Goal: Complete application form

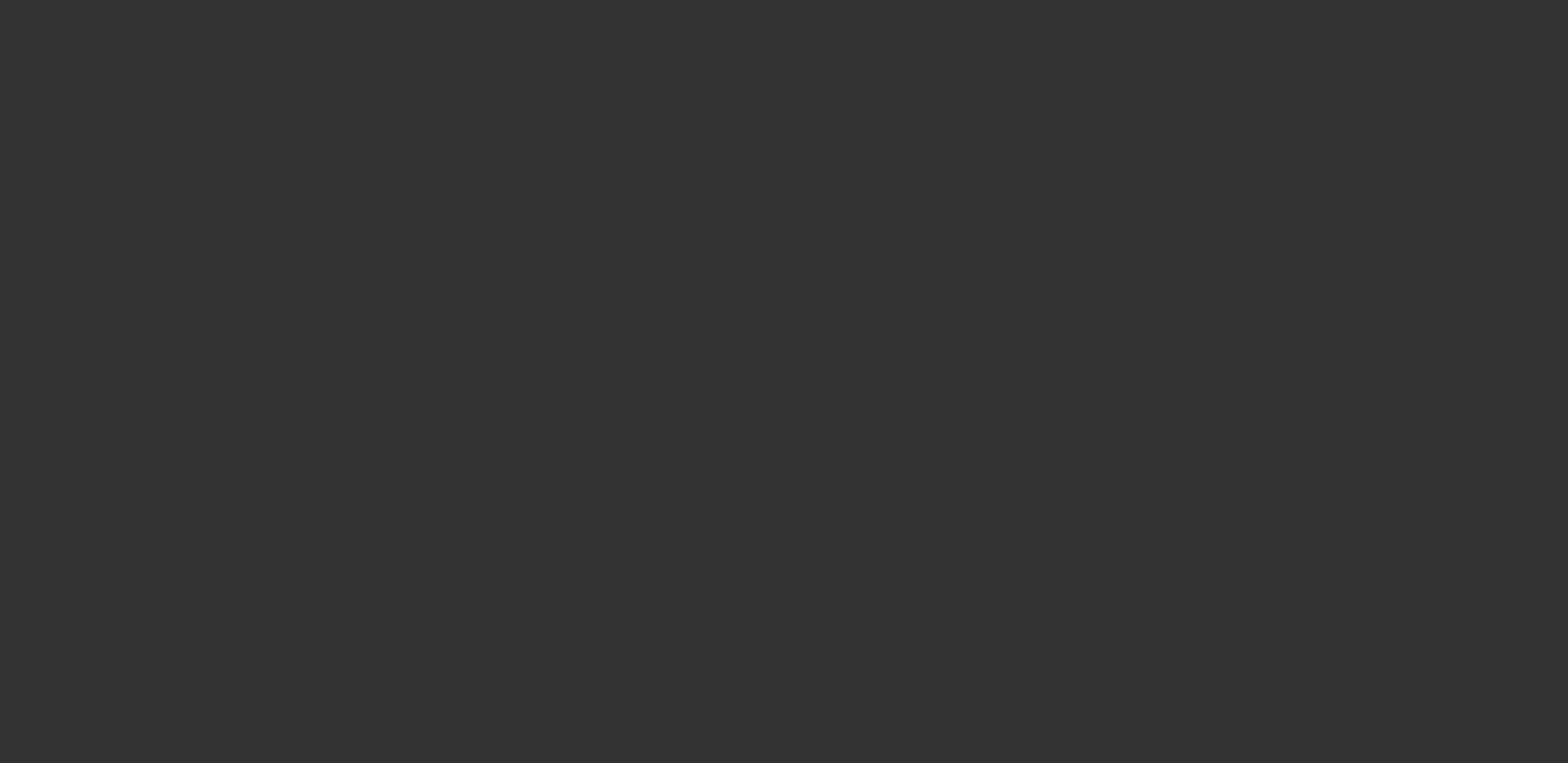
select select "4"
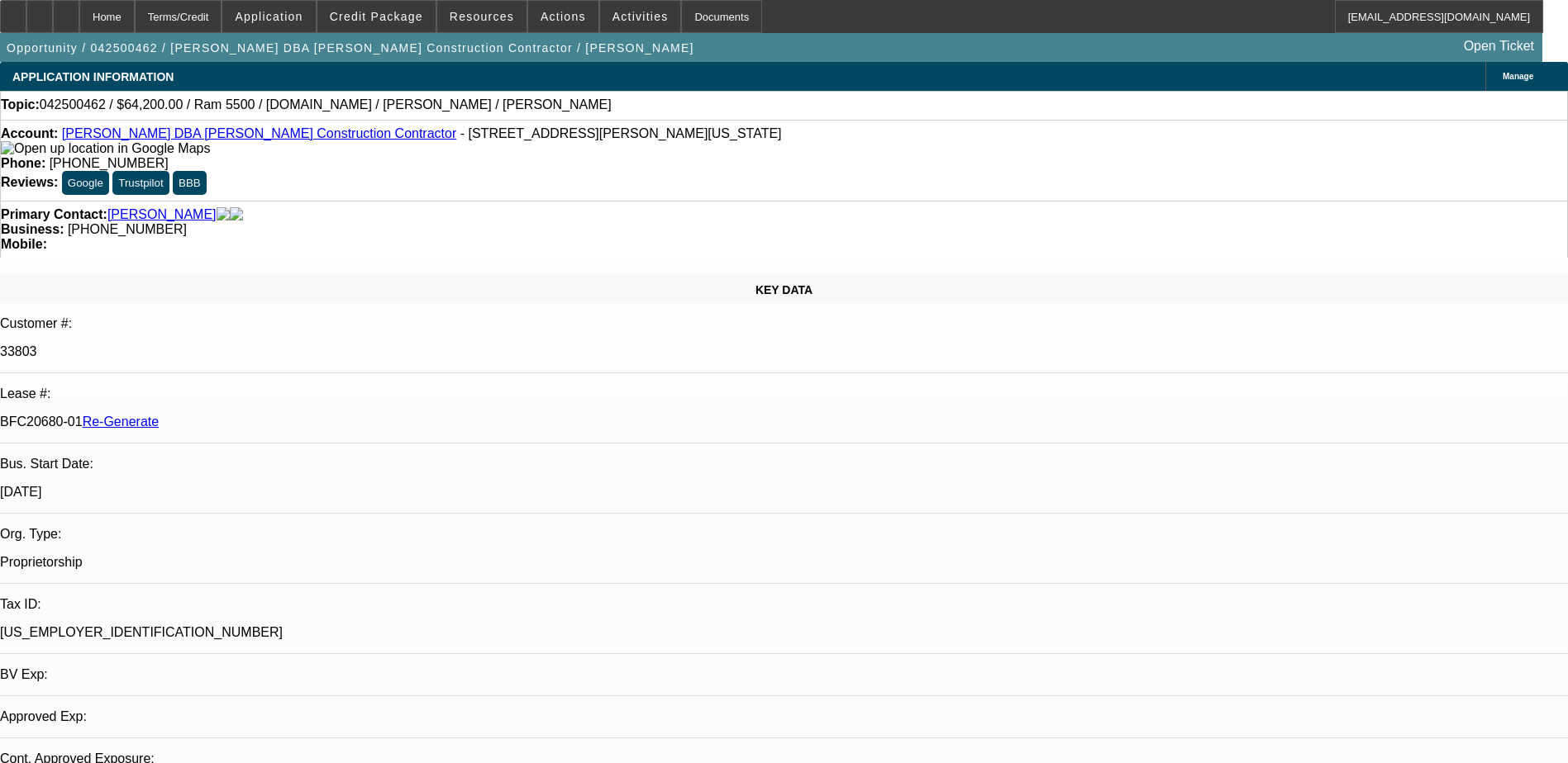
select select "0"
select select "2"
select select "0.1"
select select "1"
select select "2"
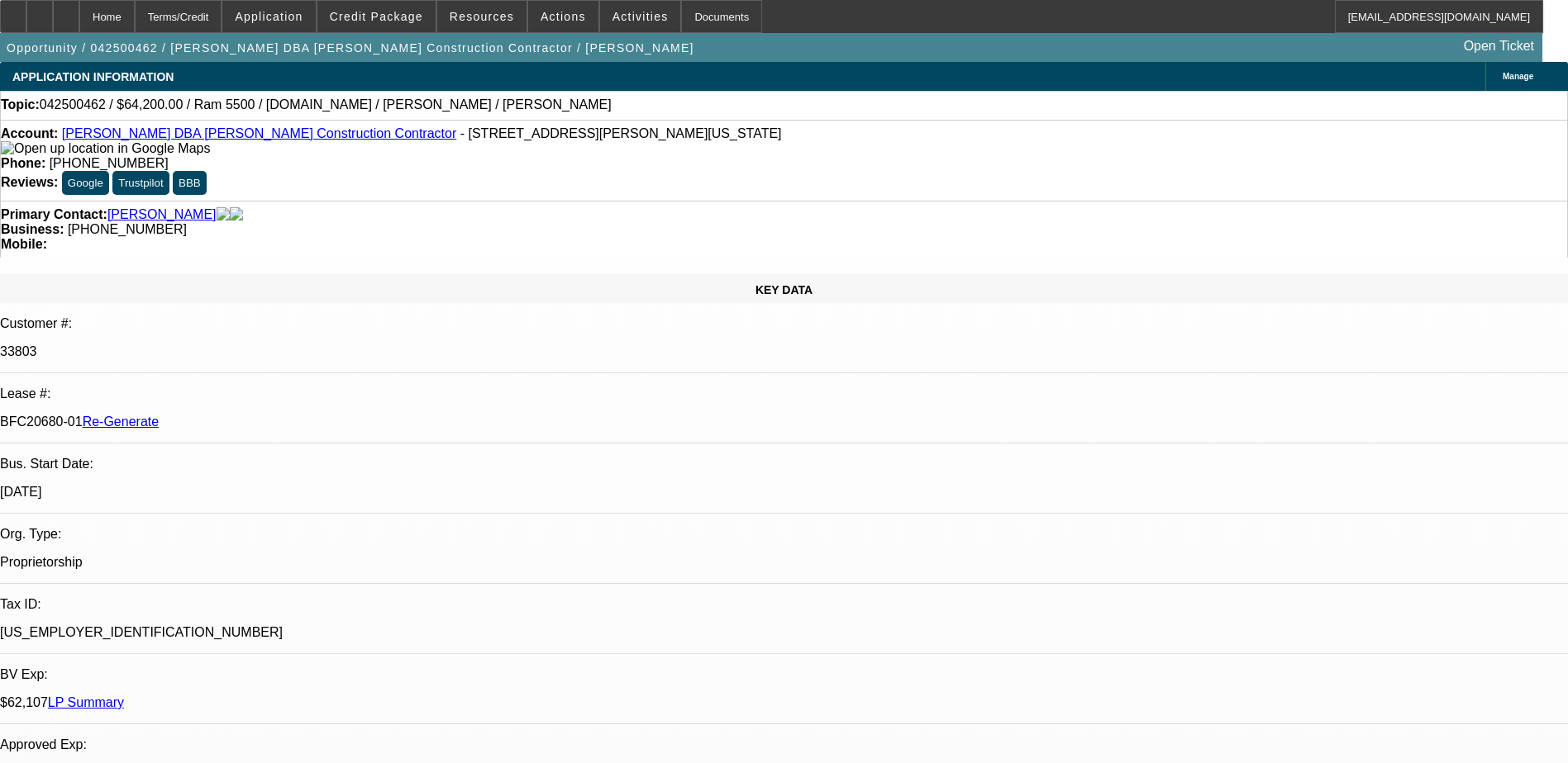
select select "4"
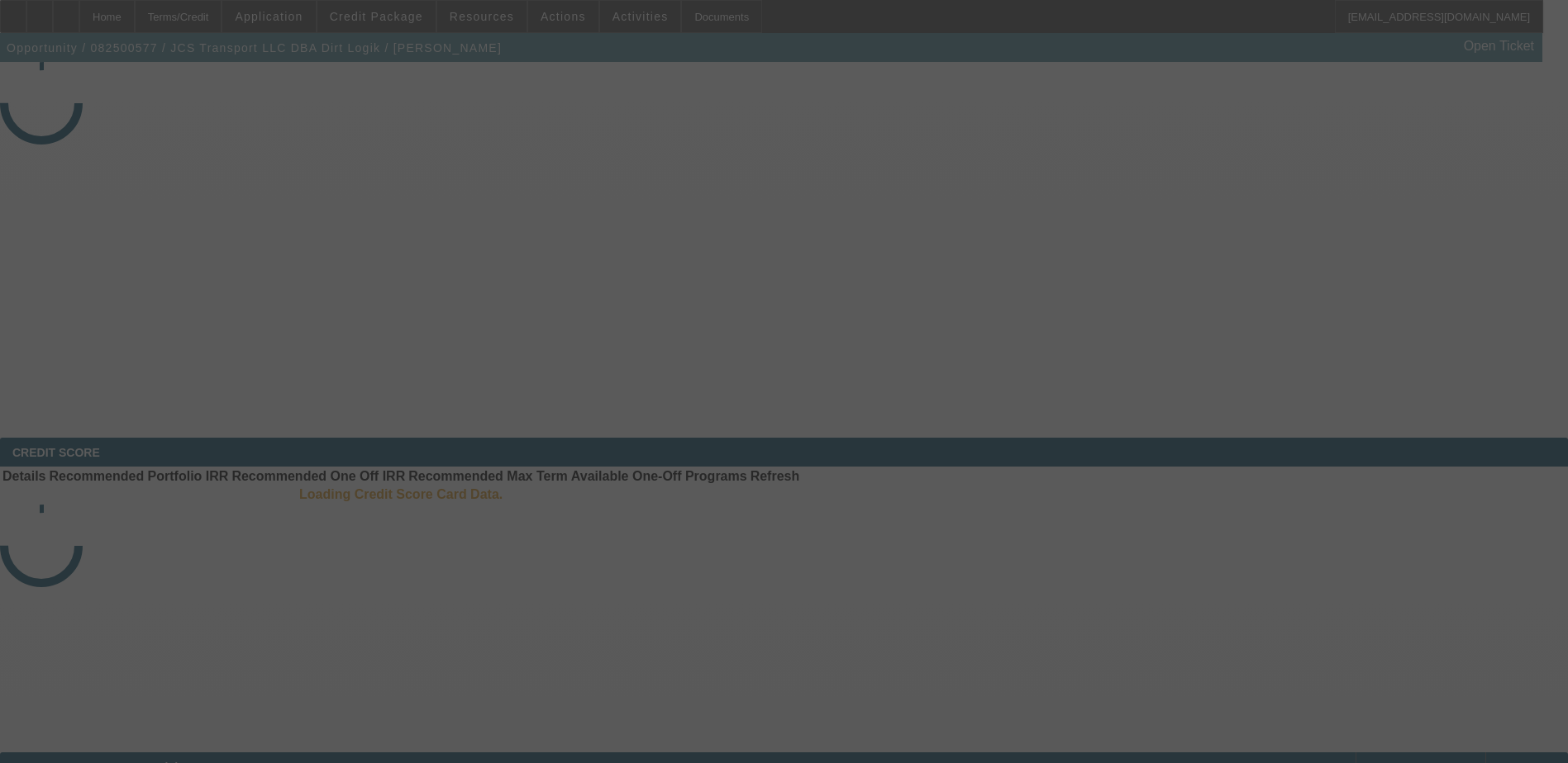
select select "3"
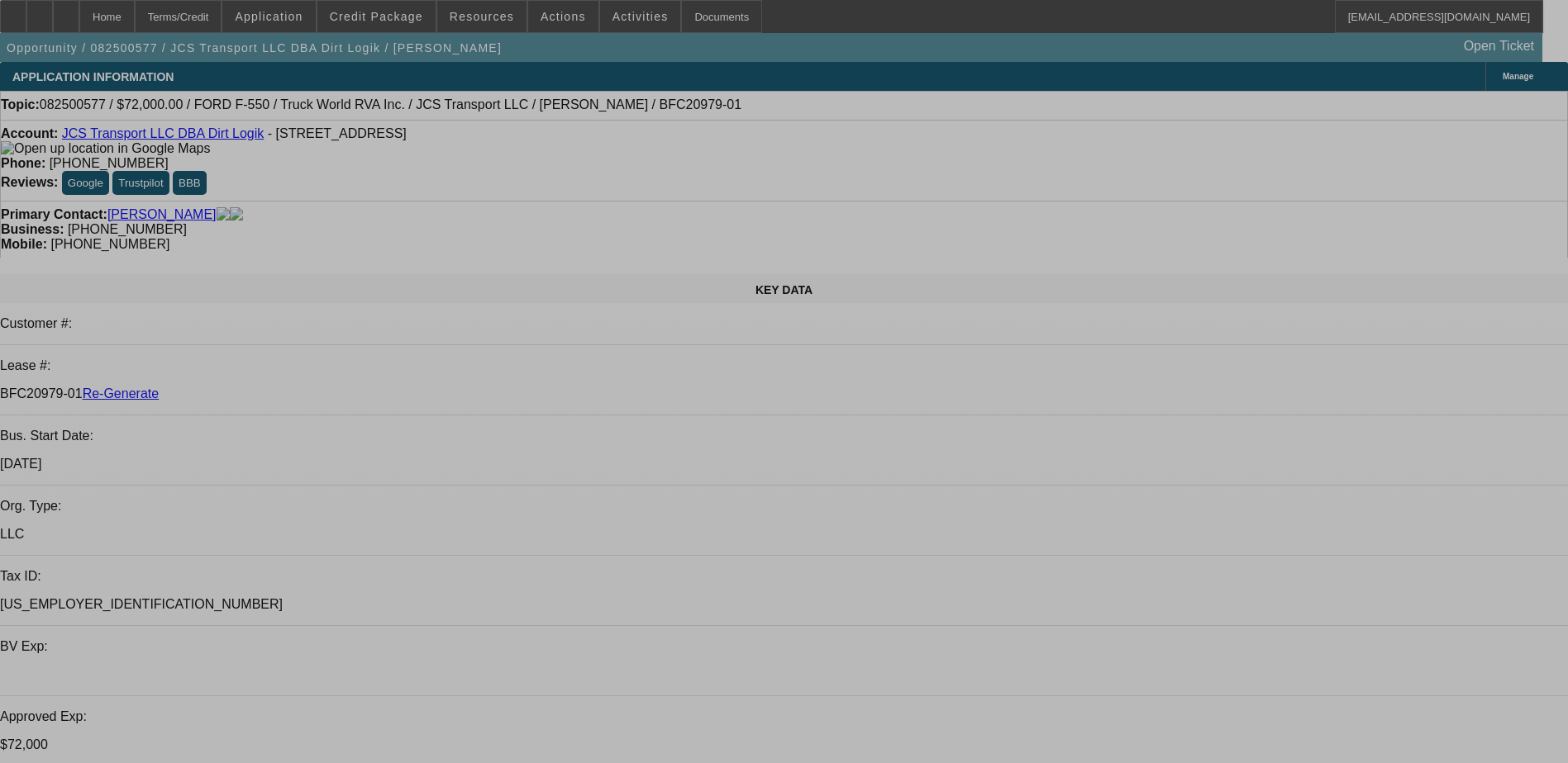
select select "0"
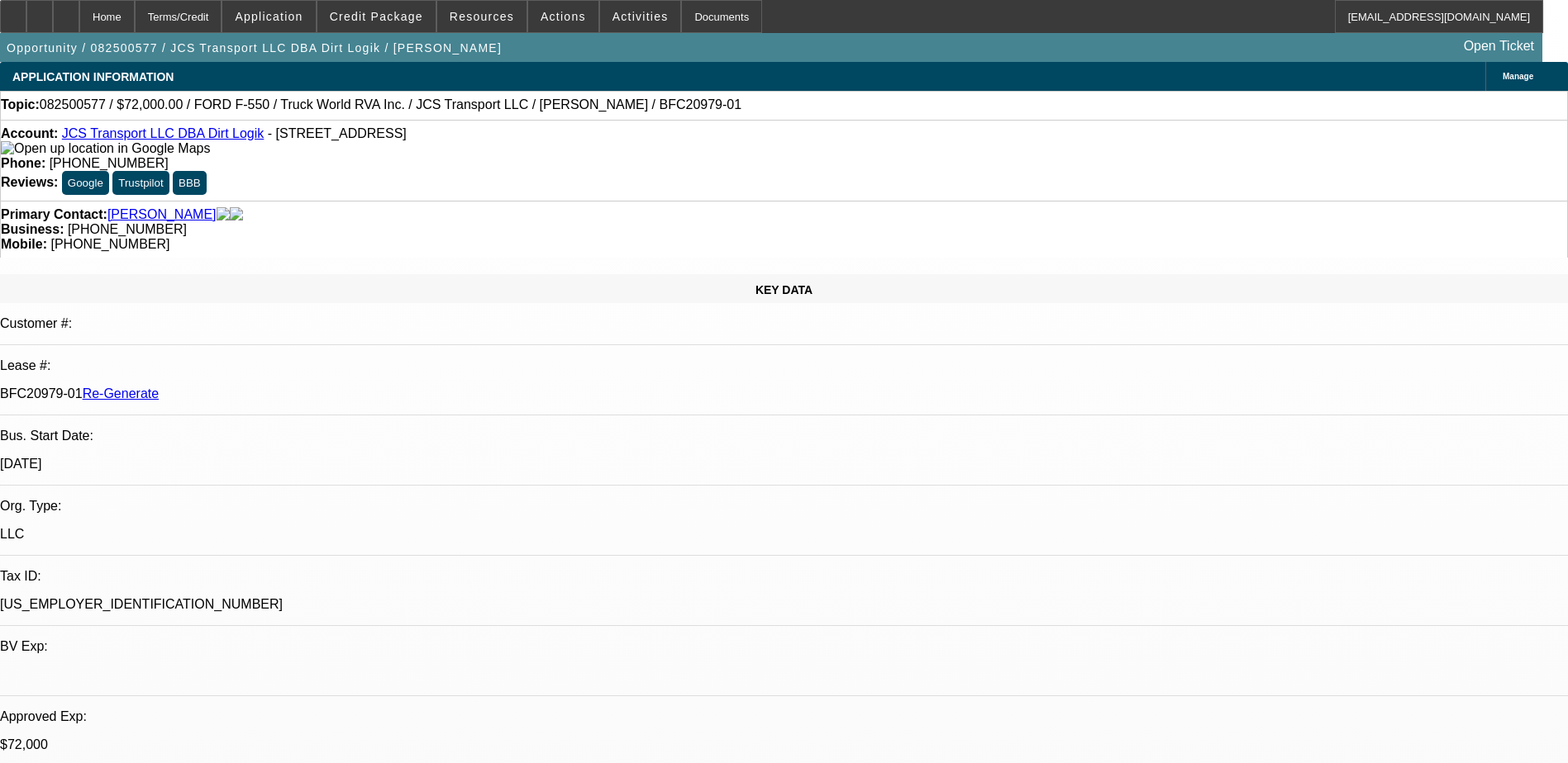
select select "0"
select select "1"
select select "6"
click at [681, 13] on div "Documents" at bounding box center [721, 16] width 81 height 33
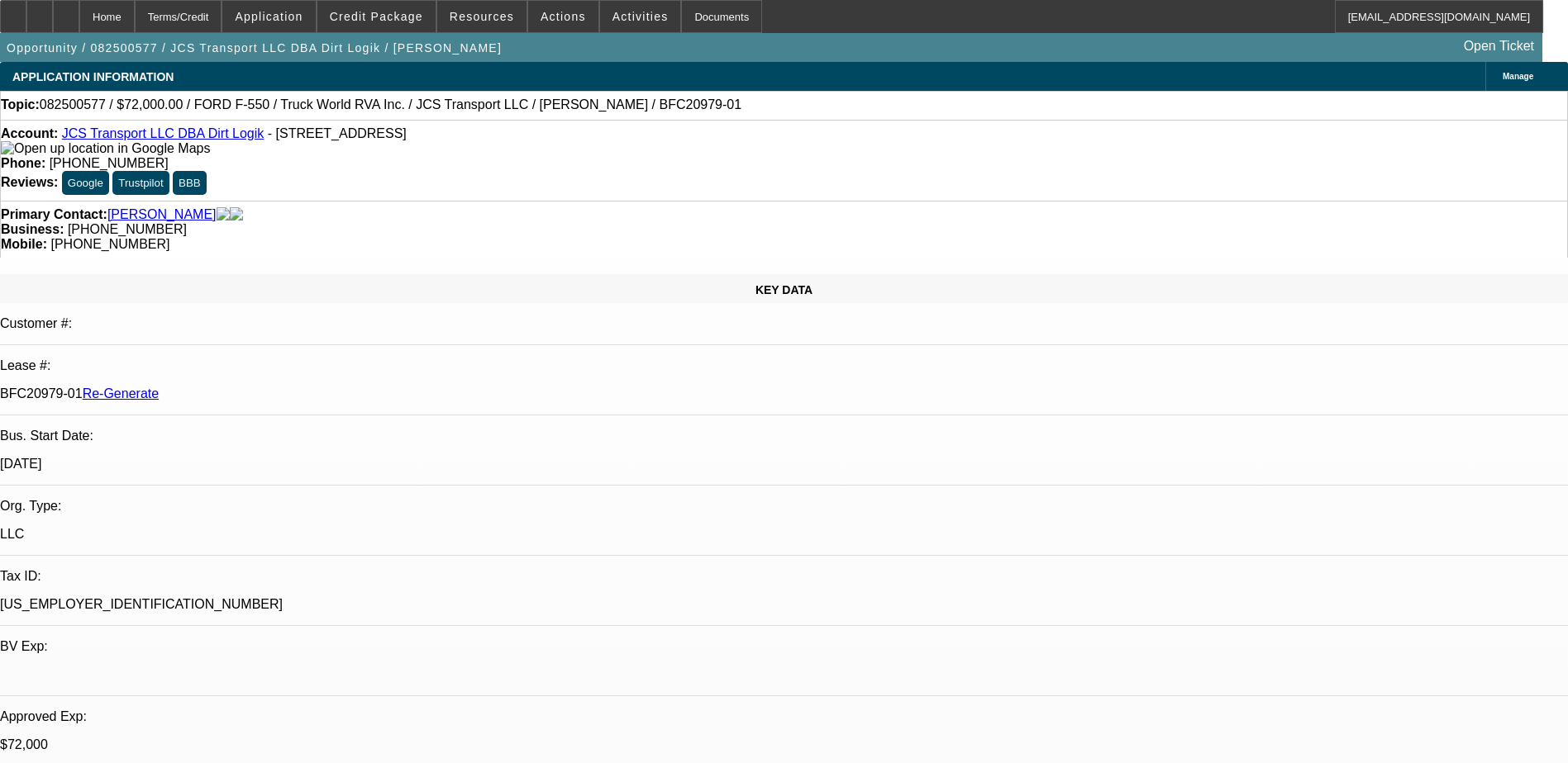
click at [30, 156] on img at bounding box center [106, 148] width 210 height 15
click at [222, 19] on div "Terms/Credit" at bounding box center [179, 16] width 88 height 33
click at [627, 13] on span "Activities" at bounding box center [640, 16] width 56 height 13
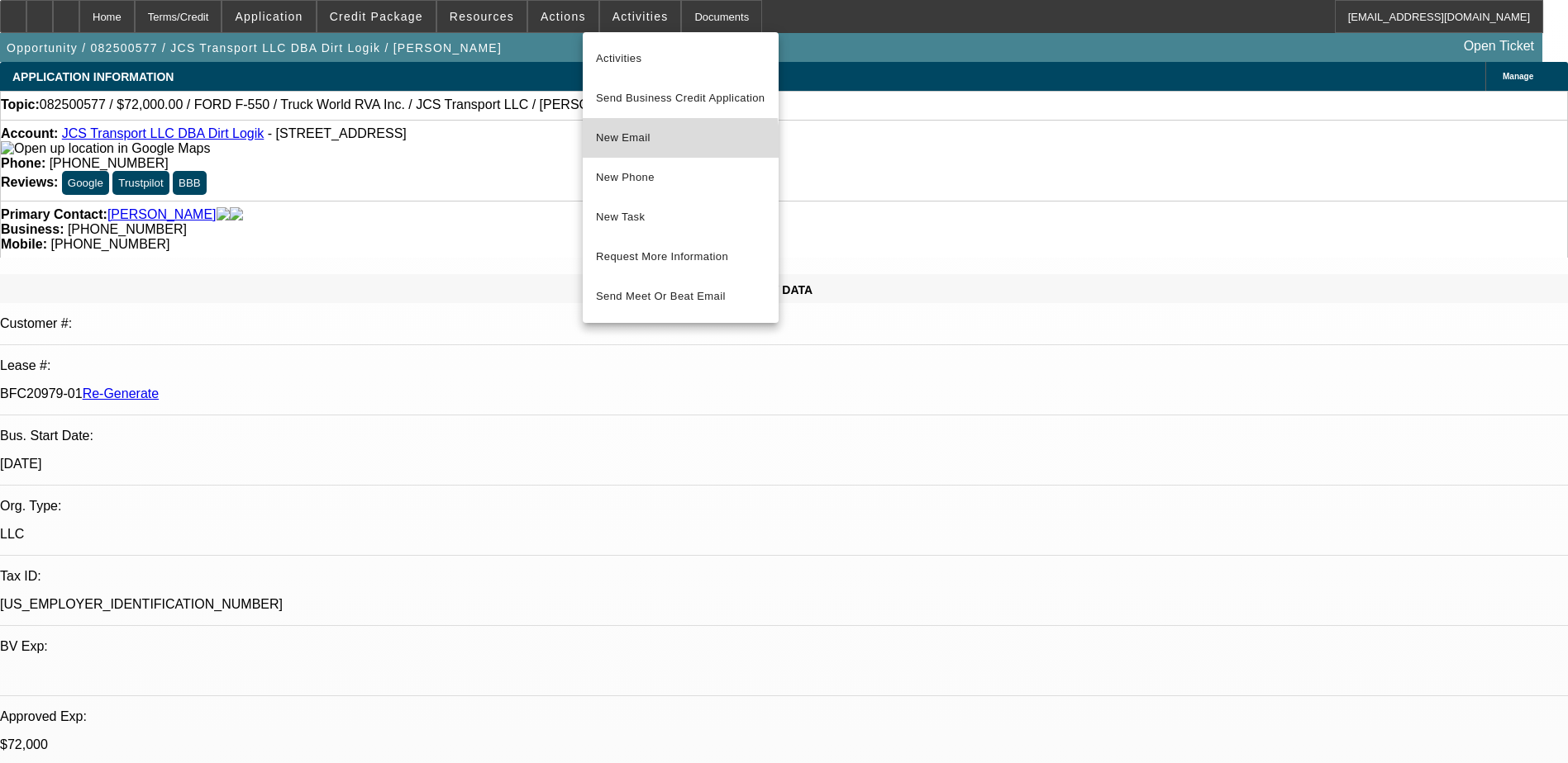
click at [639, 146] on span "New Email" at bounding box center [680, 137] width 169 height 20
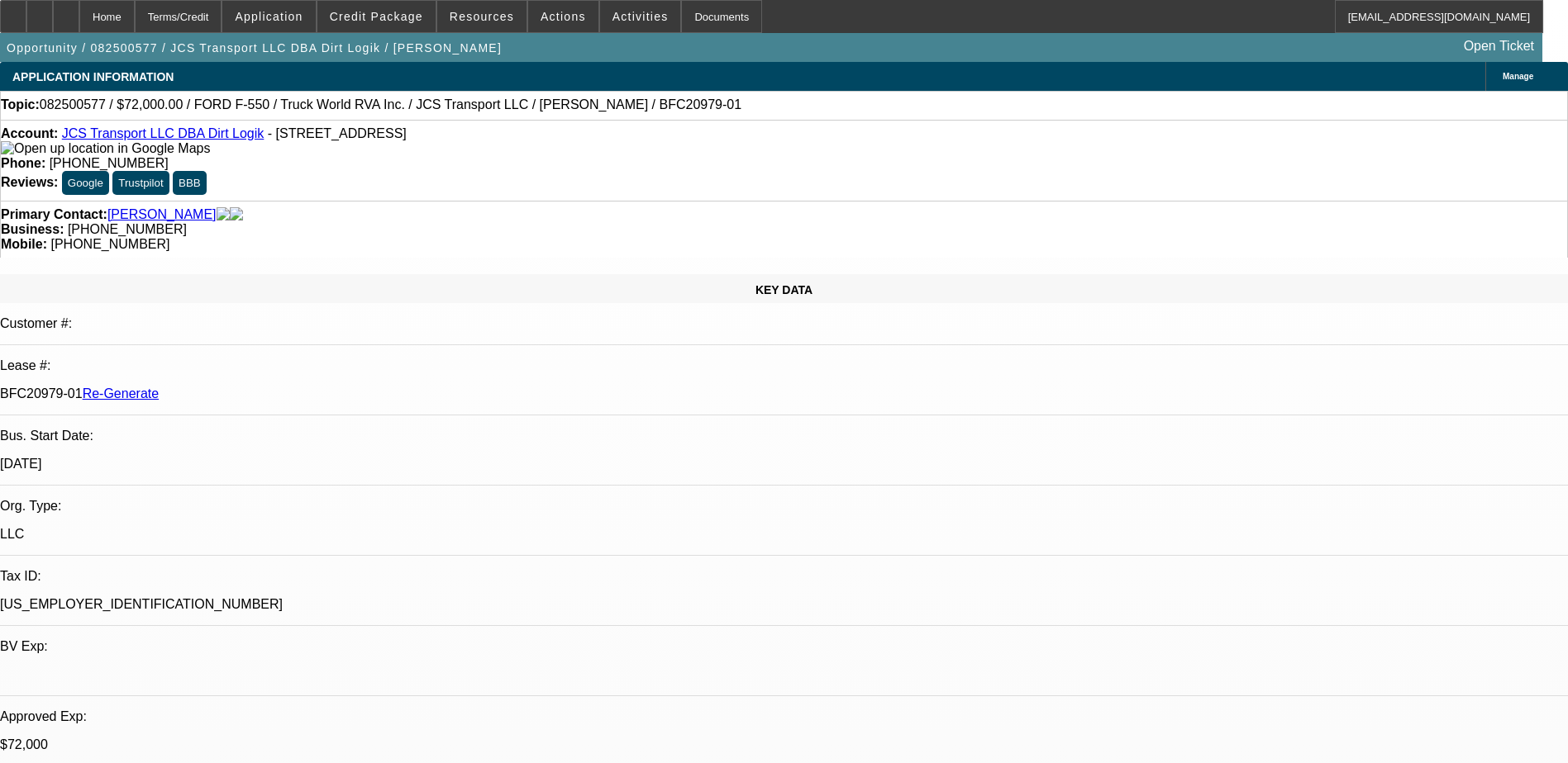
drag, startPoint x: 196, startPoint y: 283, endPoint x: 258, endPoint y: 280, distance: 62.1
click at [258, 386] on p "BFC20979-01 Re-Generate" at bounding box center [784, 393] width 1568 height 15
drag, startPoint x: 258, startPoint y: 280, endPoint x: 428, endPoint y: 272, distance: 170.2
drag, startPoint x: 195, startPoint y: 277, endPoint x: 261, endPoint y: 284, distance: 66.4
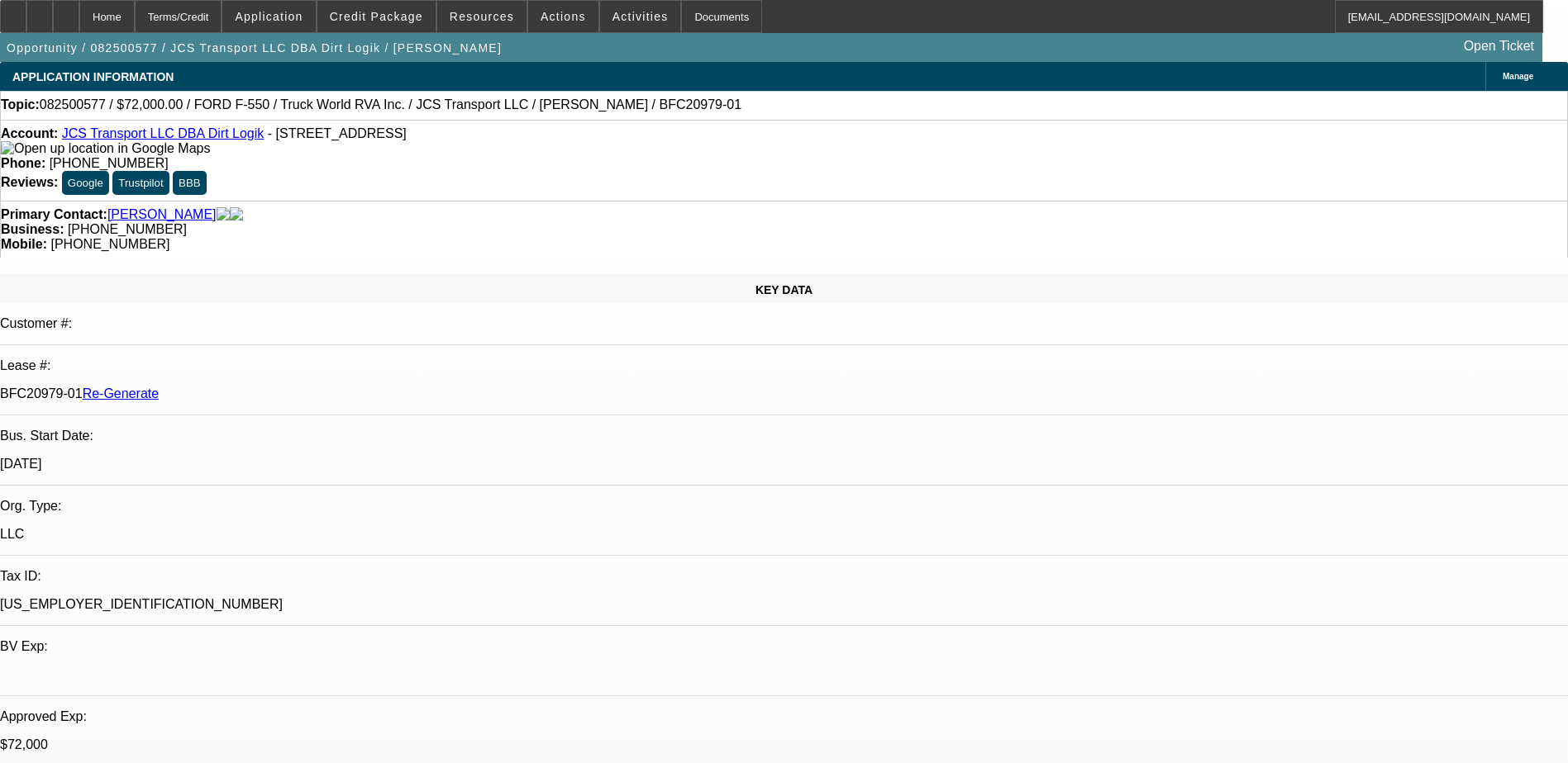
click at [261, 386] on p "BFC20979-01 Re-Generate" at bounding box center [784, 393] width 1568 height 15
copy p "BFC20979-01"
click at [210, 15] on div "Terms/Credit" at bounding box center [179, 16] width 88 height 33
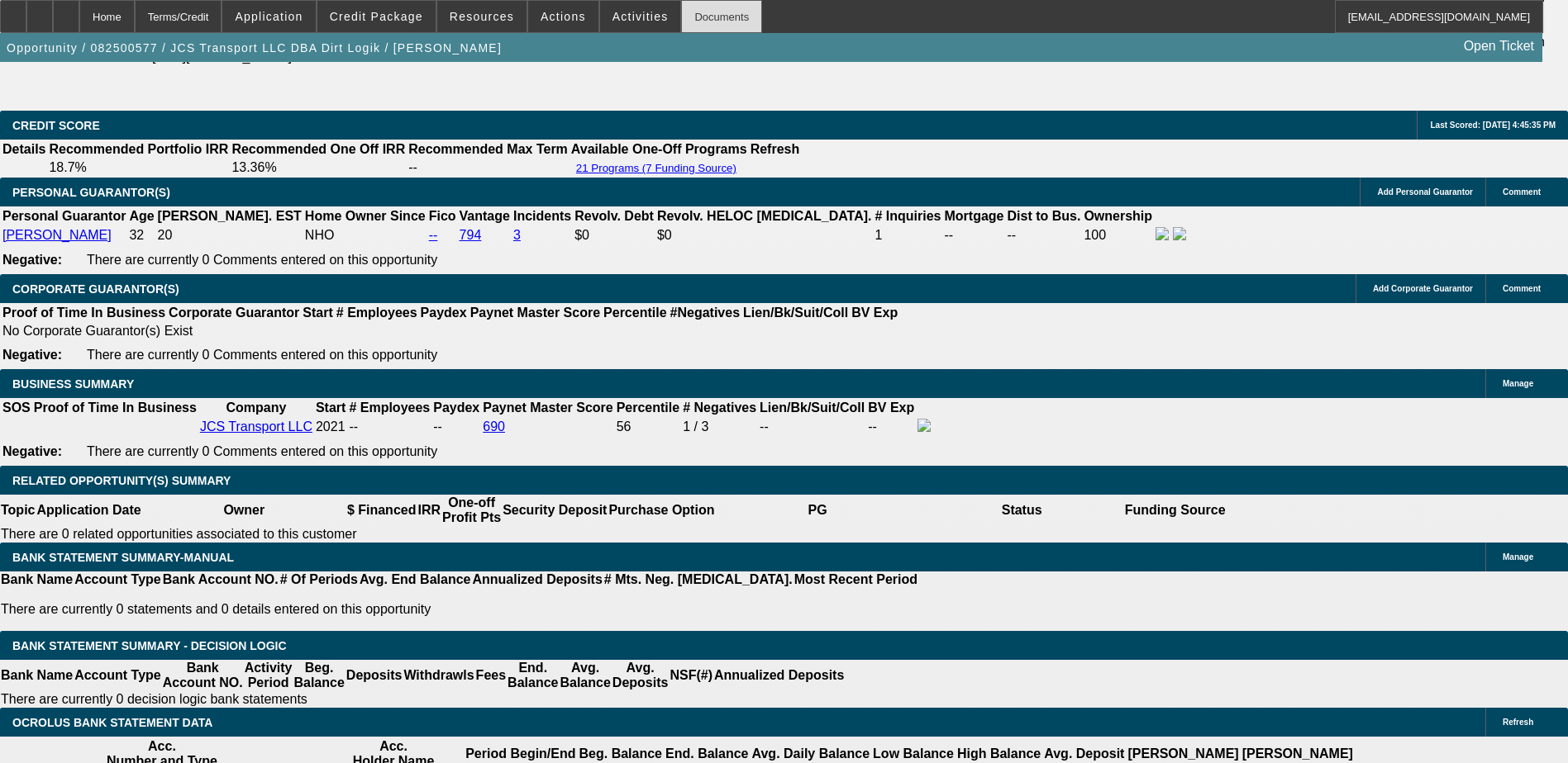
click at [692, 25] on div "Documents" at bounding box center [721, 16] width 81 height 33
click at [628, 18] on span "Activities" at bounding box center [640, 16] width 56 height 13
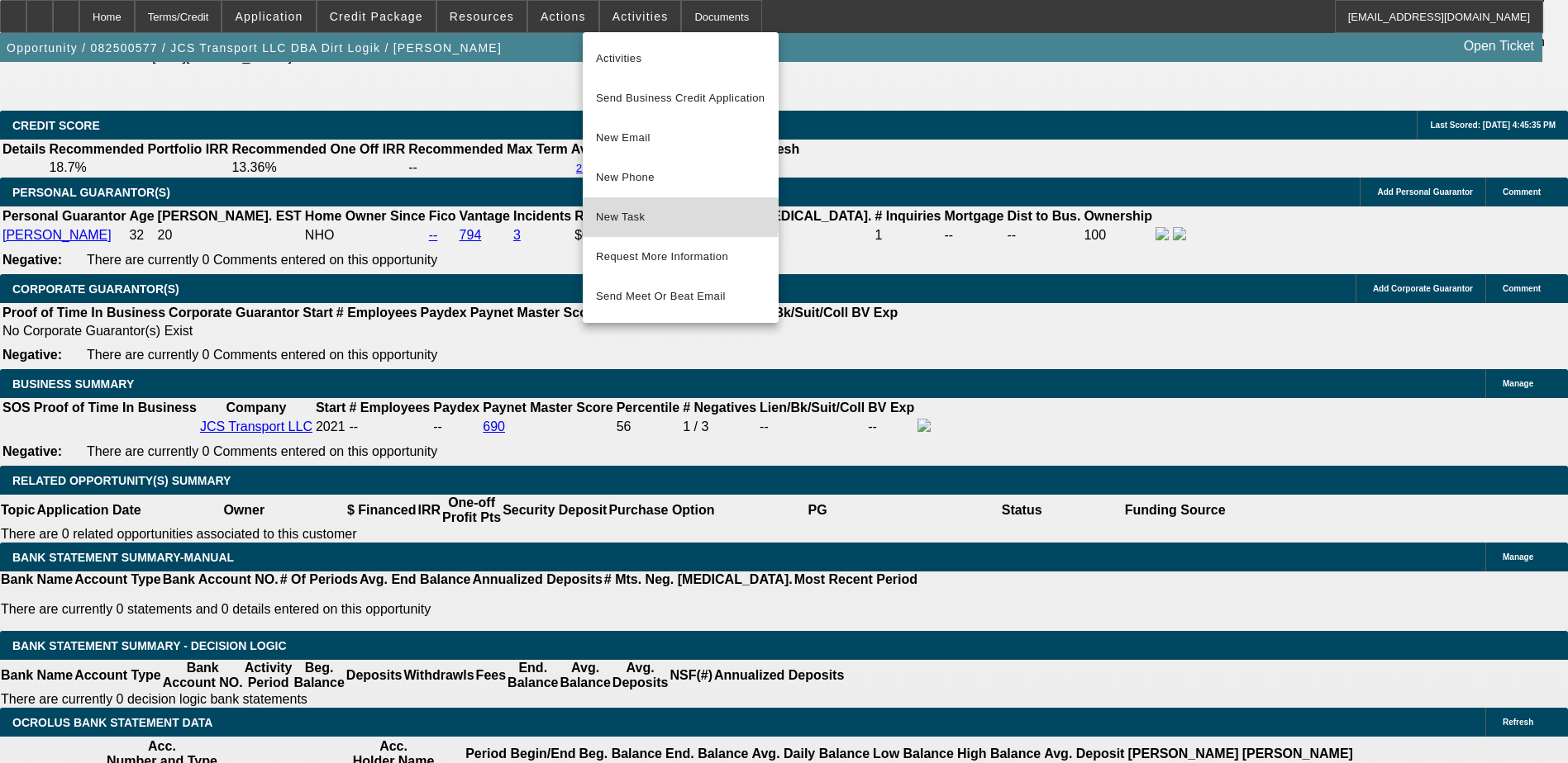
click at [640, 214] on span "New Task" at bounding box center [680, 217] width 169 height 20
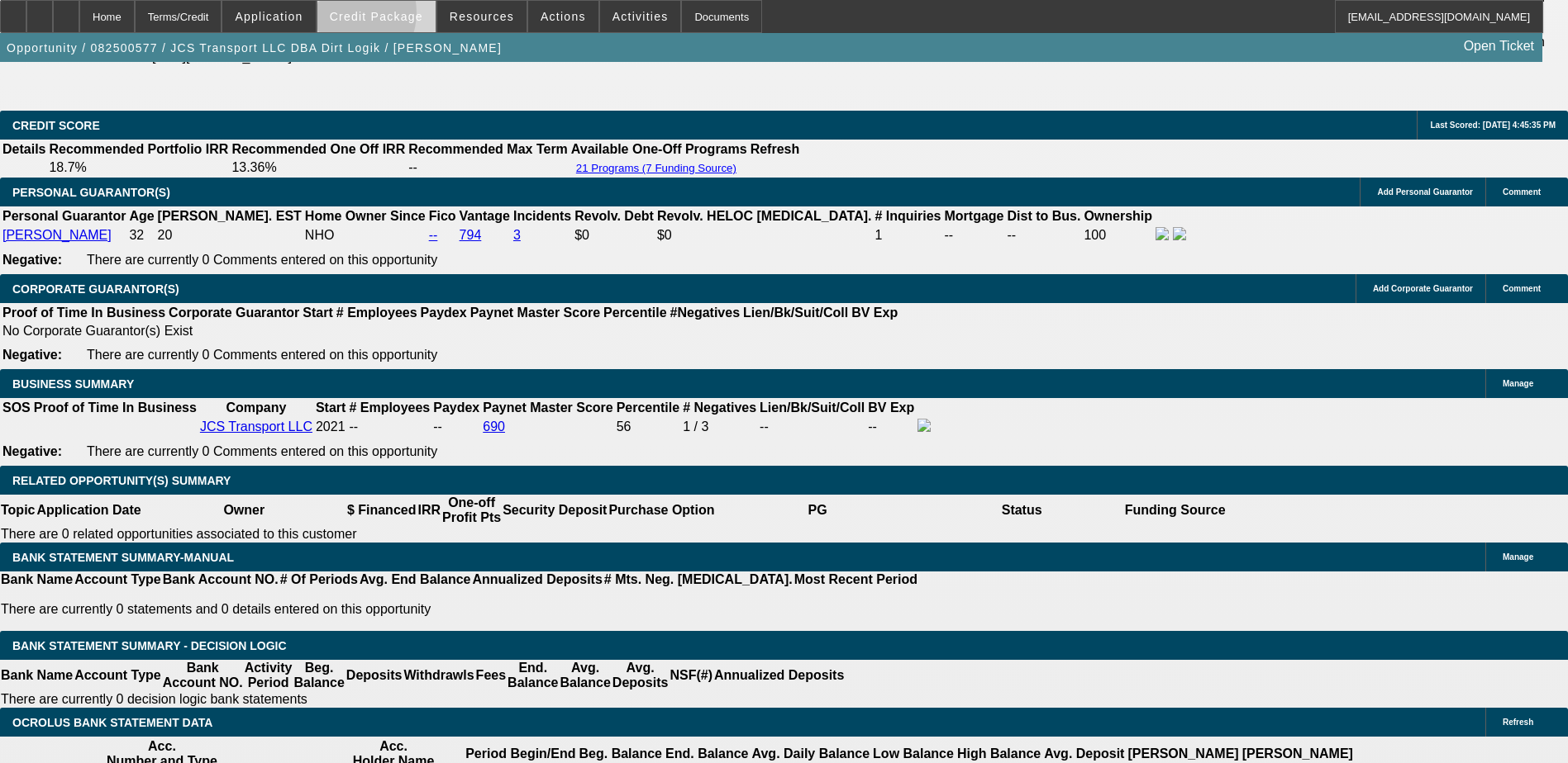
click at [371, 16] on span "Credit Package" at bounding box center [376, 16] width 94 height 13
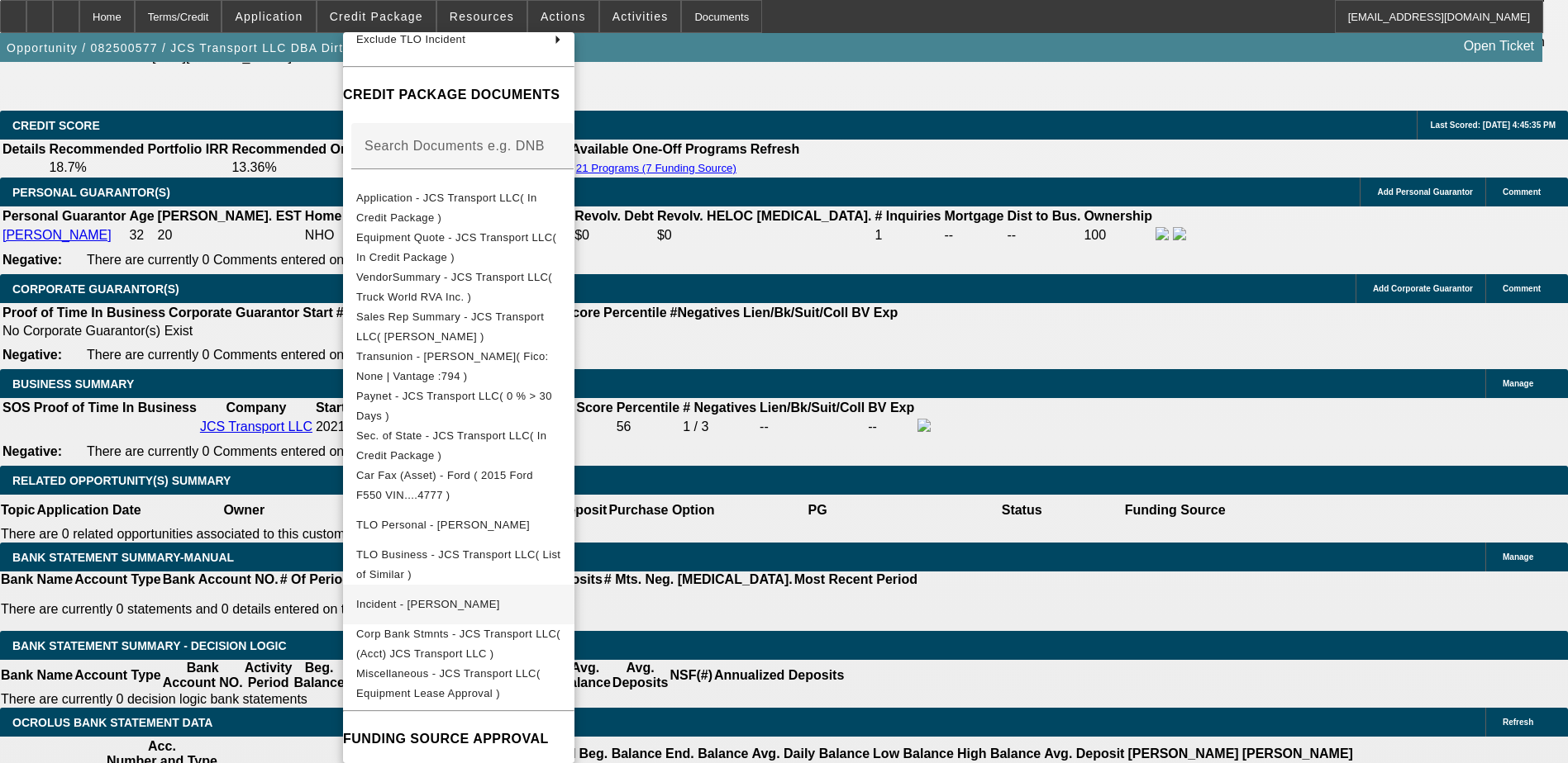
scroll to position [178, 0]
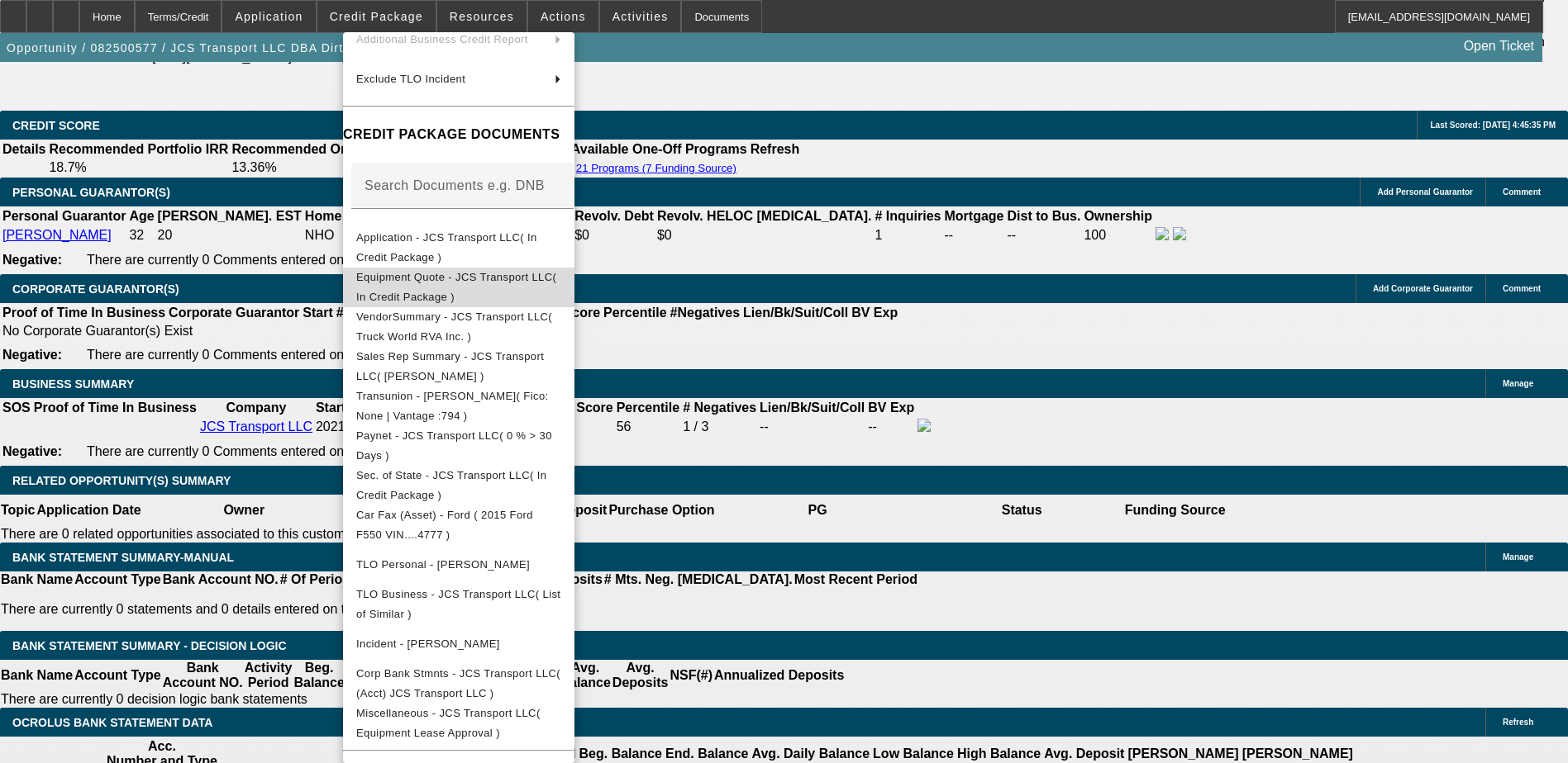
click at [543, 278] on span "Equipment Quote - JCS Transport LLC( In Credit Package )" at bounding box center [456, 288] width 200 height 33
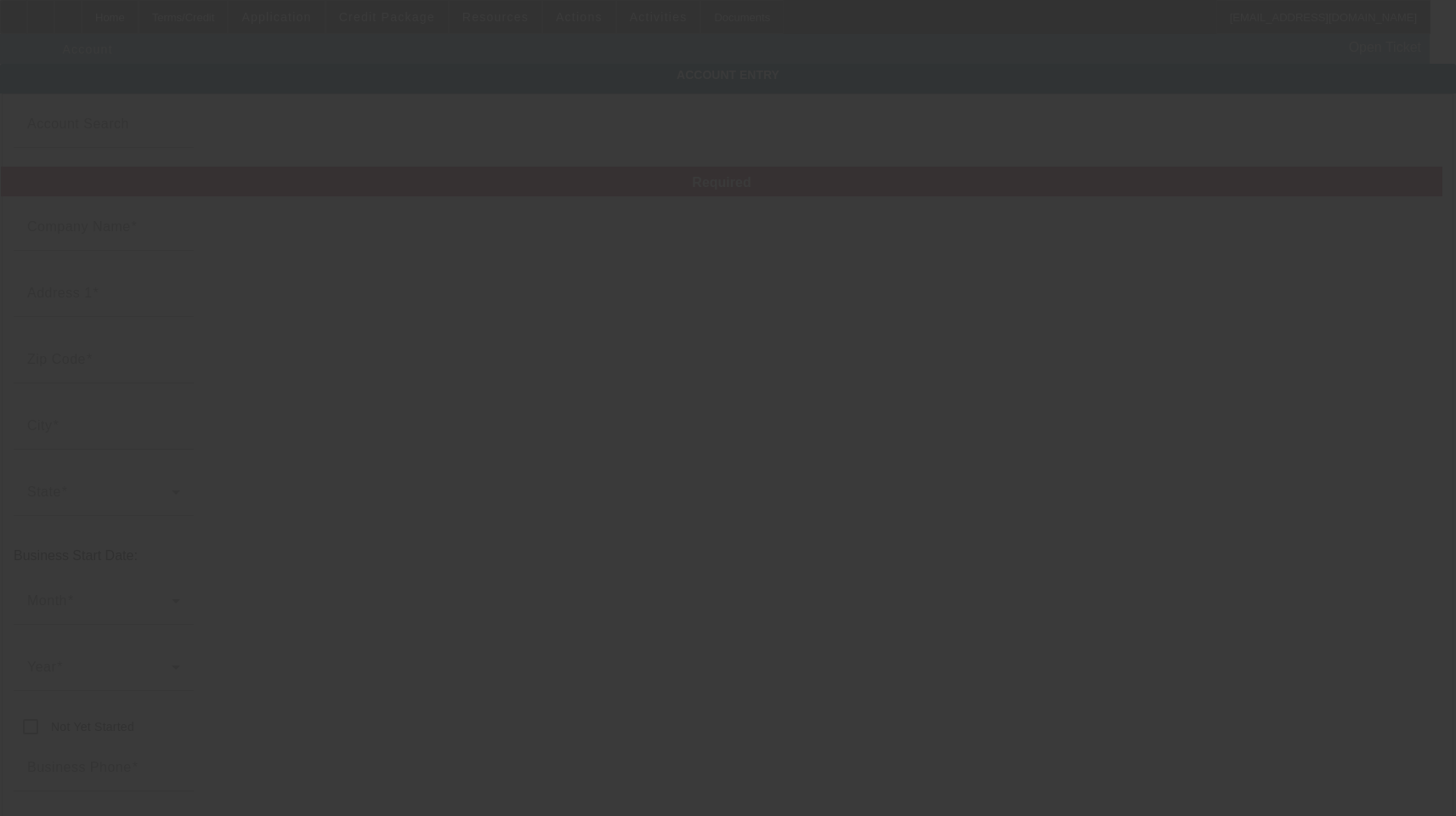
type input "JCS Transport LLC"
type input "39 Mill Pond Rd"
type input "41731"
type input "Cornettsville"
type input "[PHONE_NUMBER]"
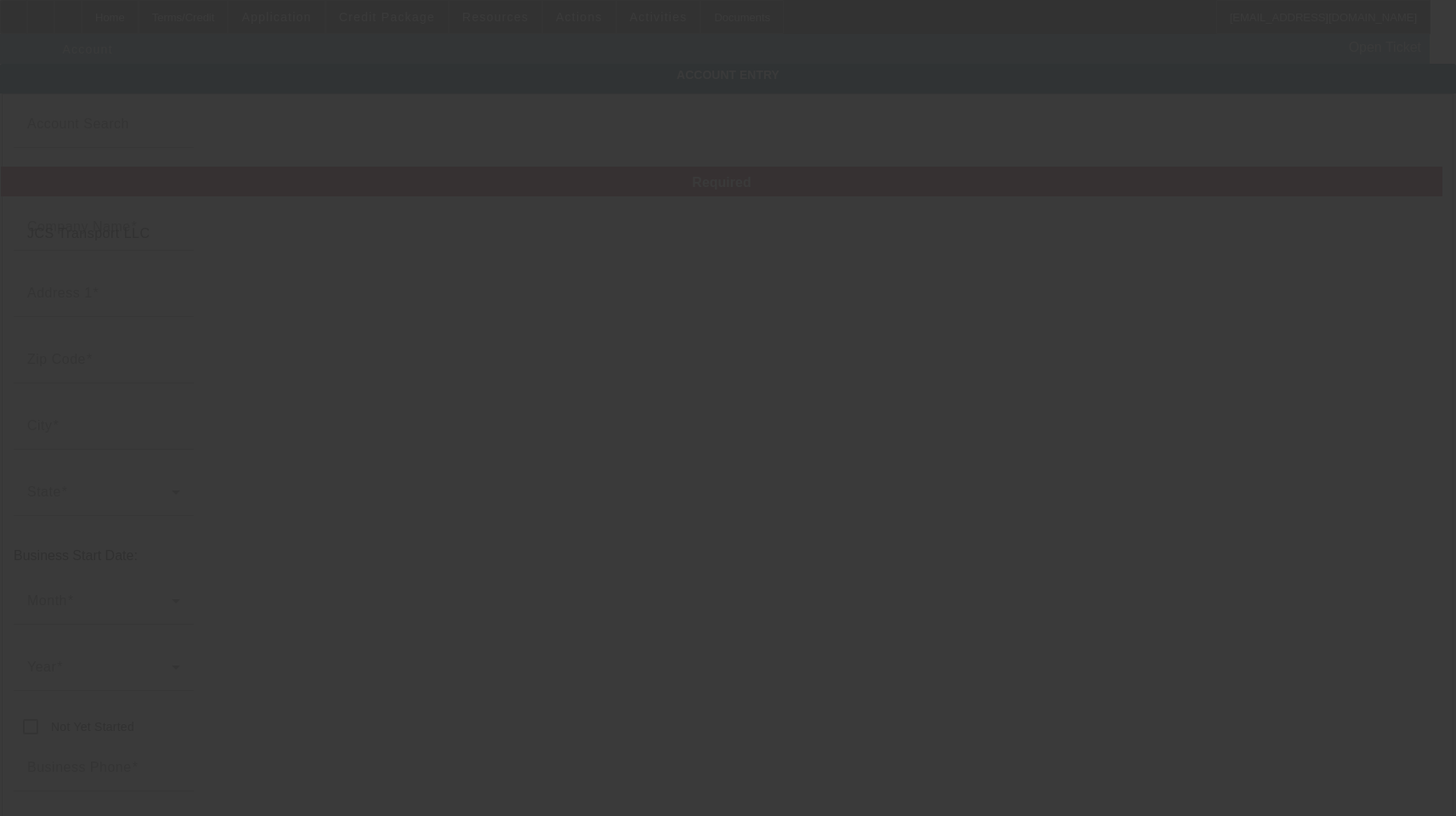
type input "Dirt Logik"
type input "[US_EMPLOYER_IDENTIFICATION_NUMBER]"
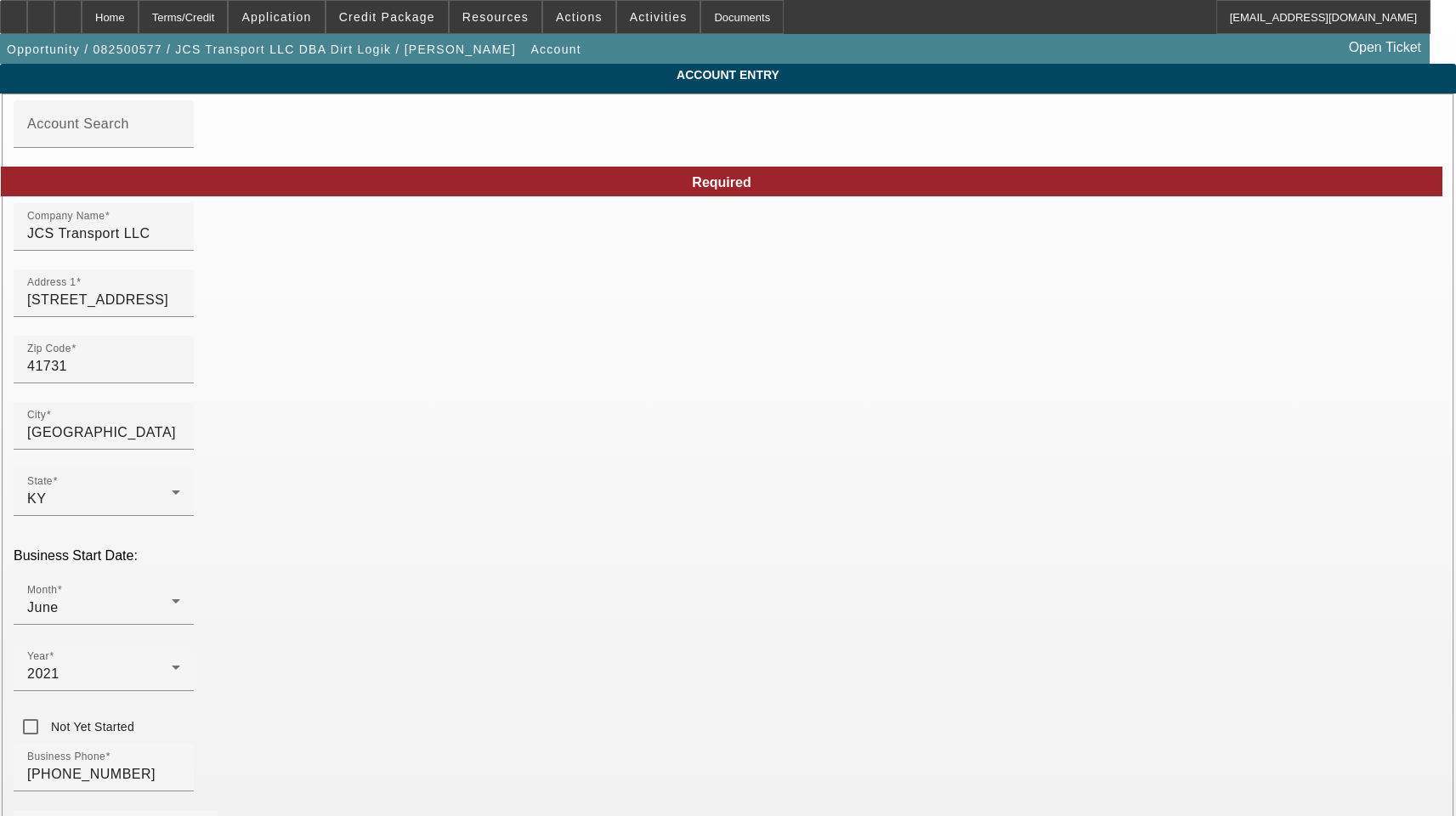
type input "8/21/2025"
drag, startPoint x: 386, startPoint y: 245, endPoint x: -37, endPoint y: 249, distance: 423.0
click at [0, 249] on html "Home Terms/Credit Application Credit Package Resources Actions Activities Docum…" at bounding box center [728, 408] width 1456 height 816
drag, startPoint x: 354, startPoint y: 313, endPoint x: 96, endPoint y: 314, distance: 258.0
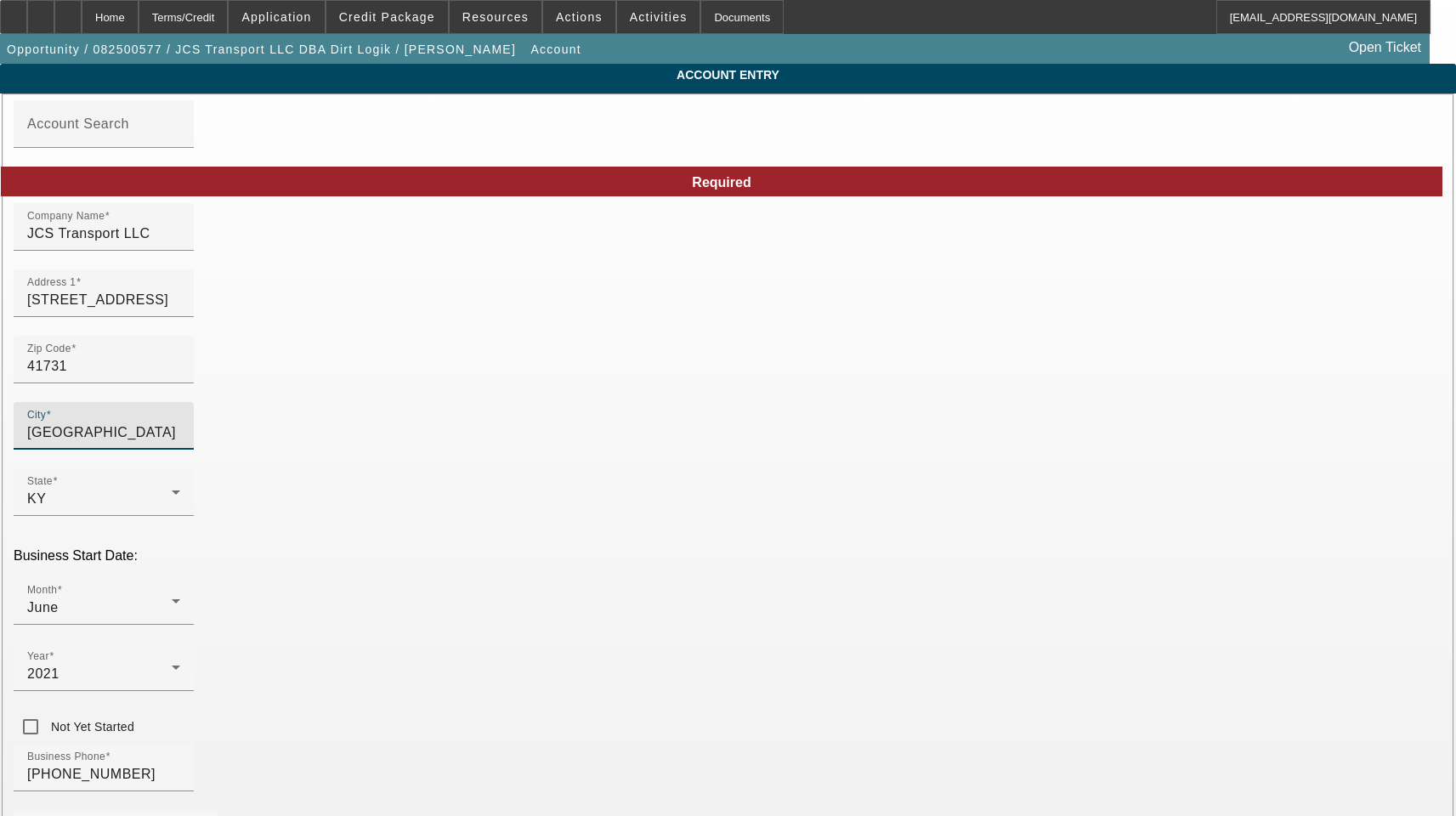
drag, startPoint x: 354, startPoint y: 444, endPoint x: 124, endPoint y: 449, distance: 230.1
type input "Perry"
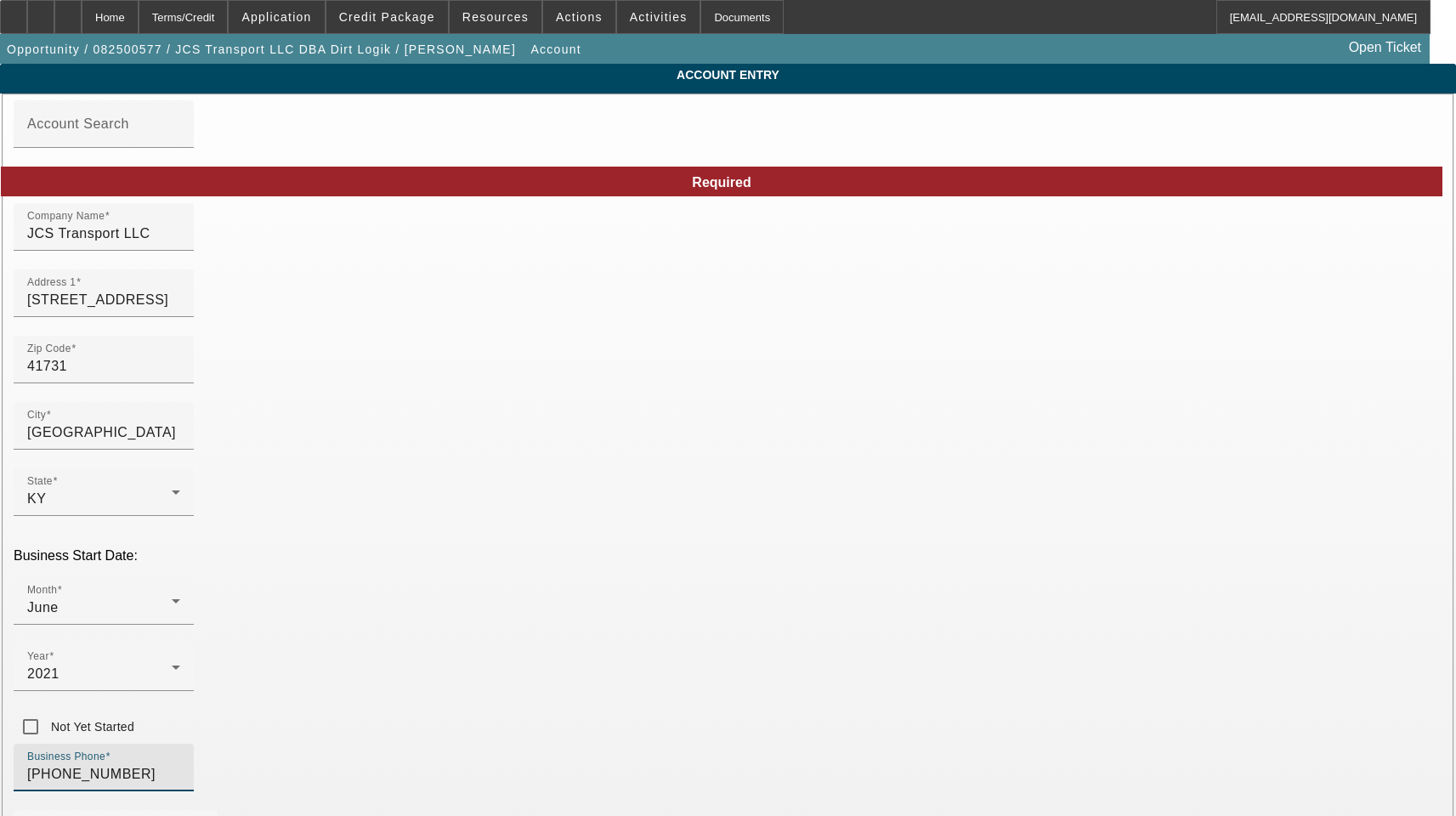
drag, startPoint x: 352, startPoint y: 603, endPoint x: 129, endPoint y: 605, distance: 223.0
paste input "samples93@hotmail.com"
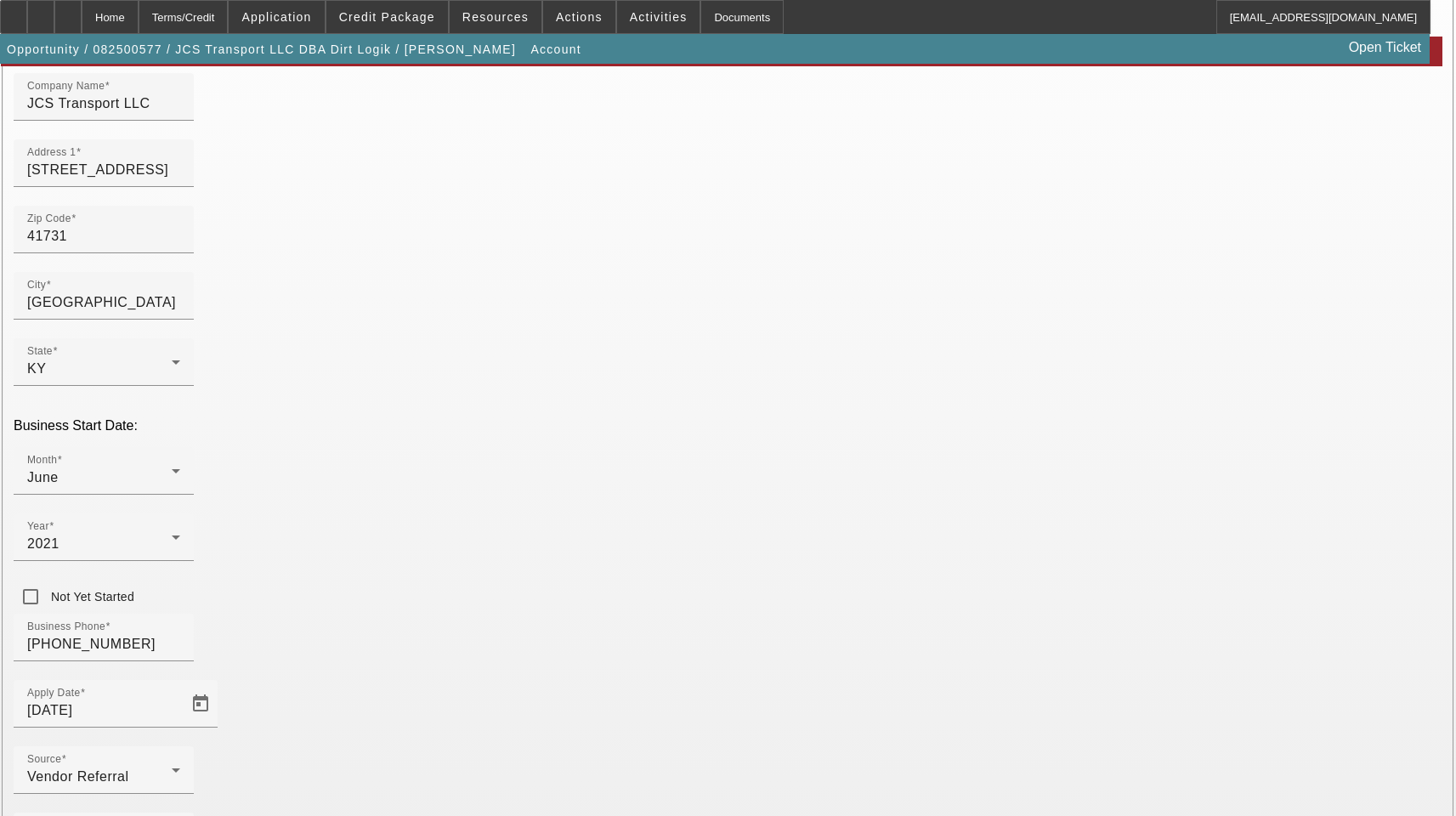
scroll to position [186, 0]
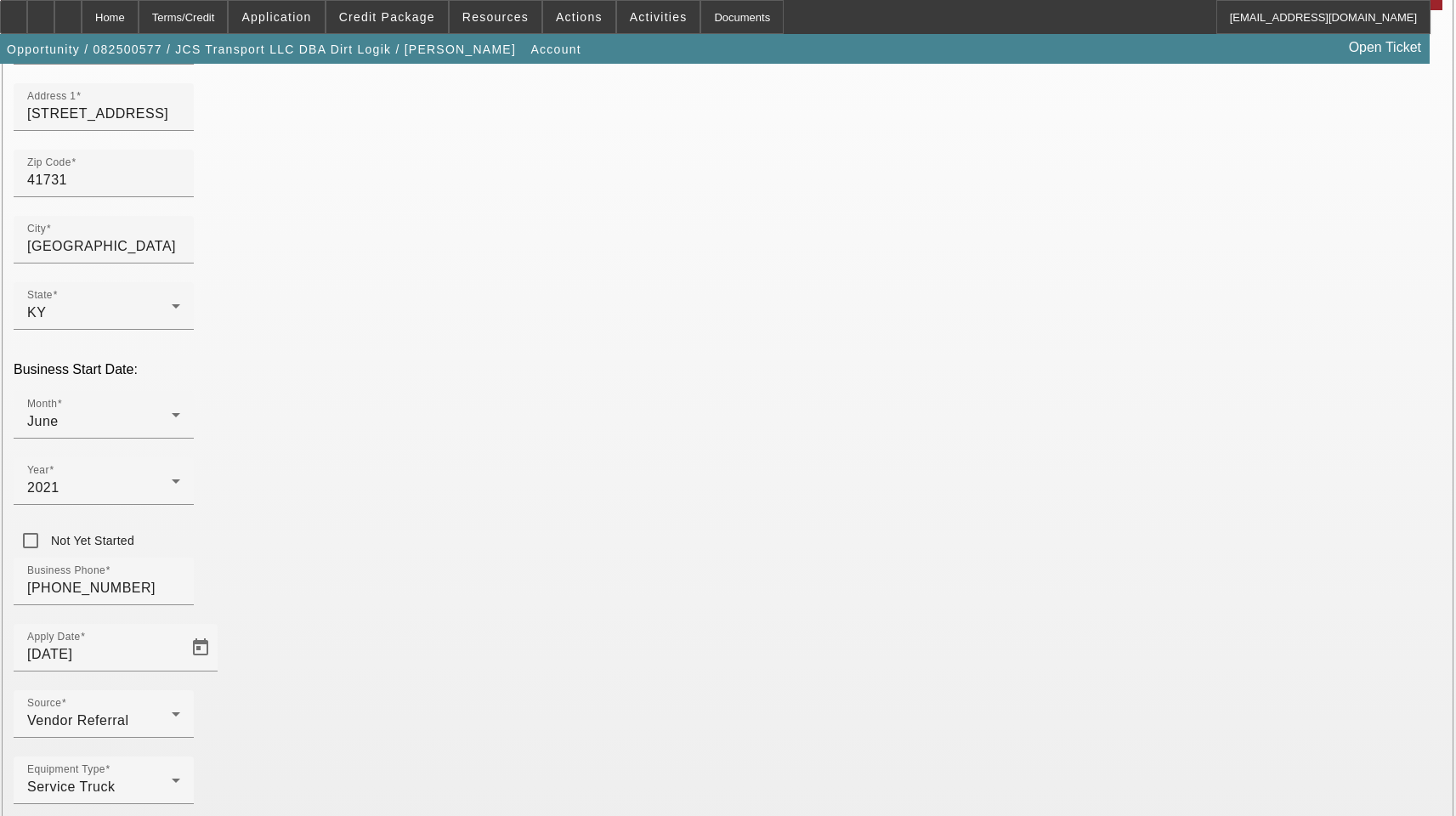
type input "samples93@hotmail.com"
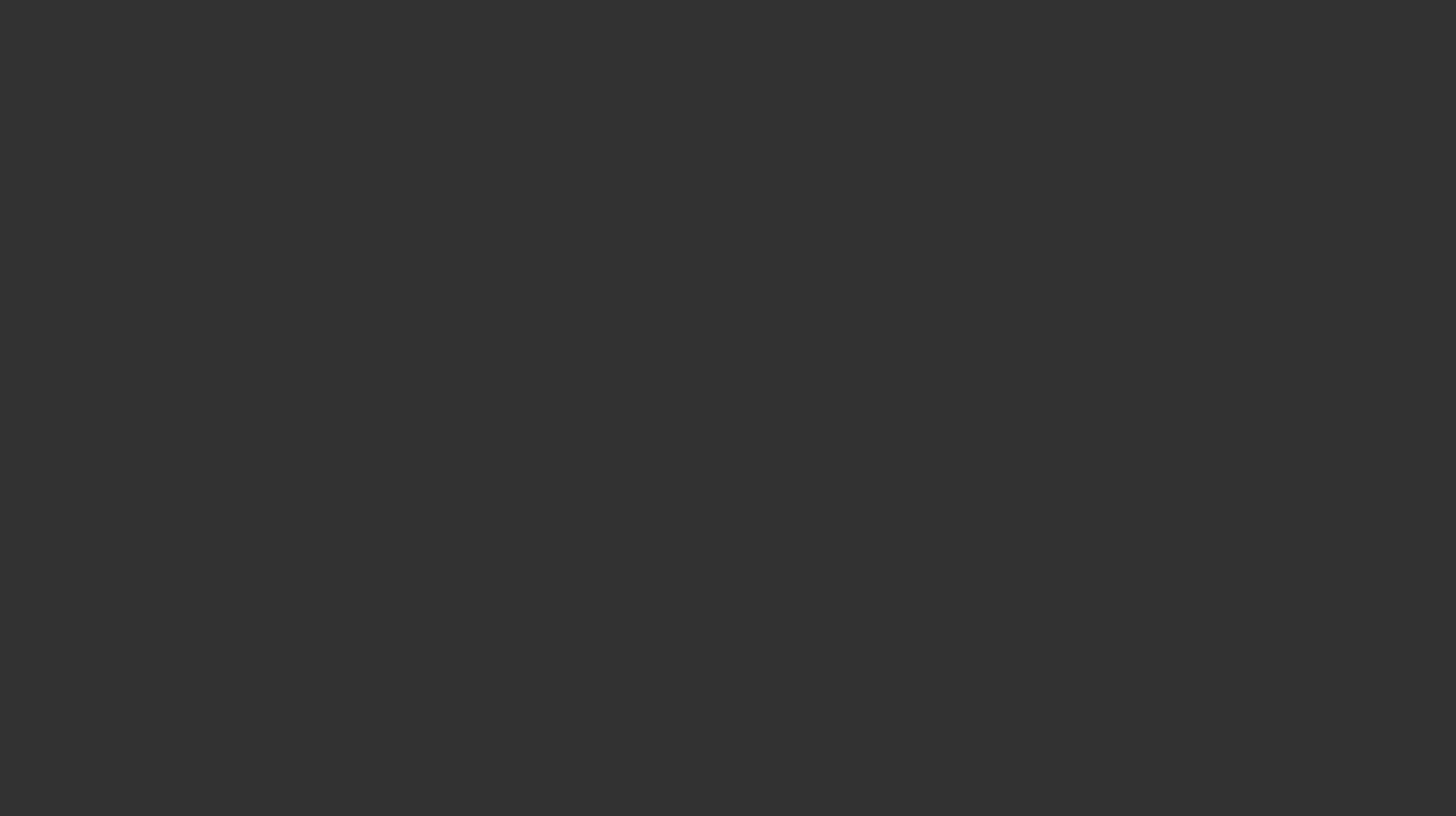
select select "3"
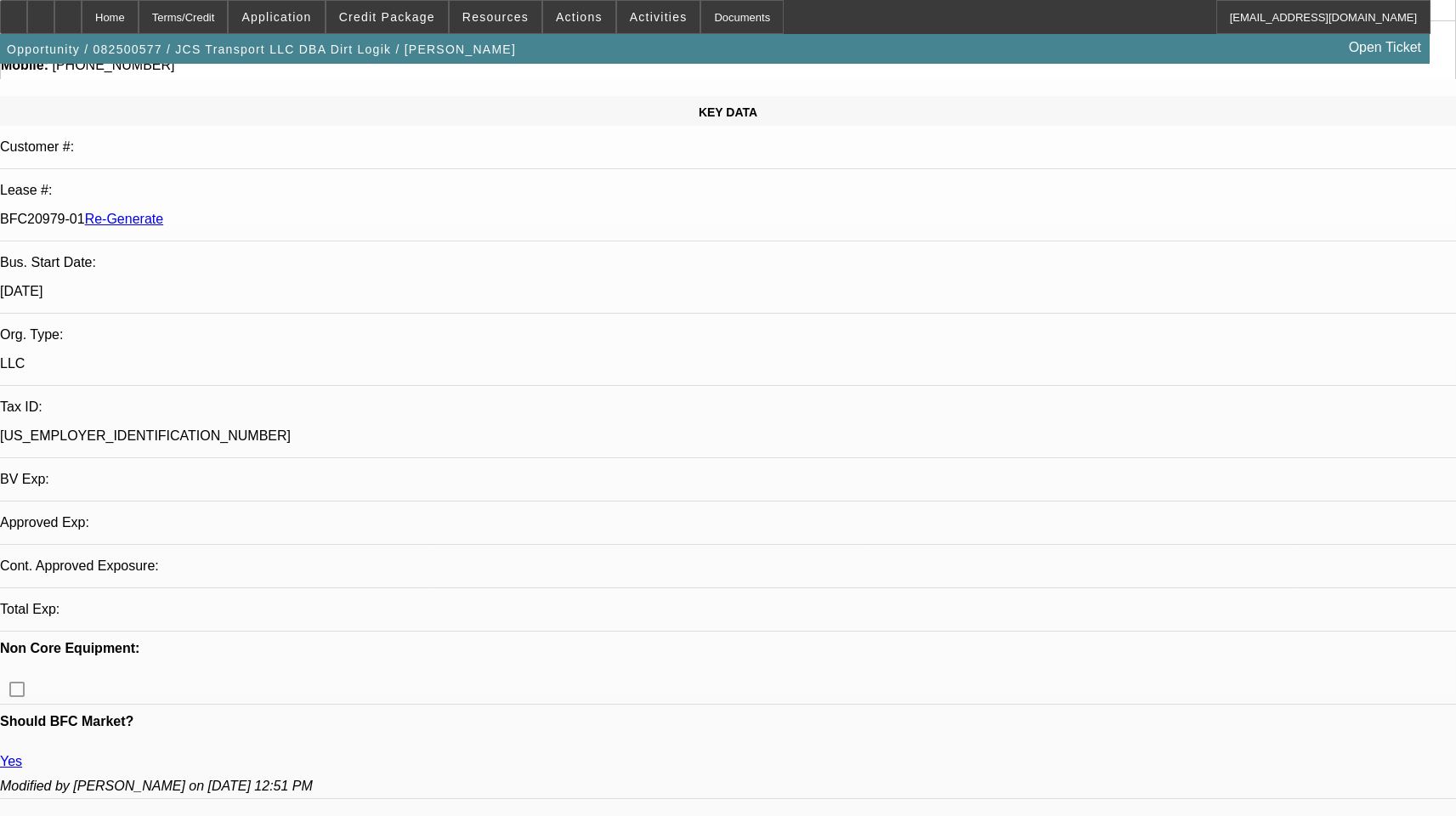
select select "0"
select select "6"
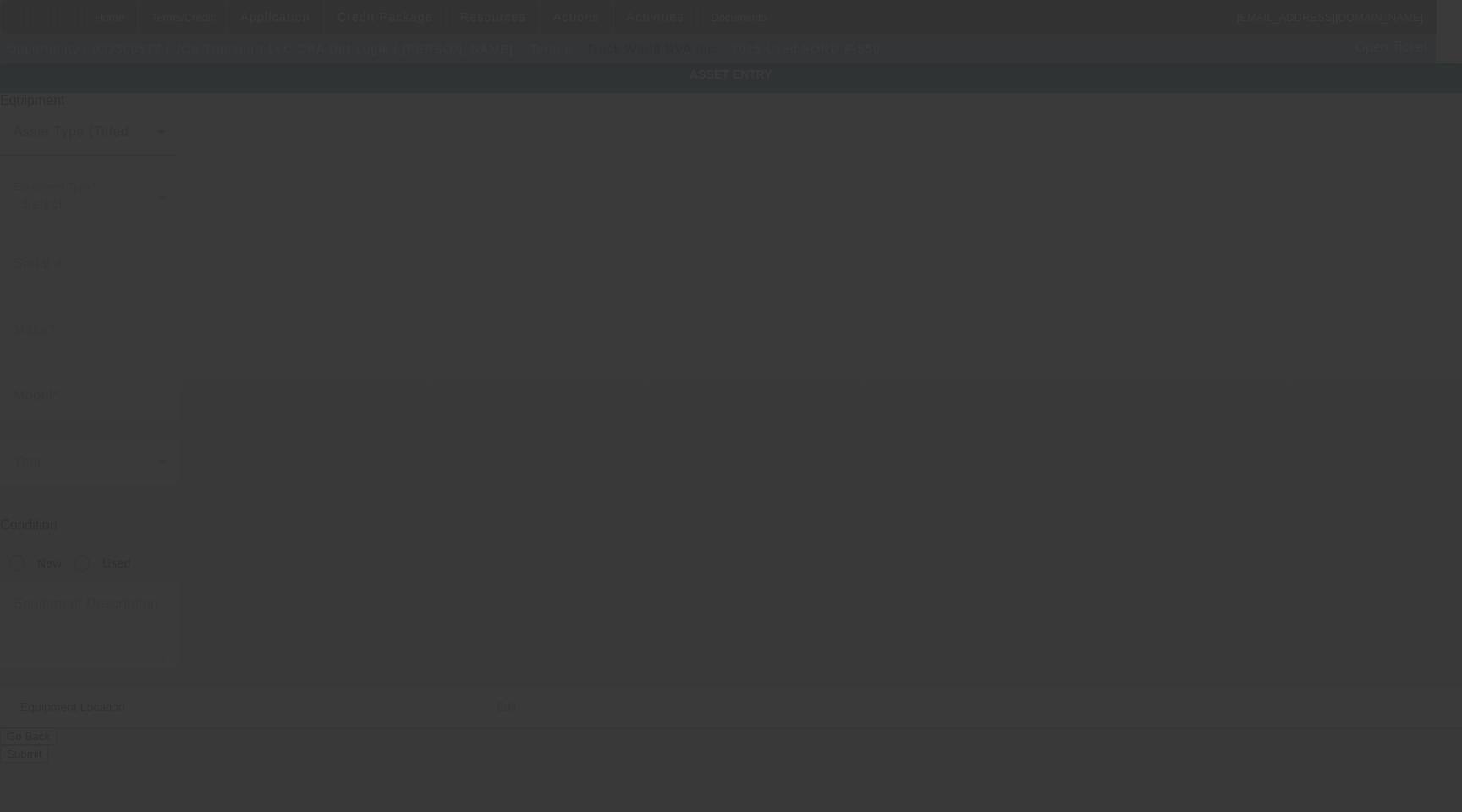
type input "1FDUF5HT1FED44777"
type input "Ford"
type input "F-550"
radio input "true"
type input "39 Mill Pond Rd"
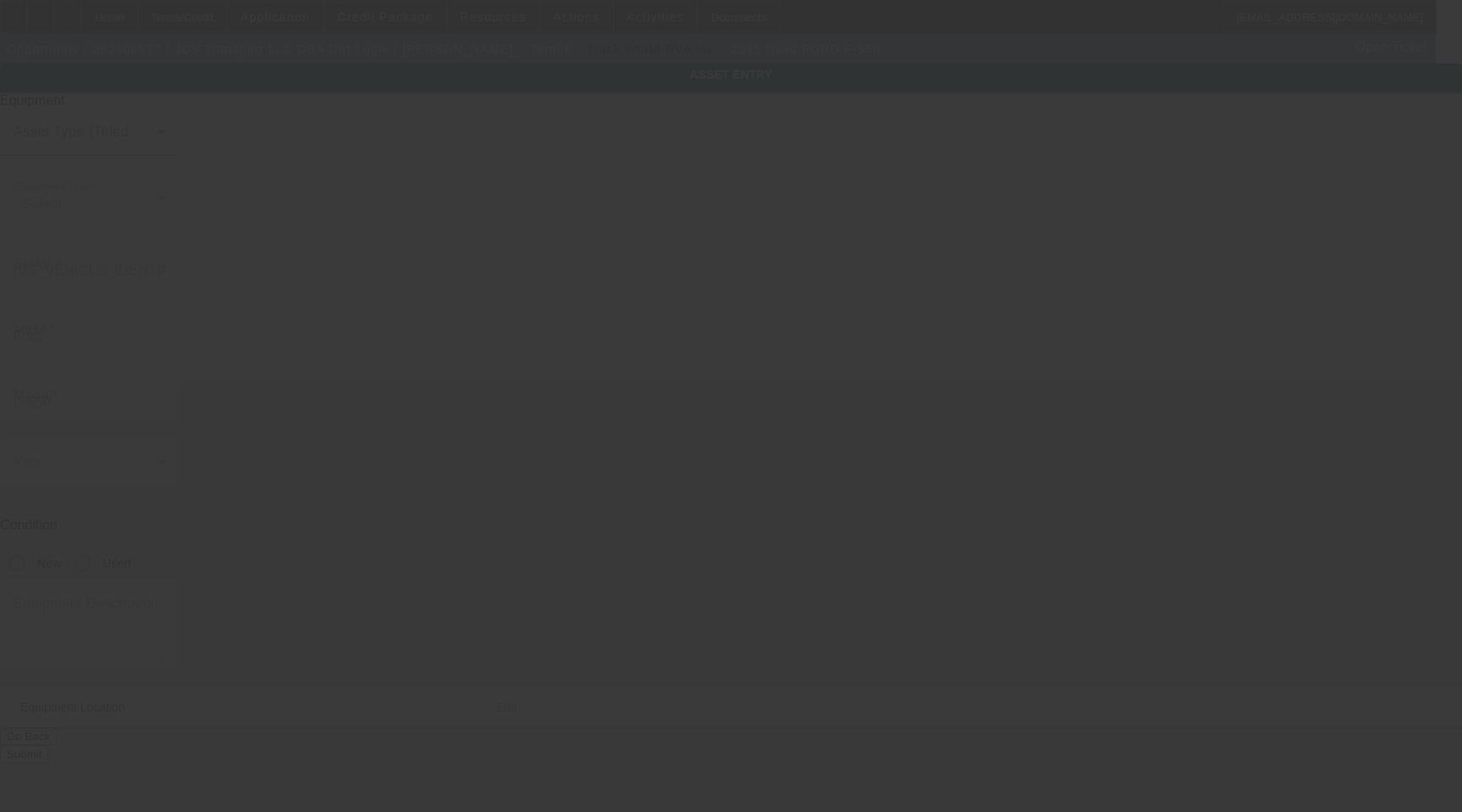
type input "Cornettsville"
type input "41731"
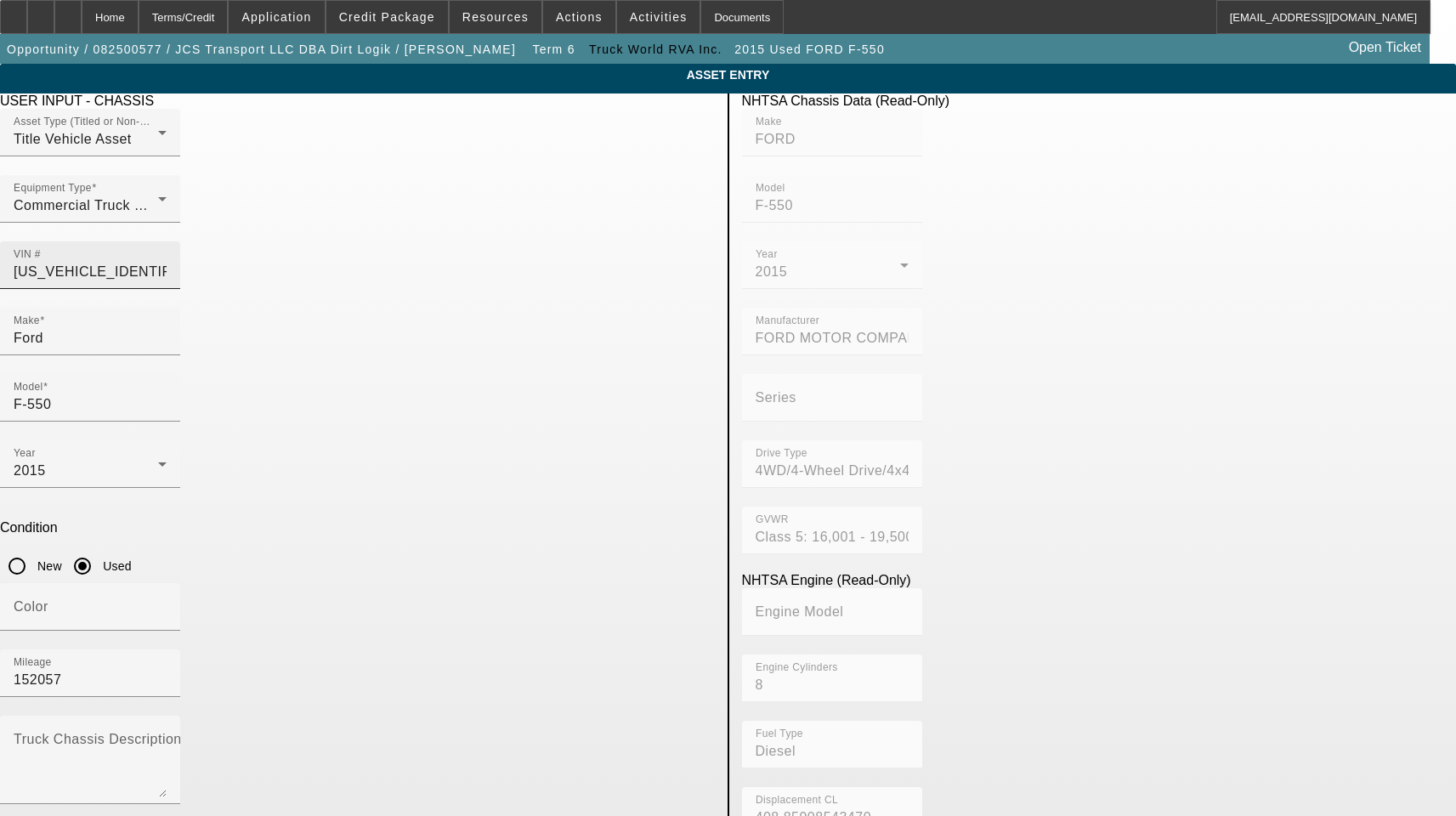
click at [167, 261] on input "1FDUF5HT1FED44777" at bounding box center [89, 271] width 153 height 20
type input "1"
type input "1FDUF5HT1FED44777"
type input "FORD"
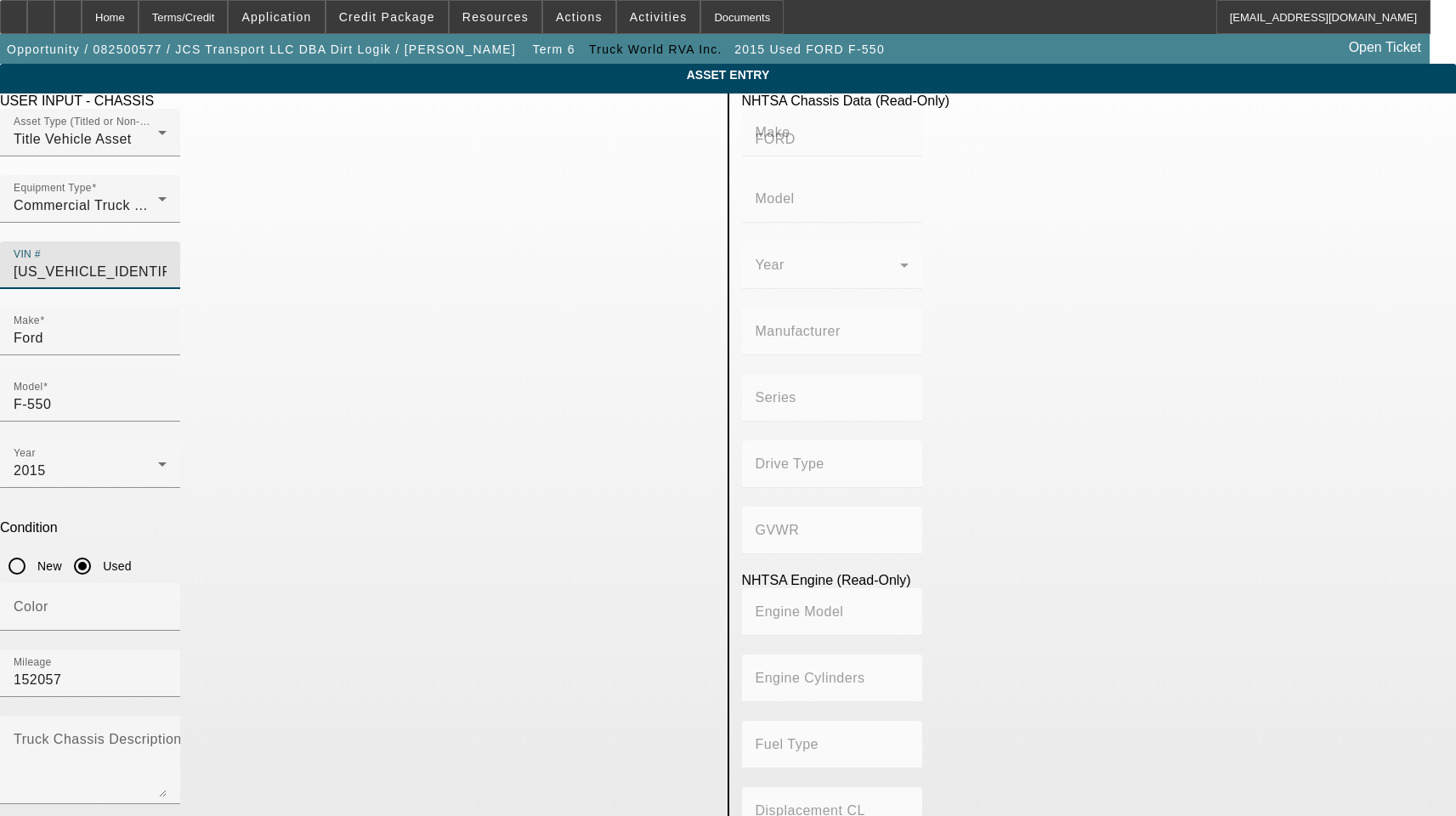
type input "F-550"
type input "FORD MOTOR COMPANY"
type input "4WD/4-Wheel Drive/4x4"
type input "Class 5: 16,001 - 19,500 lb (7,258 - 8,845 kg)"
type input "8"
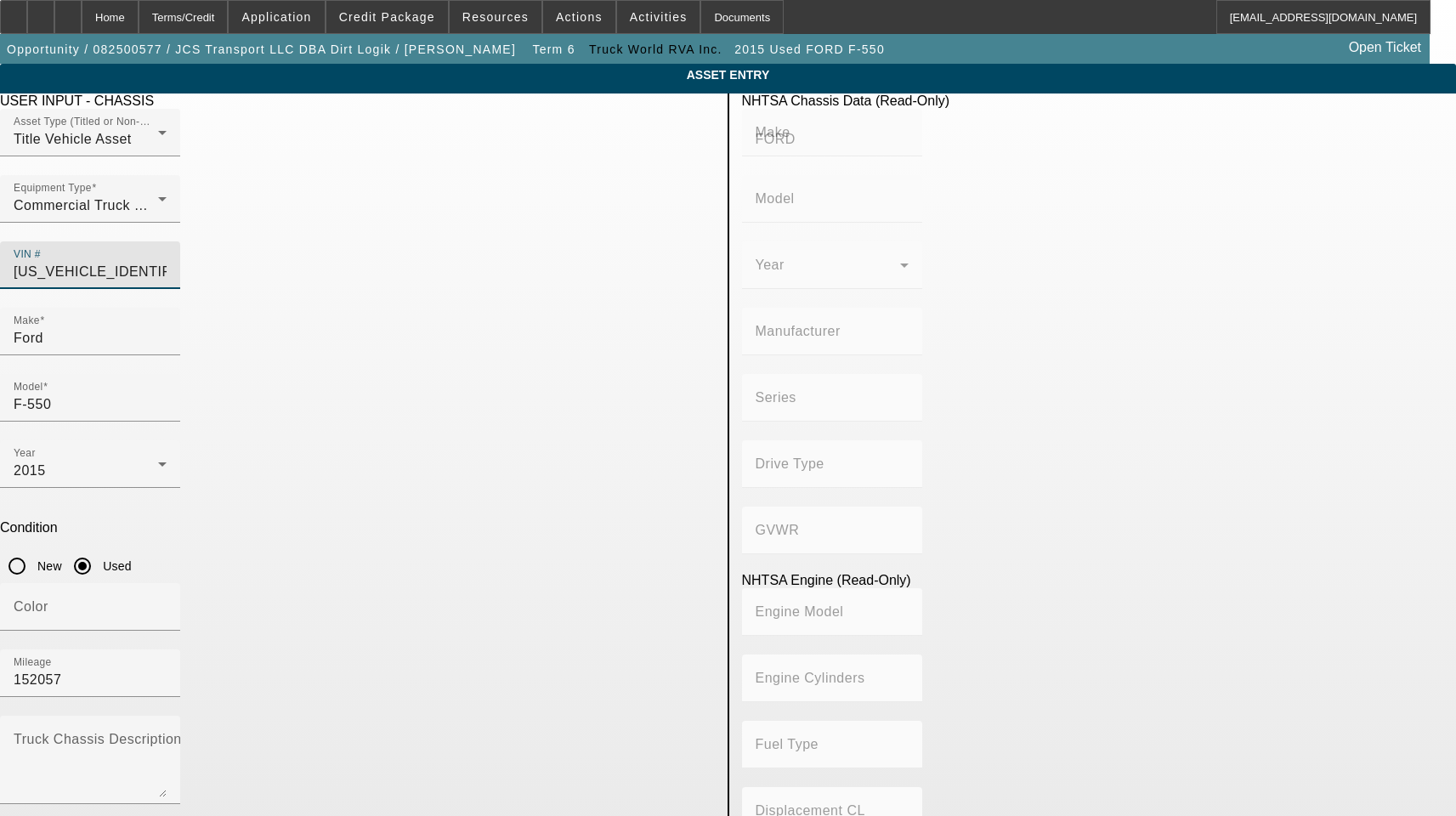
type input "Diesel"
type input "408.85908543470"
type input "6.7"
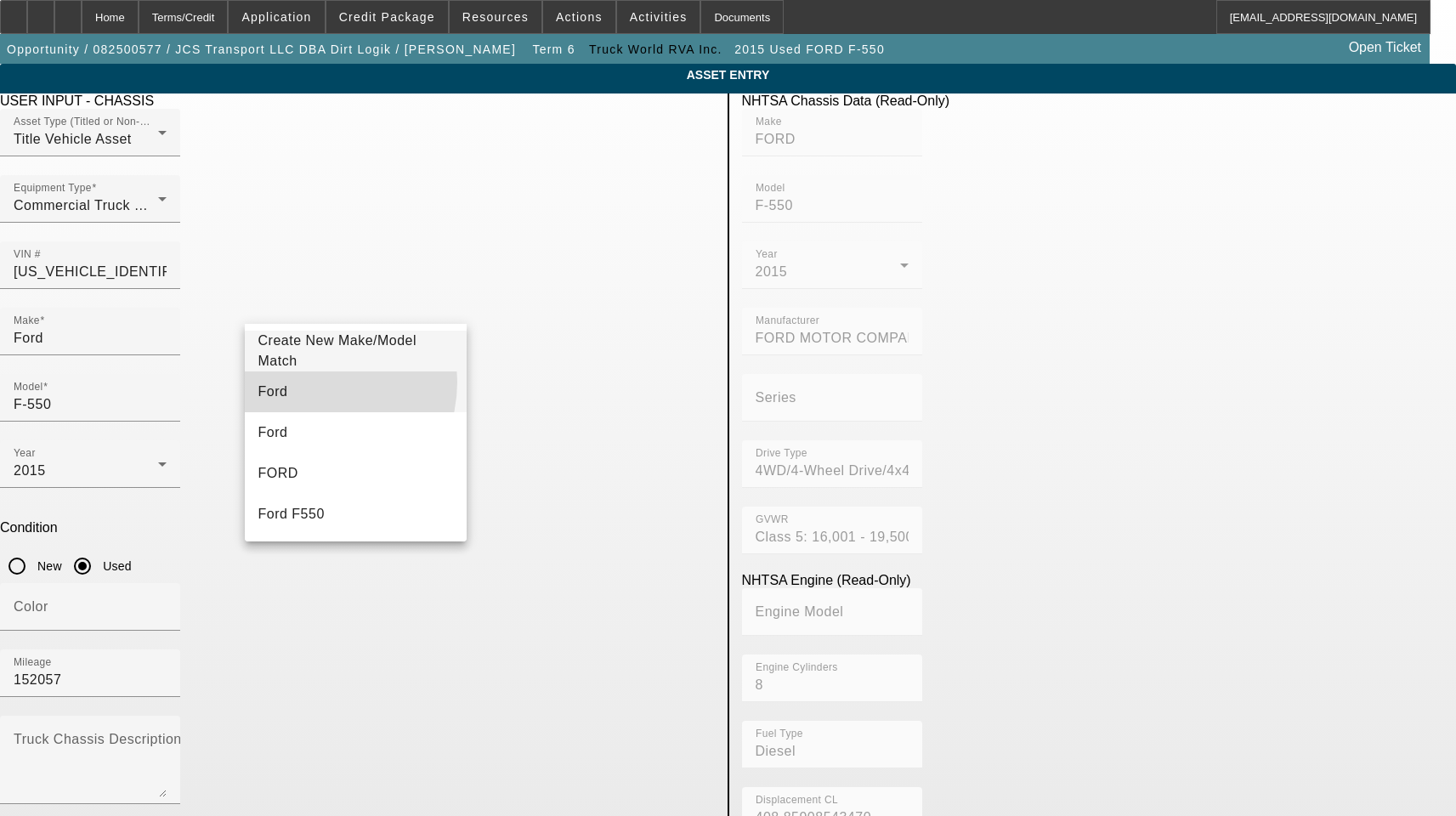
click at [309, 382] on mat-option "Ford" at bounding box center [356, 392] width 223 height 41
type input "Ford"
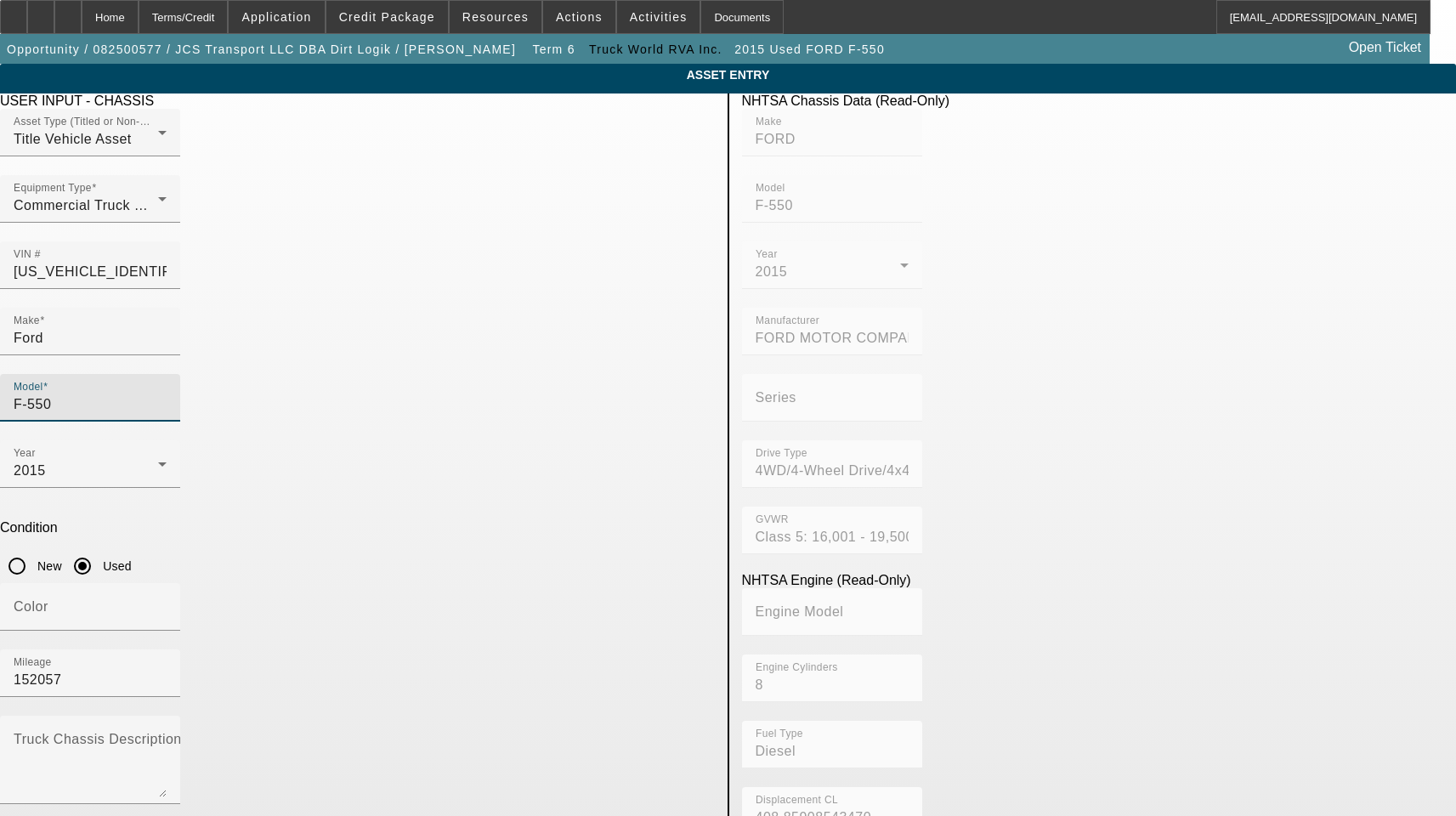
click at [167, 395] on input "F-550" at bounding box center [89, 404] width 153 height 20
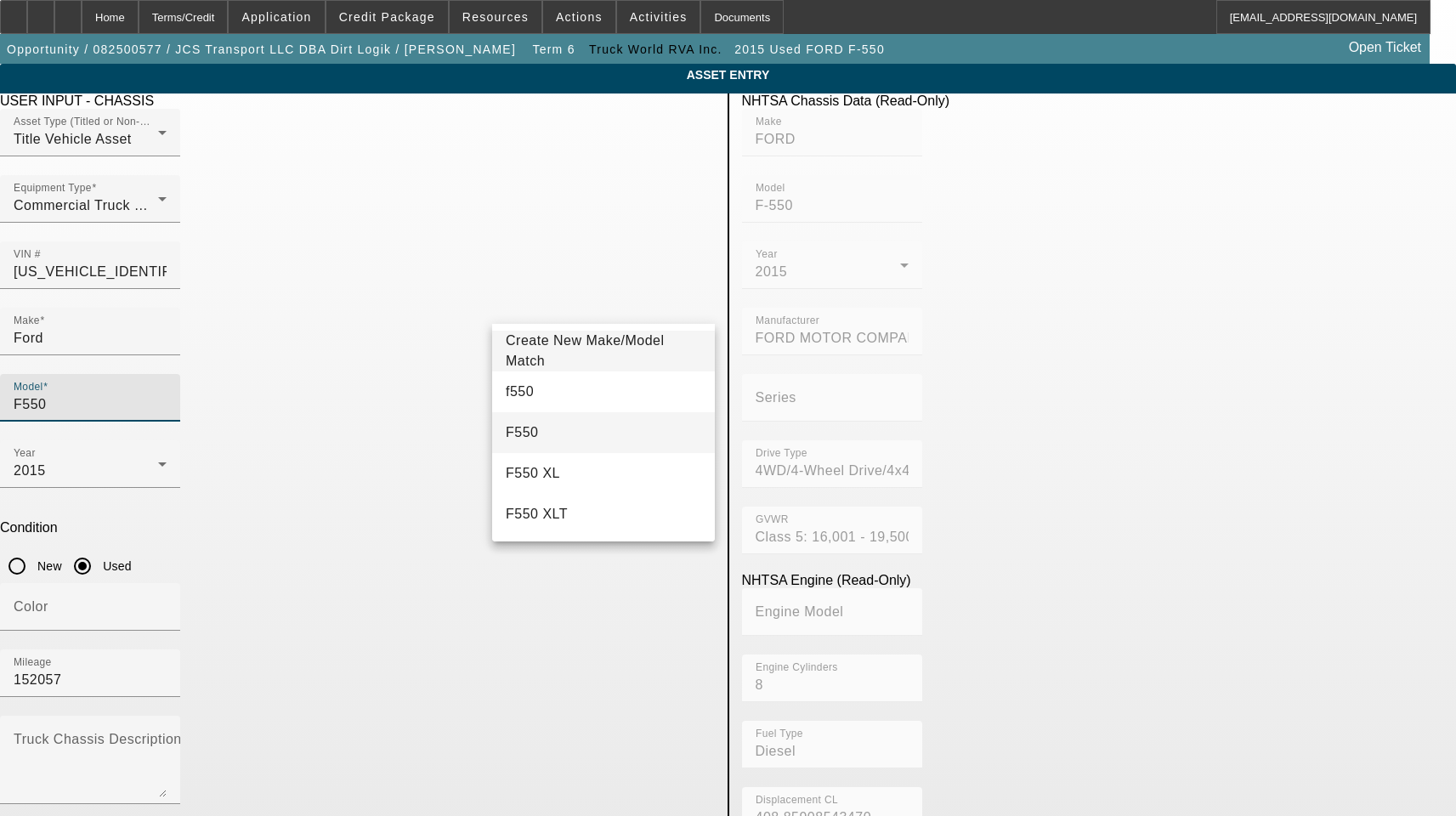
type input "F550"
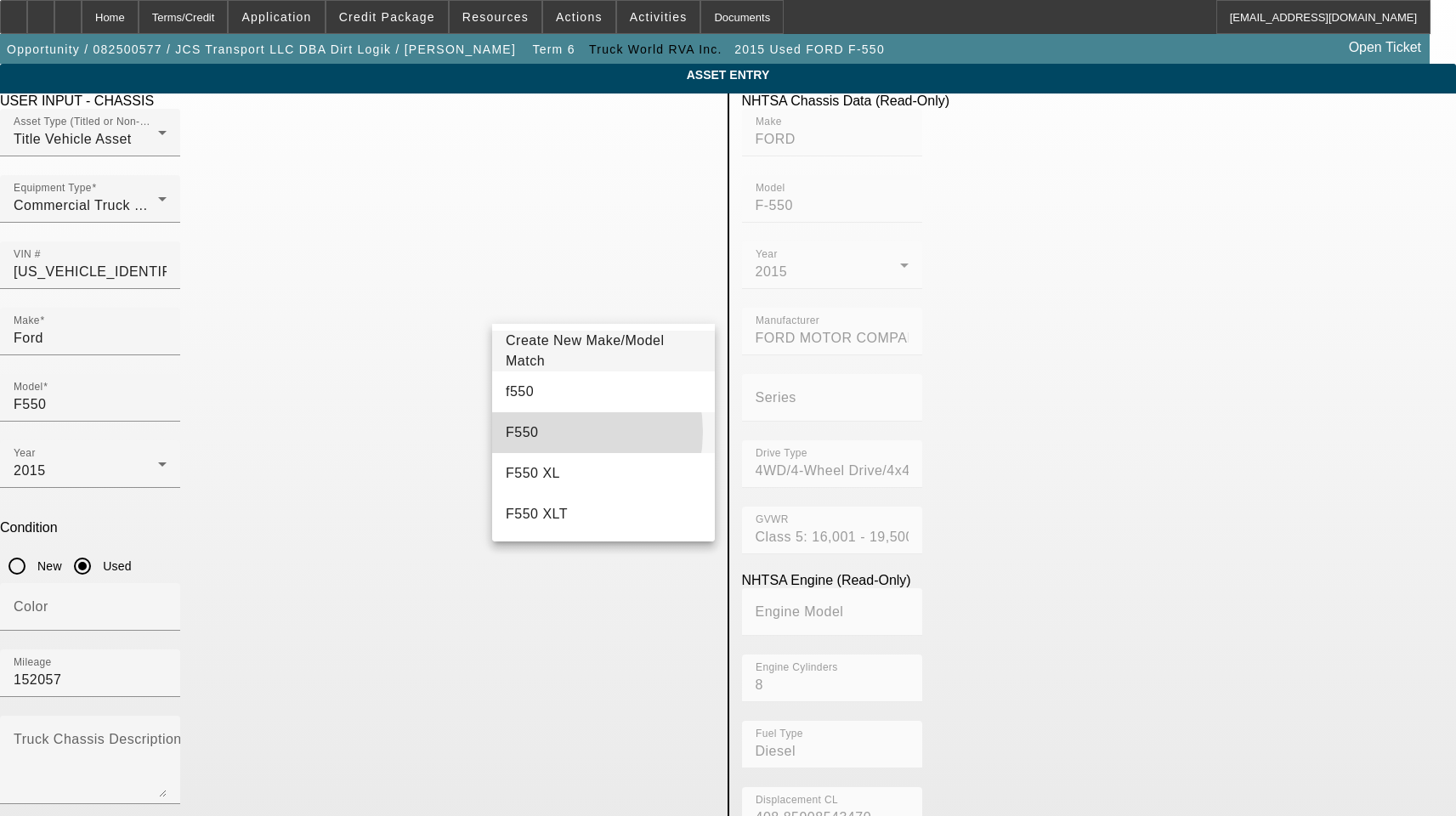
click at [549, 432] on mat-option "F550" at bounding box center [603, 433] width 223 height 41
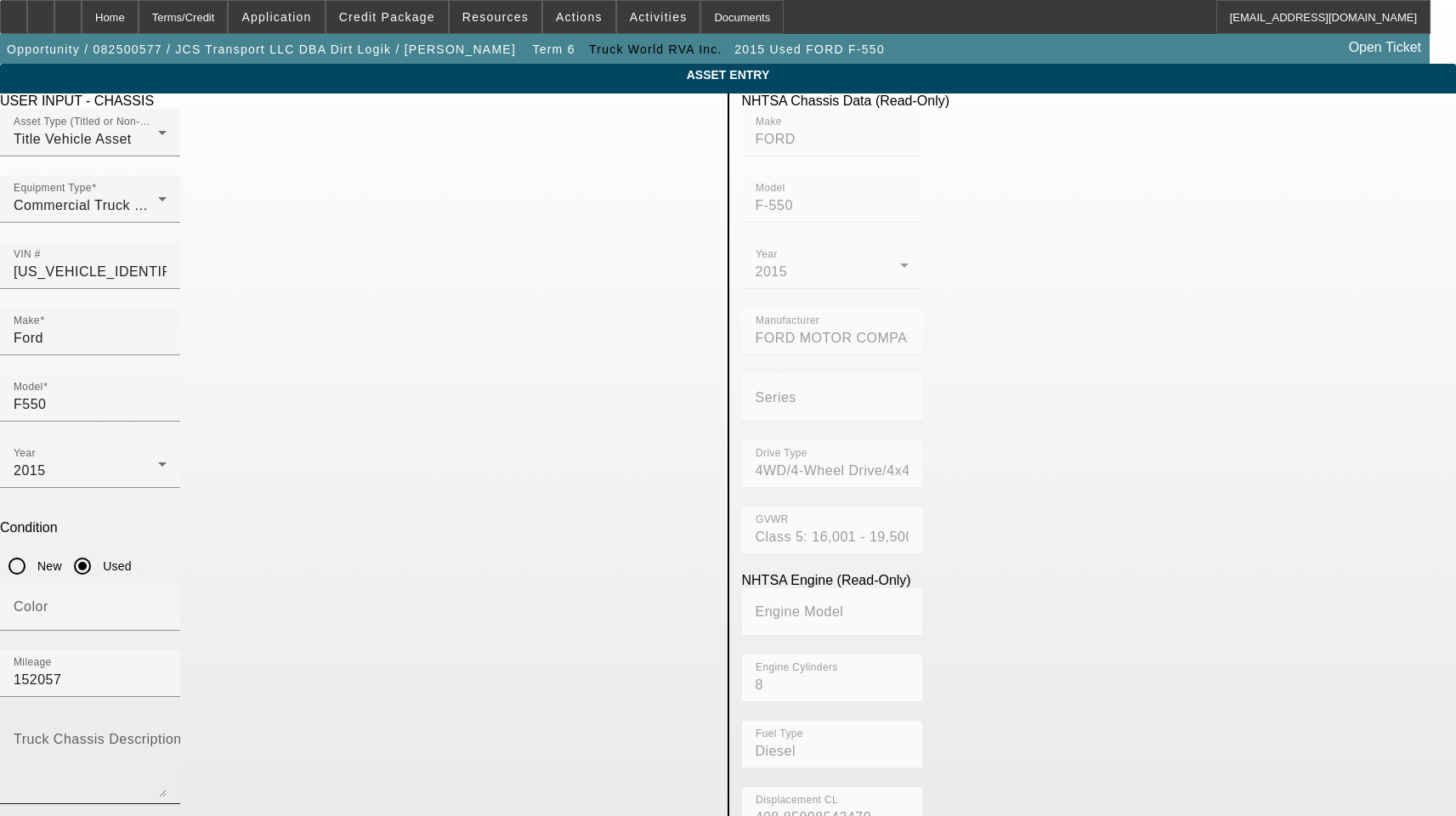
click at [167, 715] on div "Truck Chassis Description (Describe the truck chassis only)" at bounding box center [89, 759] width 153 height 88
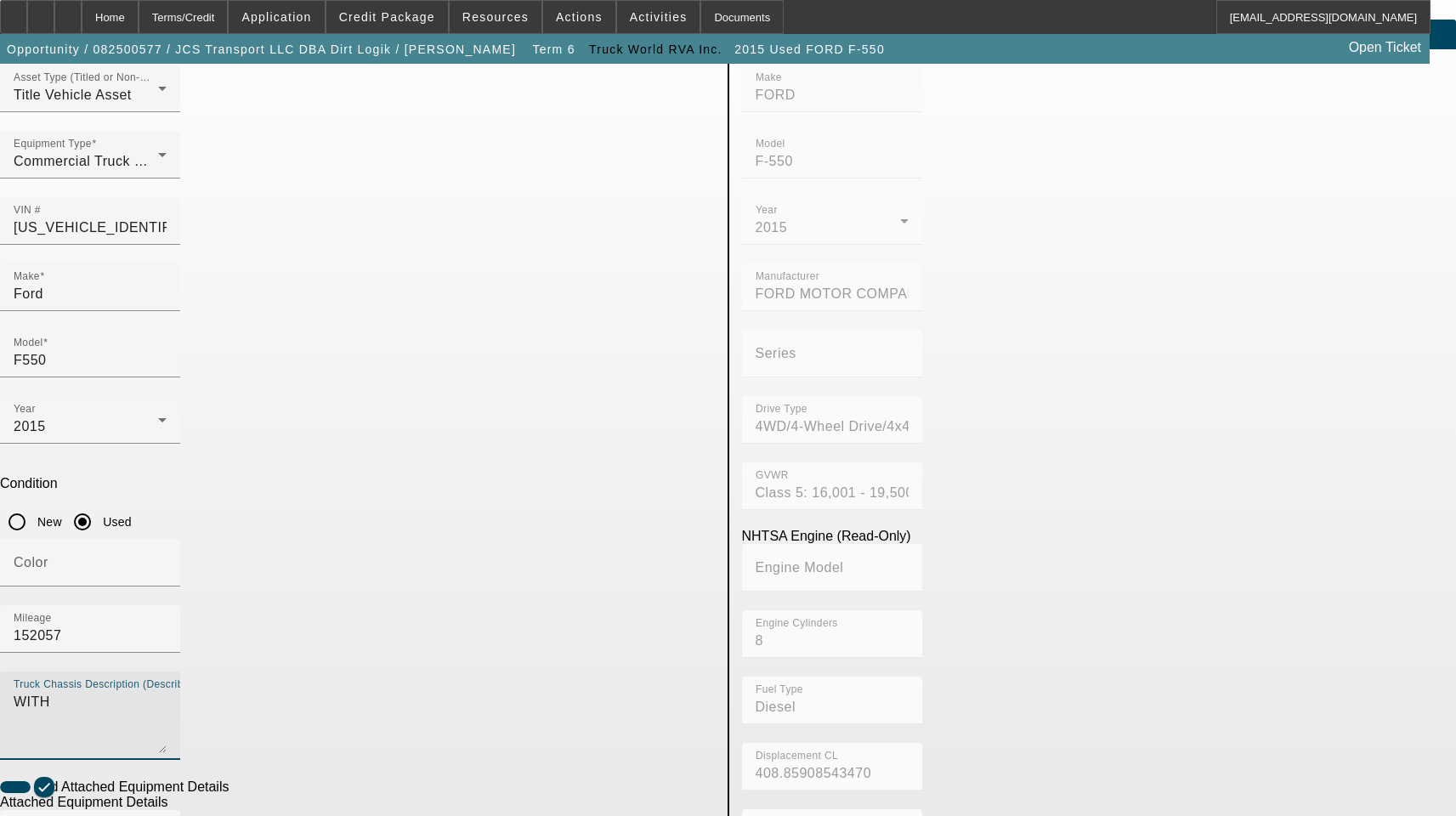
scroll to position [170, 0]
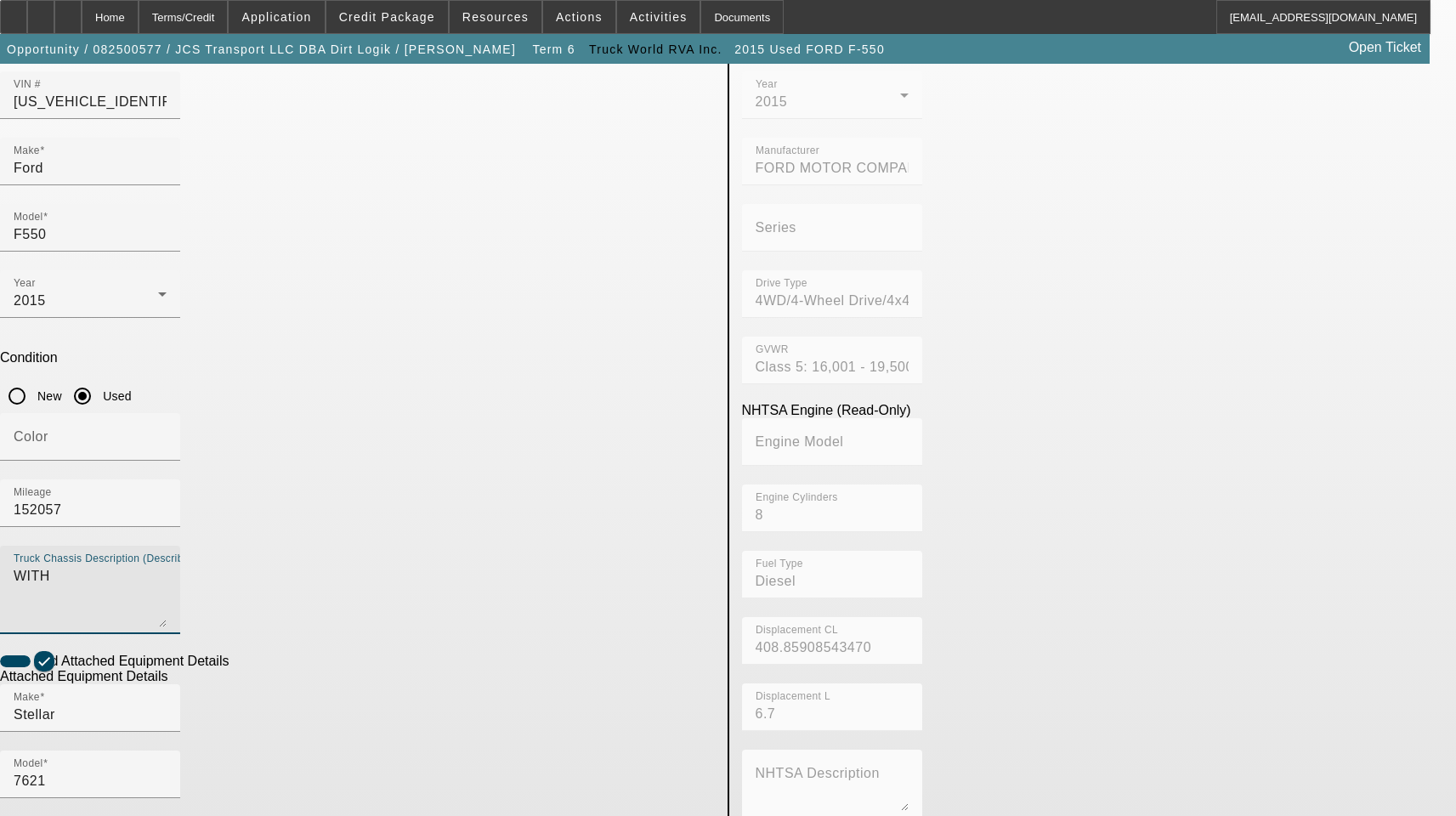
type textarea "WITH"
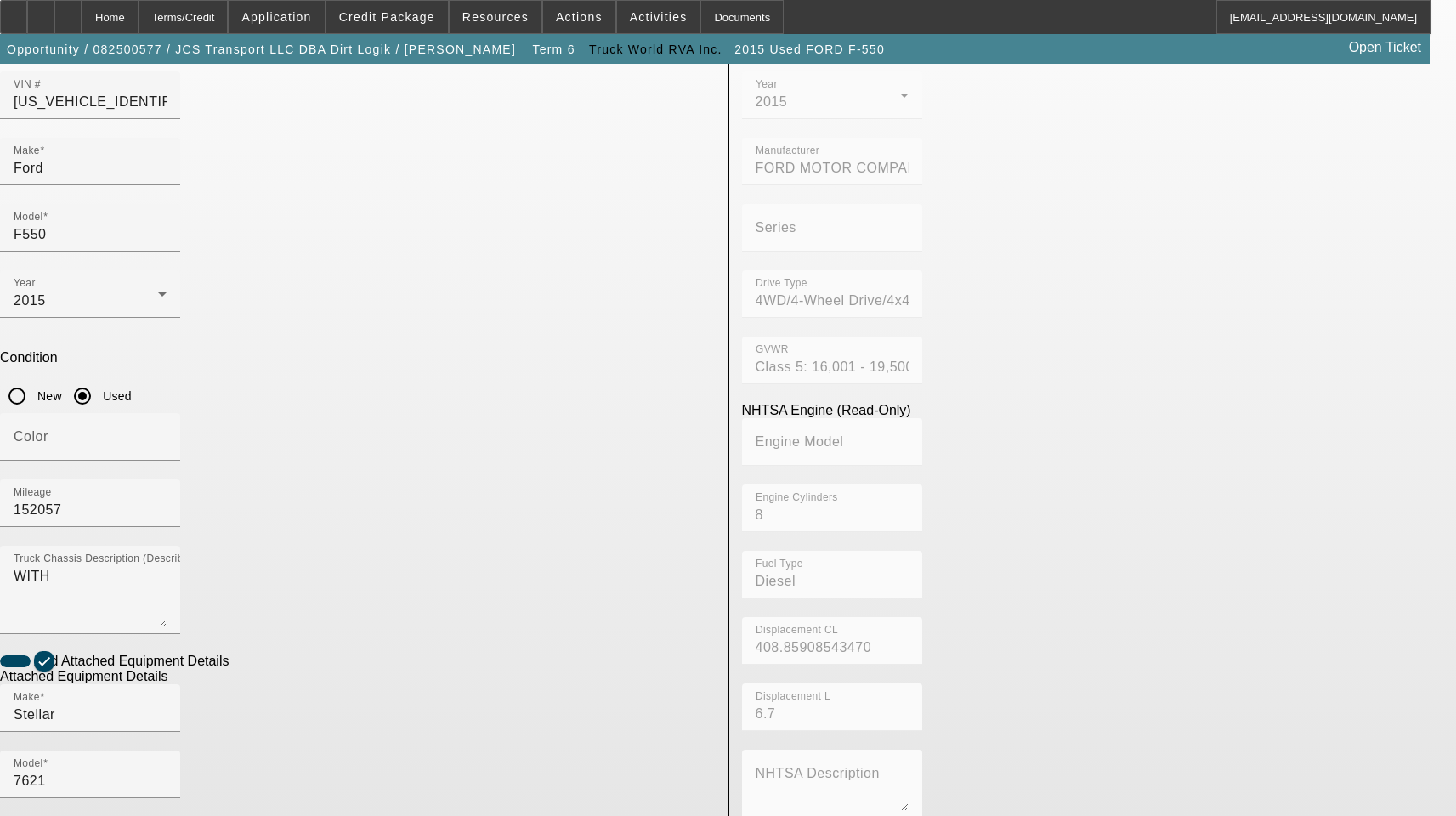
click at [167, 771] on input "7621" at bounding box center [89, 781] width 153 height 20
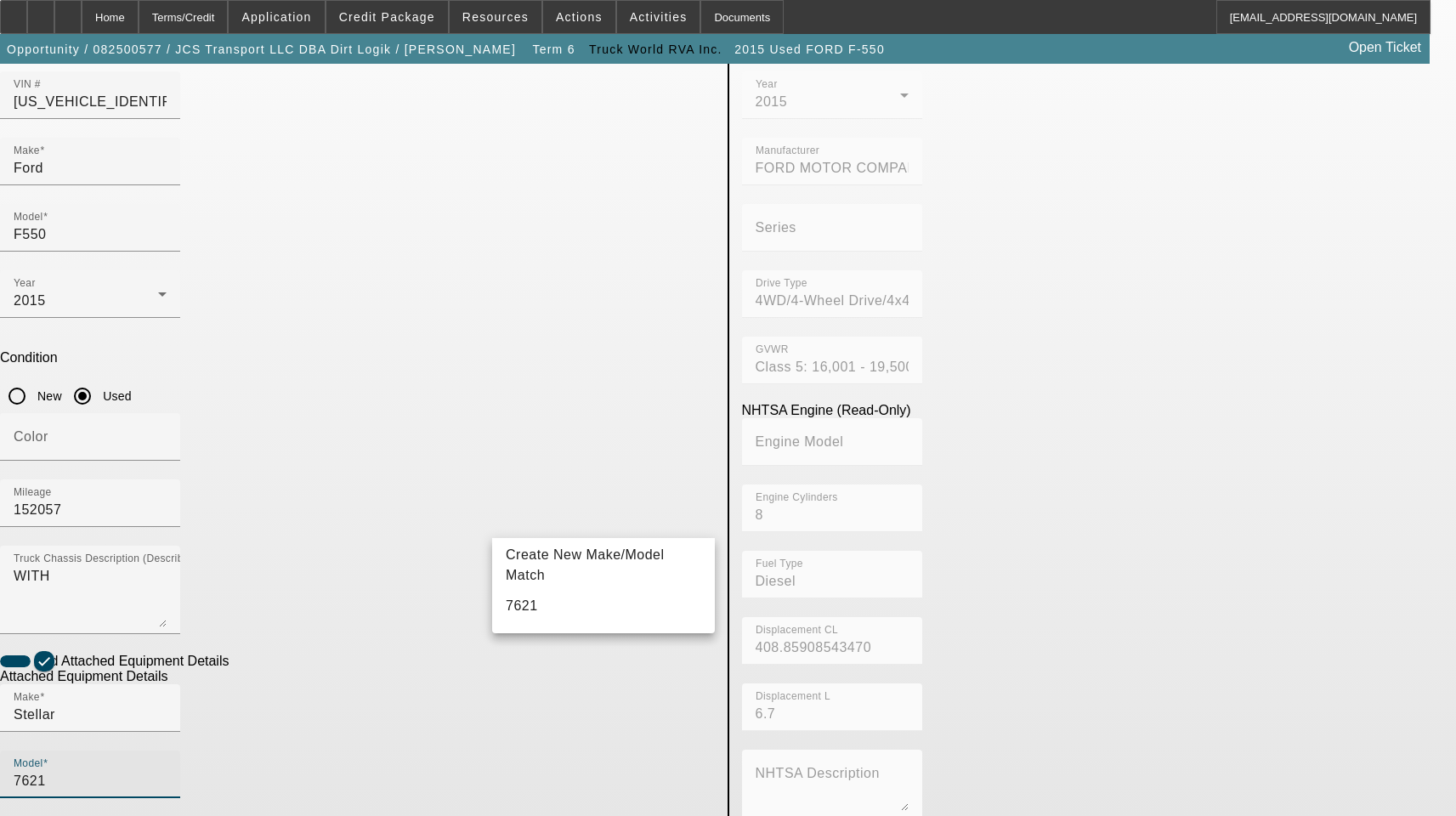
click at [167, 771] on input "7621" at bounding box center [89, 781] width 153 height 20
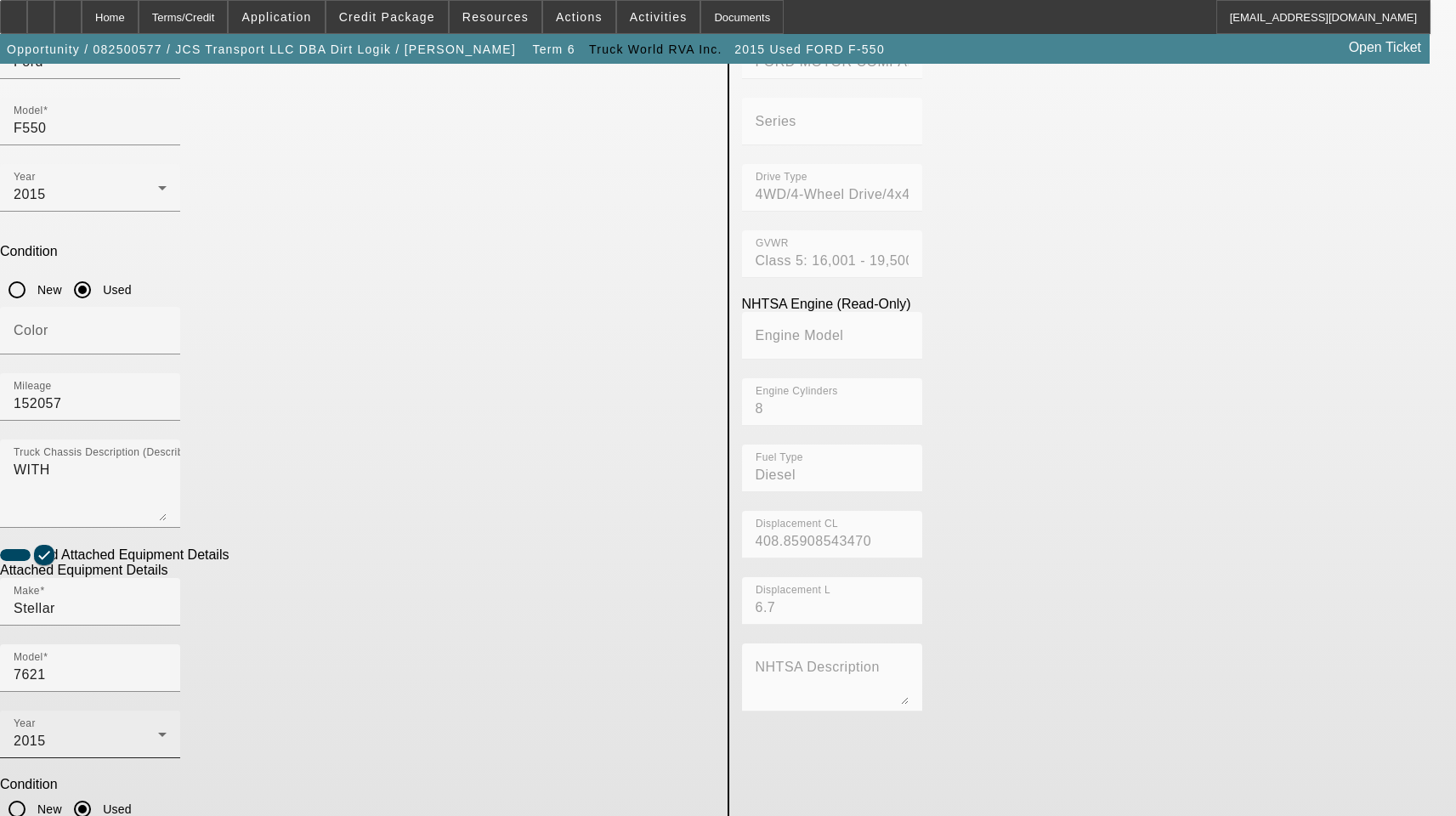
scroll to position [279, 0]
type textarea "Crane Includes All Accessories, Attachments and Options"
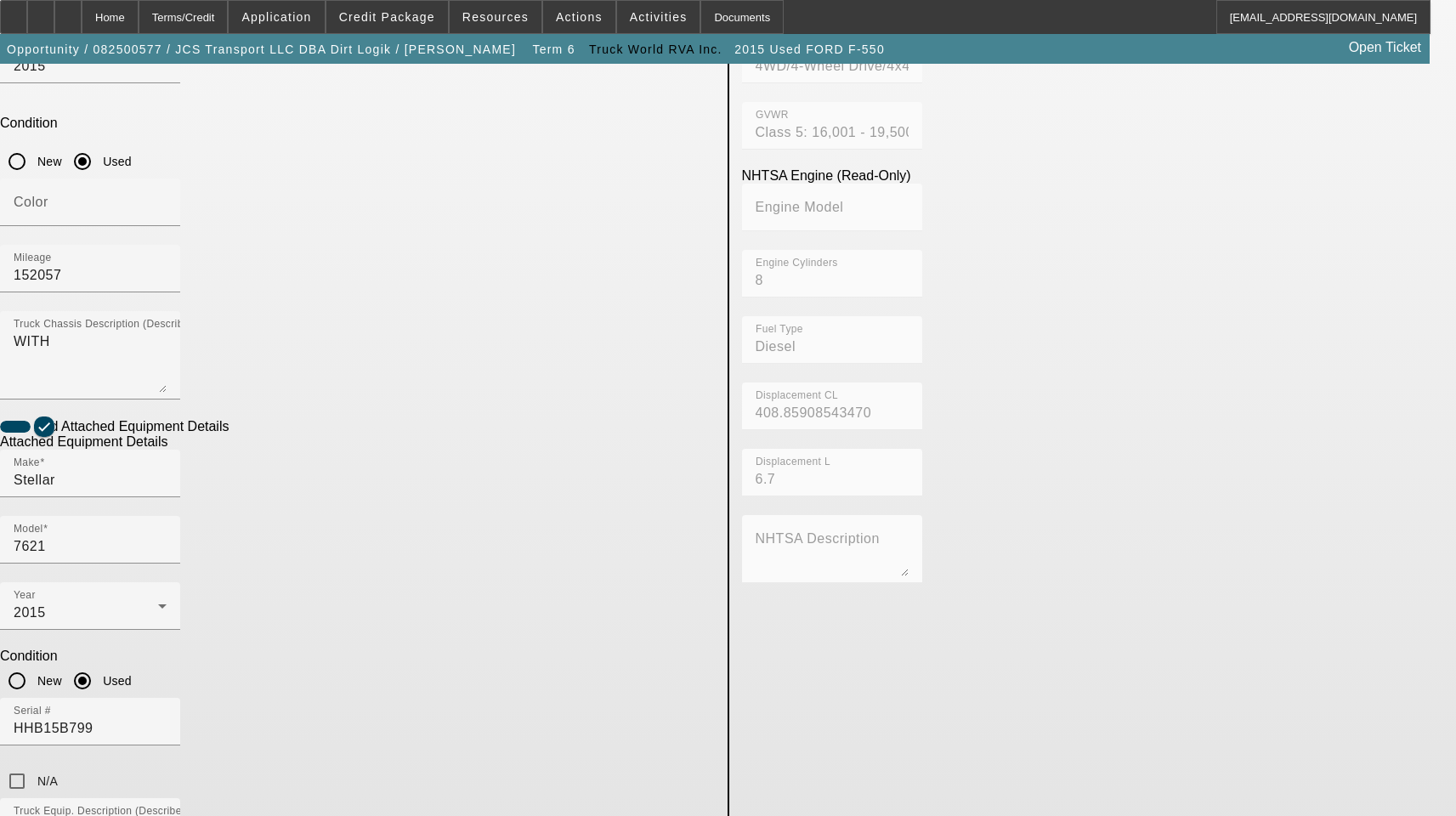
scroll to position [789, 0]
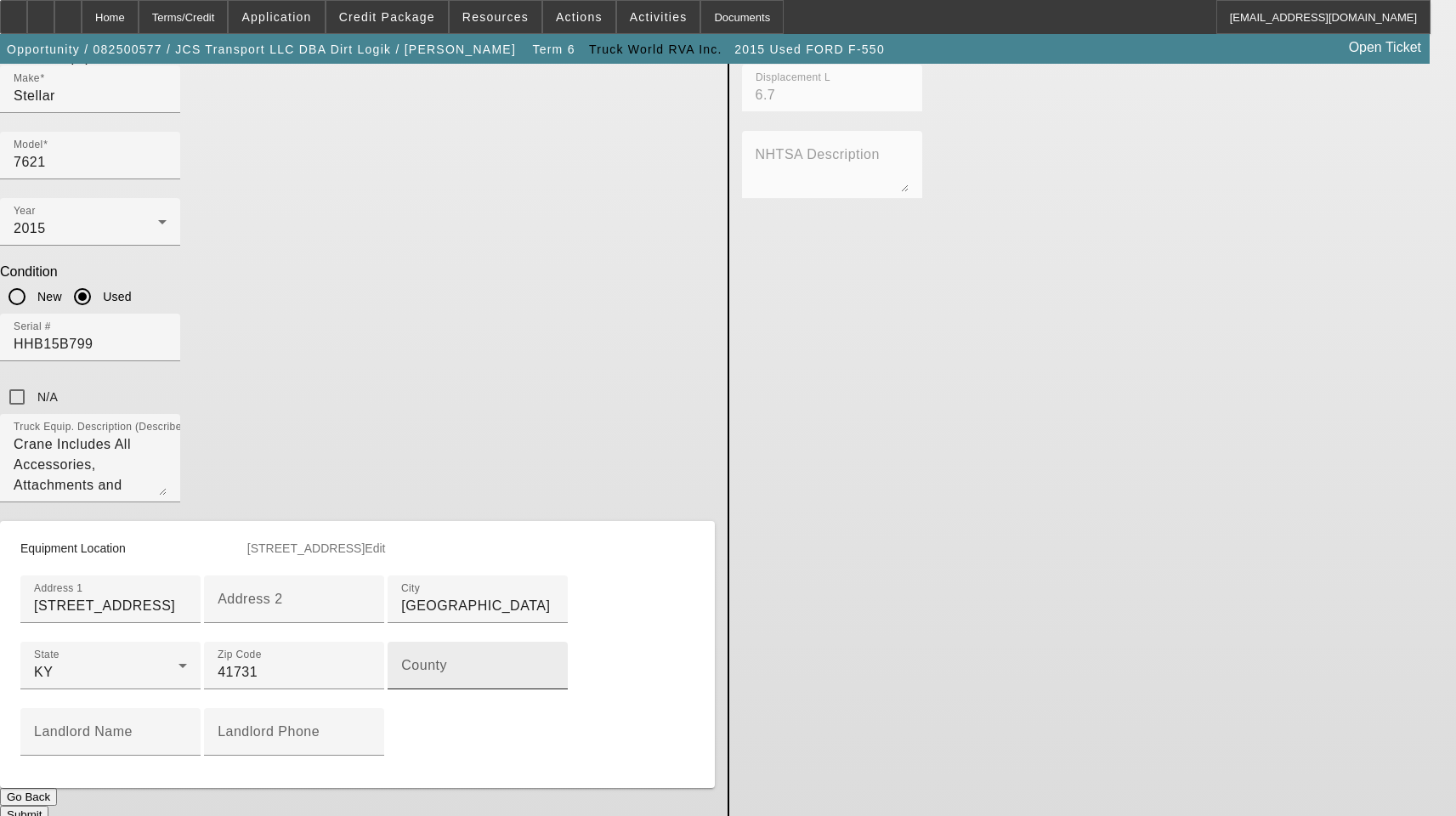
click at [401, 662] on input "County" at bounding box center [477, 672] width 153 height 20
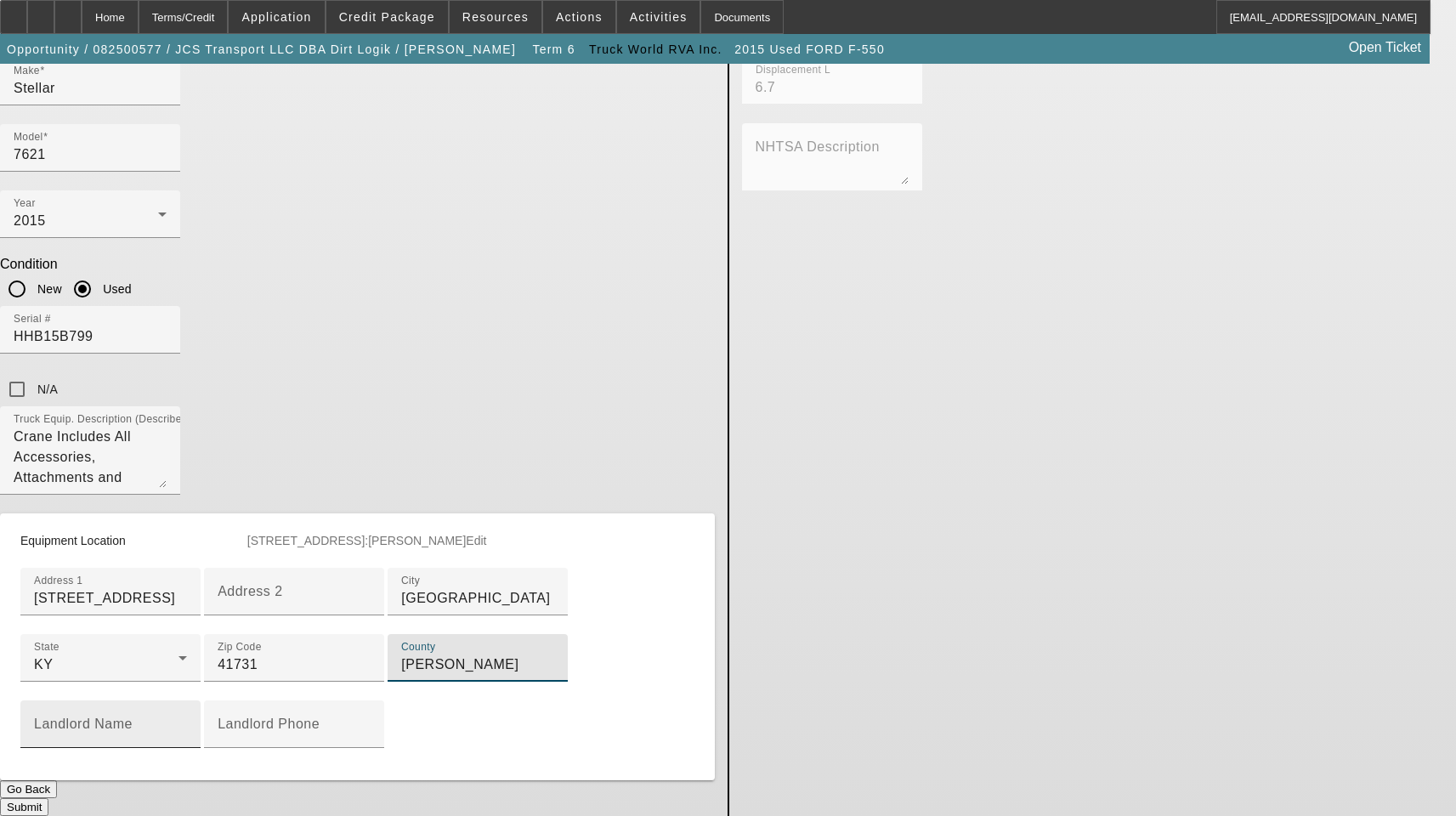
scroll to position [860, 0]
type input "Perry"
click at [49, 798] on button "Submit" at bounding box center [24, 807] width 49 height 18
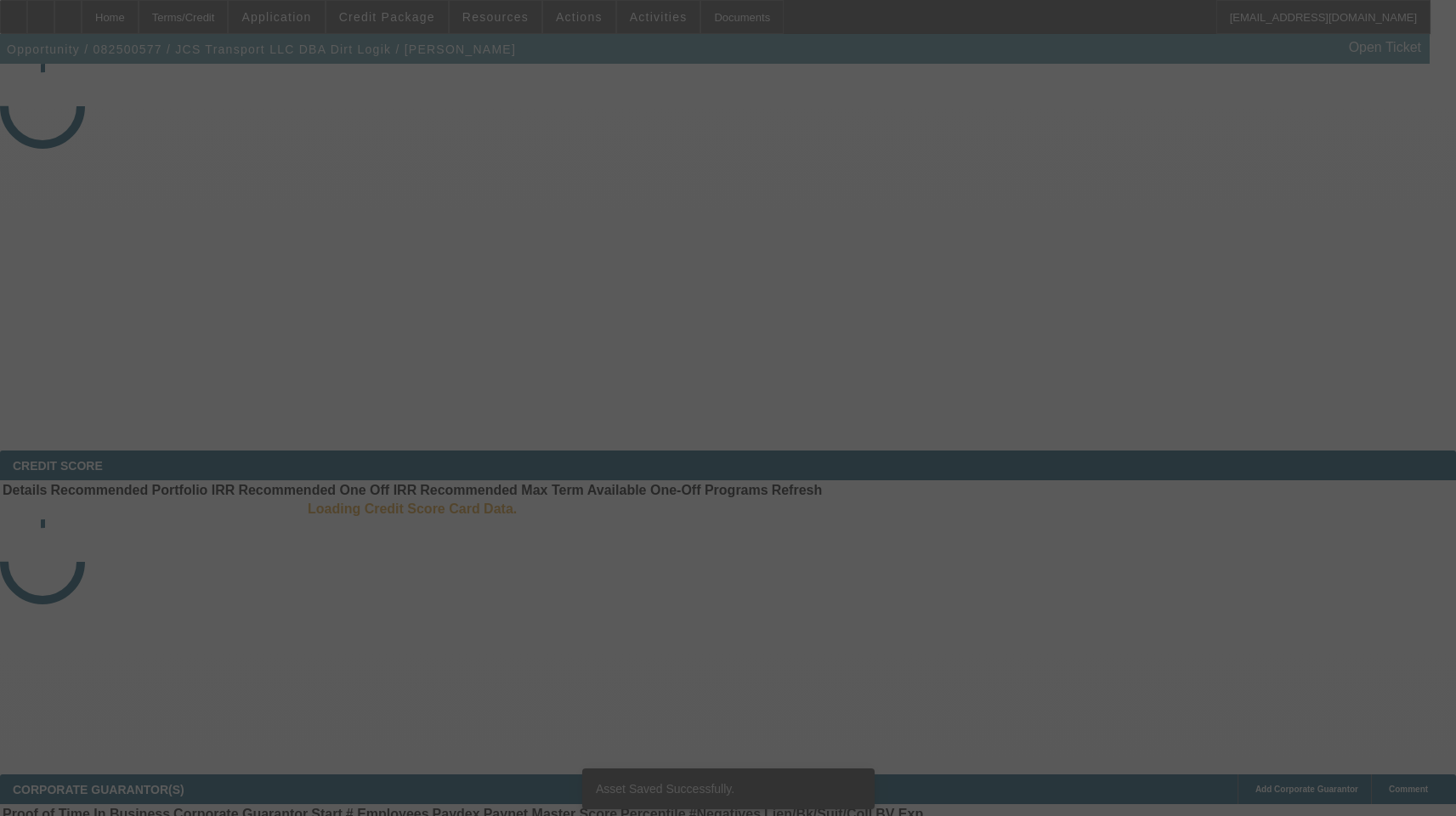
select select "3"
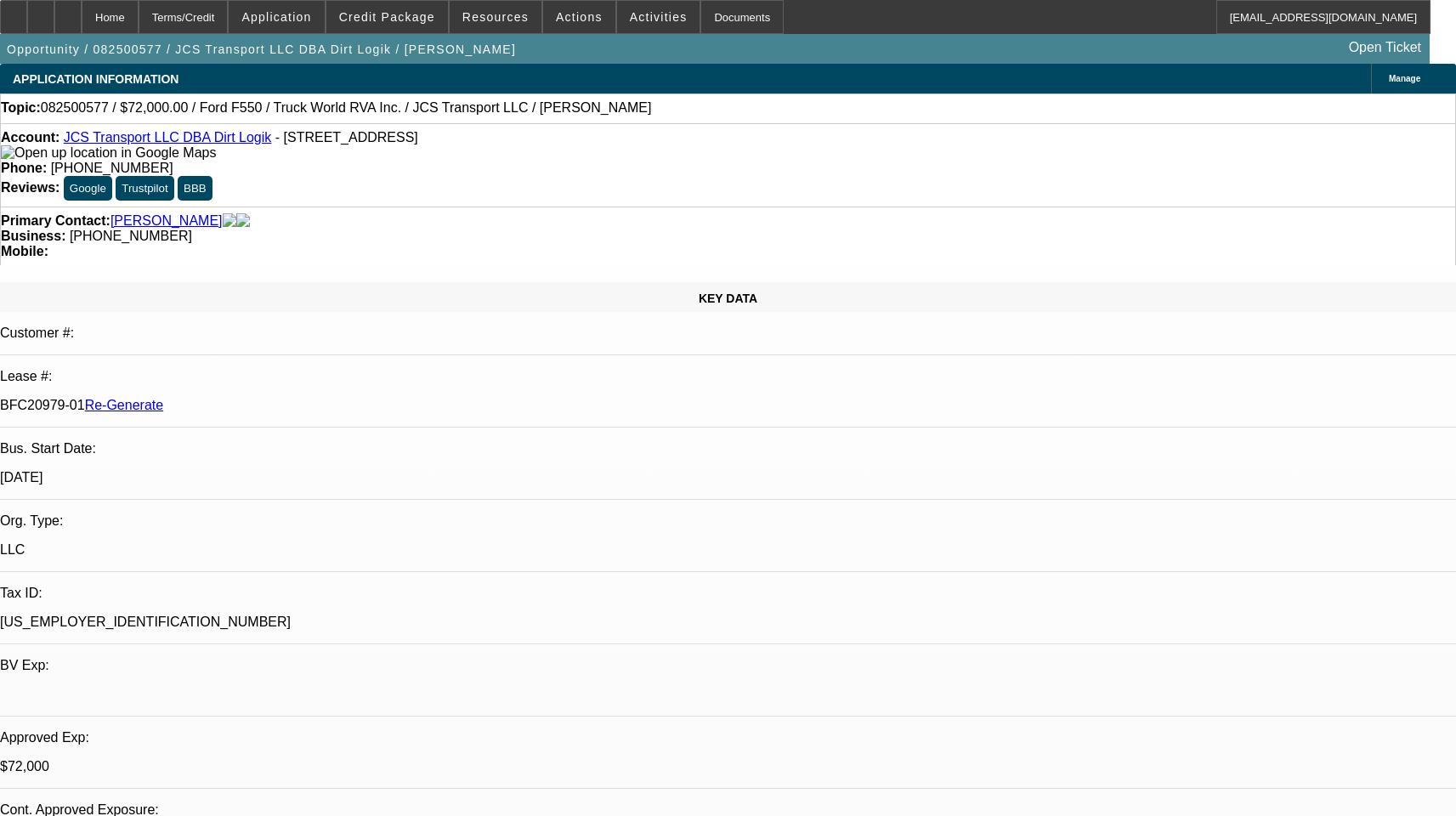
select select "0"
select select "6"
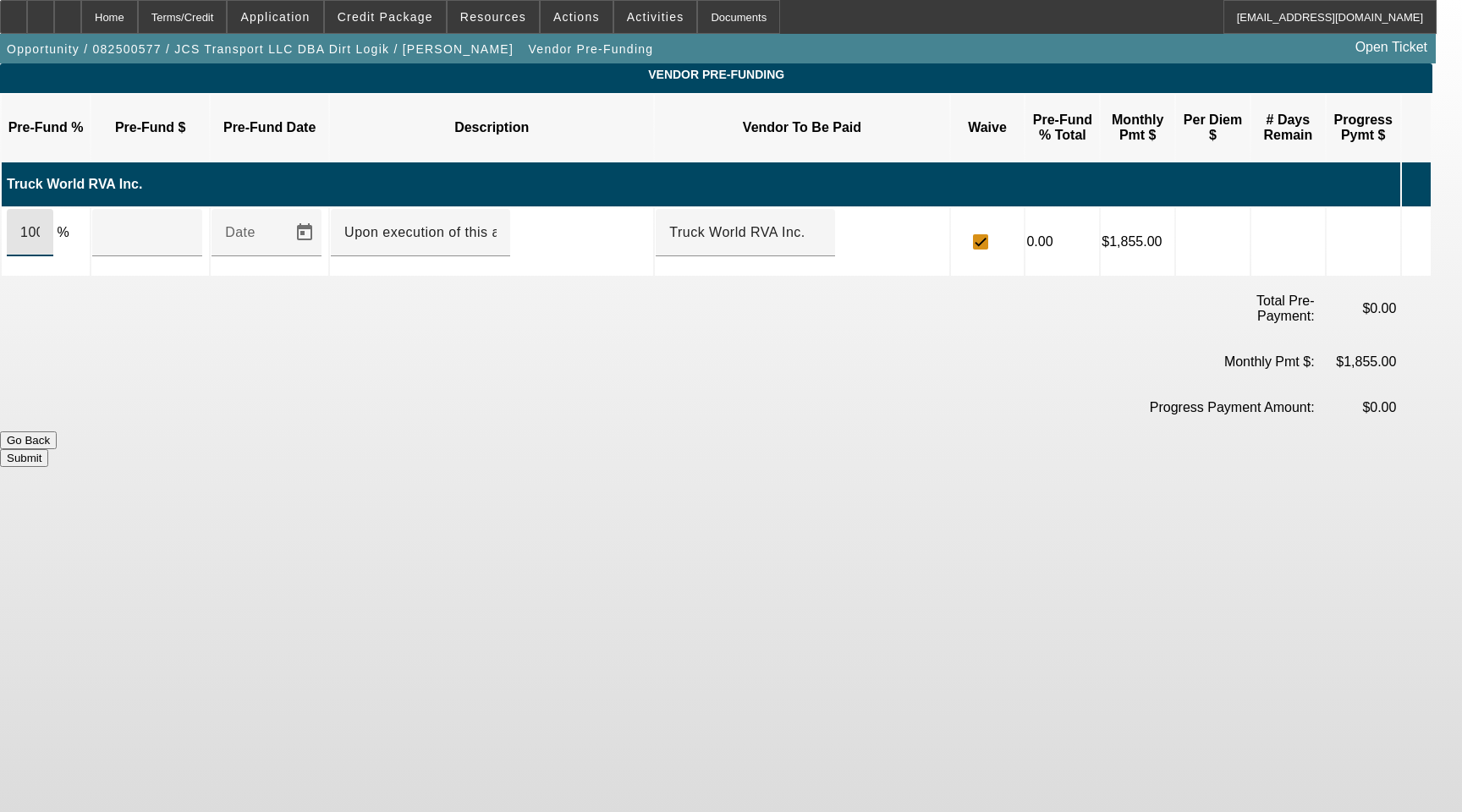
click at [40, 222] on input "100" at bounding box center [30, 232] width 19 height 20
type input "$72,000.00"
click at [48, 449] on button "Submit" at bounding box center [24, 458] width 48 height 18
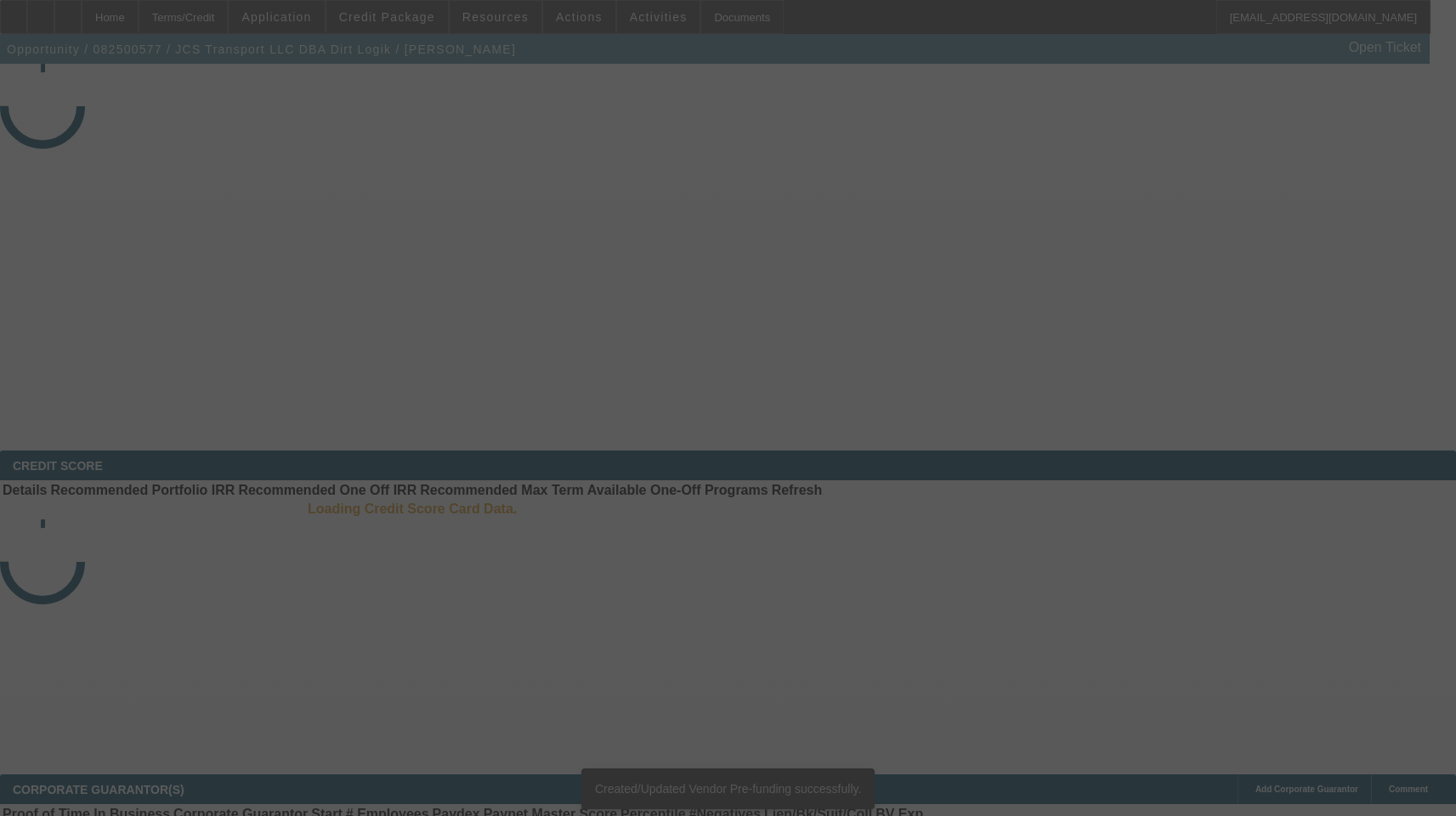
select select "3"
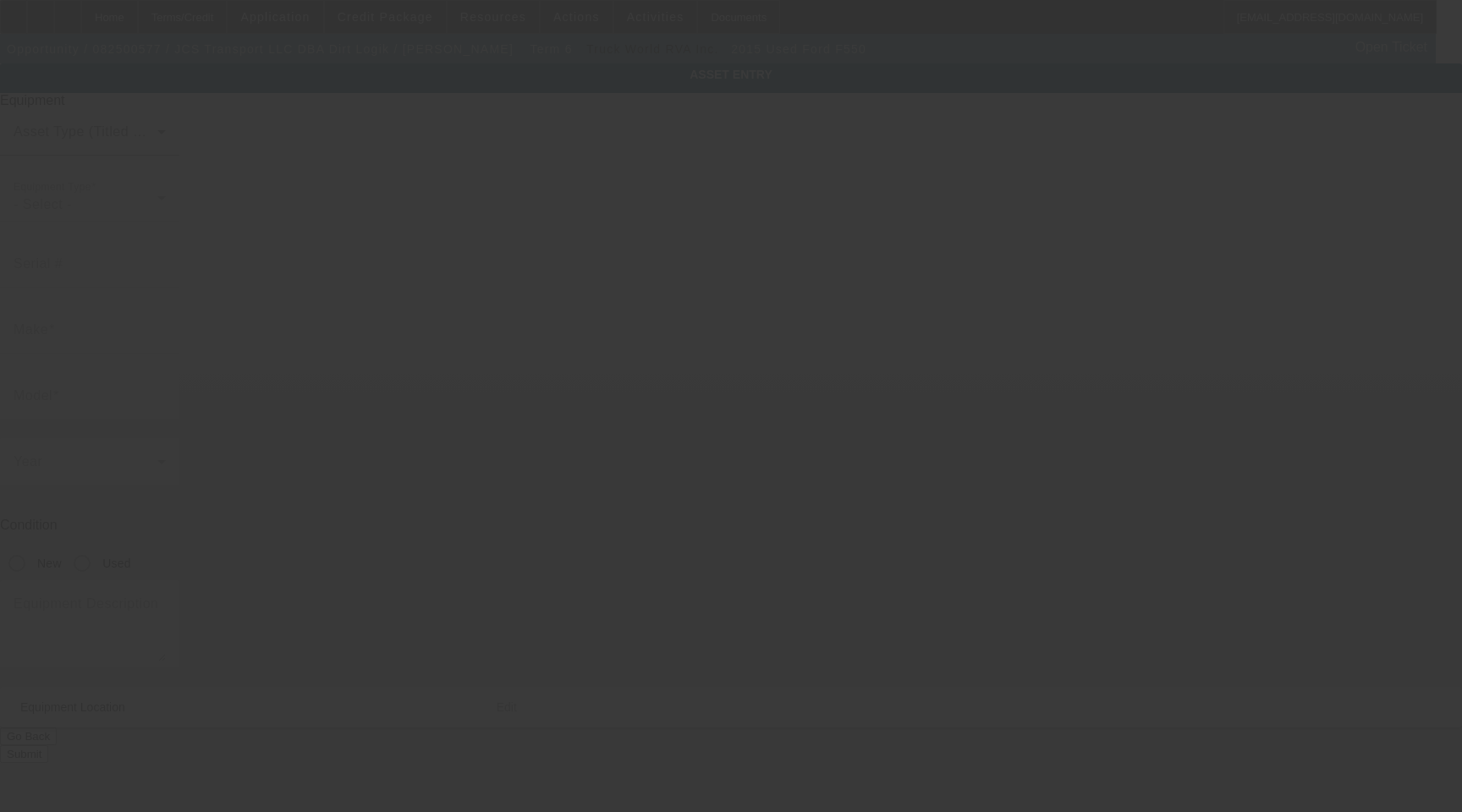
type input "[US_VEHICLE_IDENTIFICATION_NUMBER]"
type input "Ford"
type input "F550"
radio input "true"
type textarea "WITH"
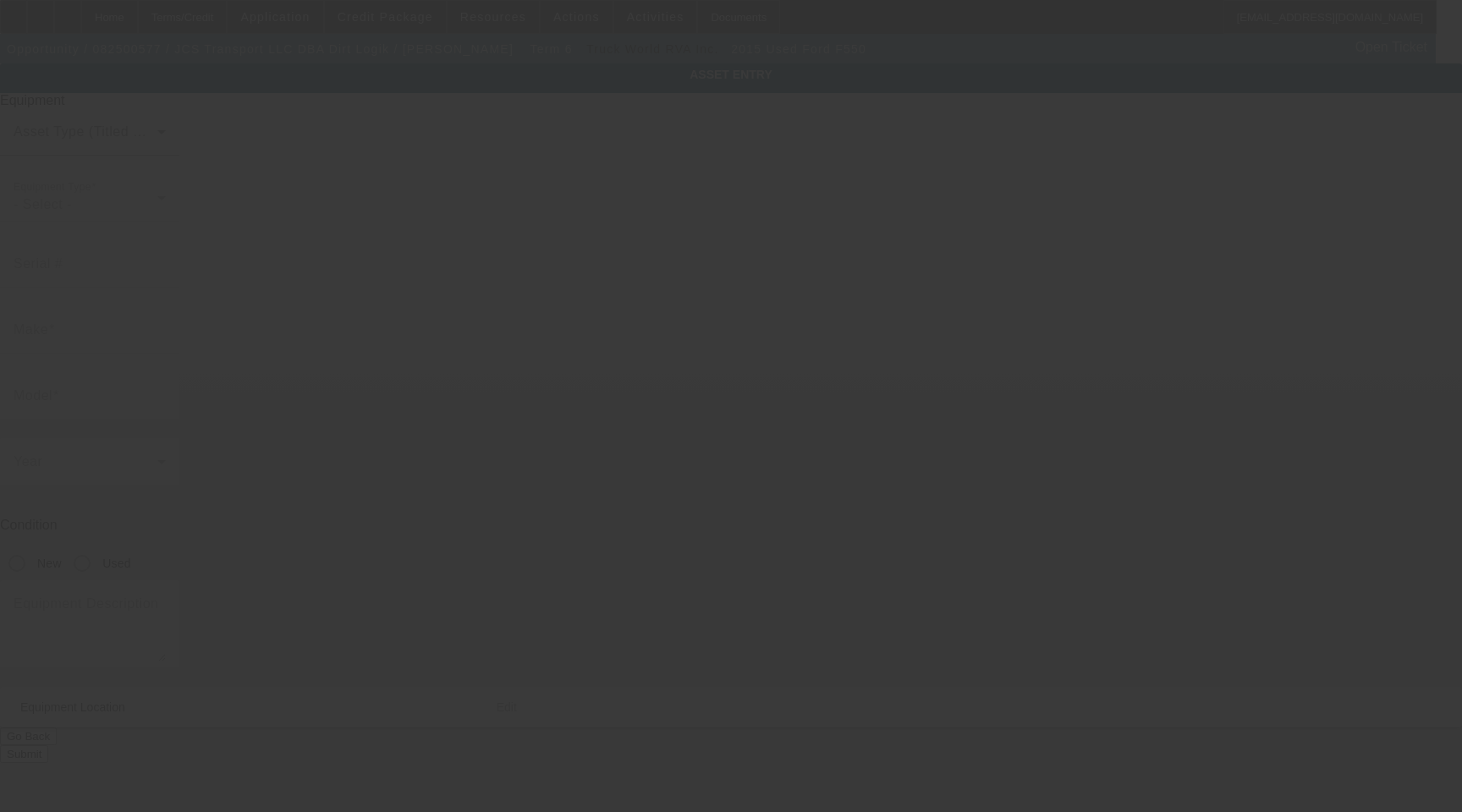
type input "[STREET_ADDRESS]"
type input "[GEOGRAPHIC_DATA]"
type input "41731"
type input "[PERSON_NAME]"
type input "1FDUF5HT1FED44777"
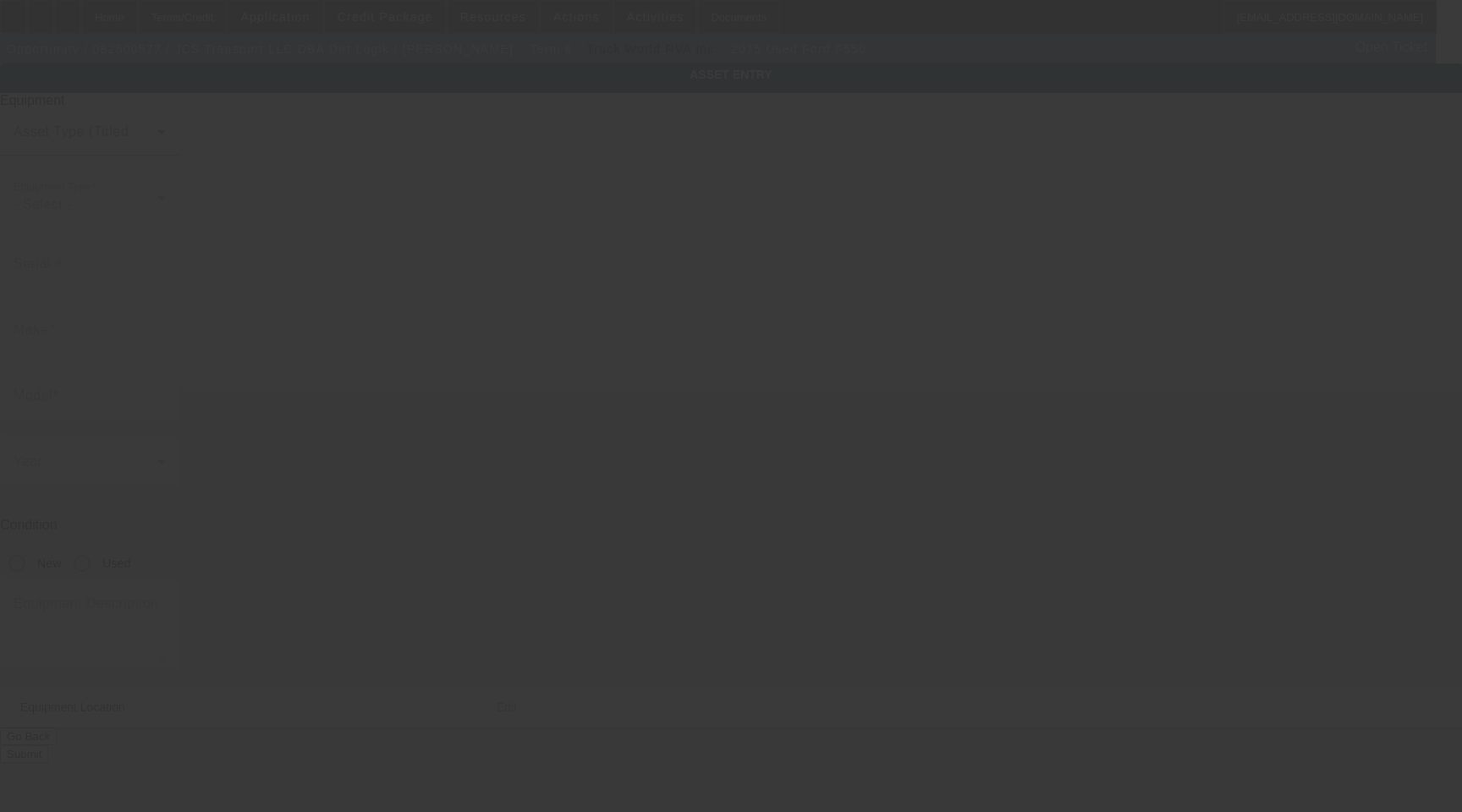
type input "Ford"
type input "F550"
radio input "true"
type textarea "WITH"
type input "39 Mill Pond Rd"
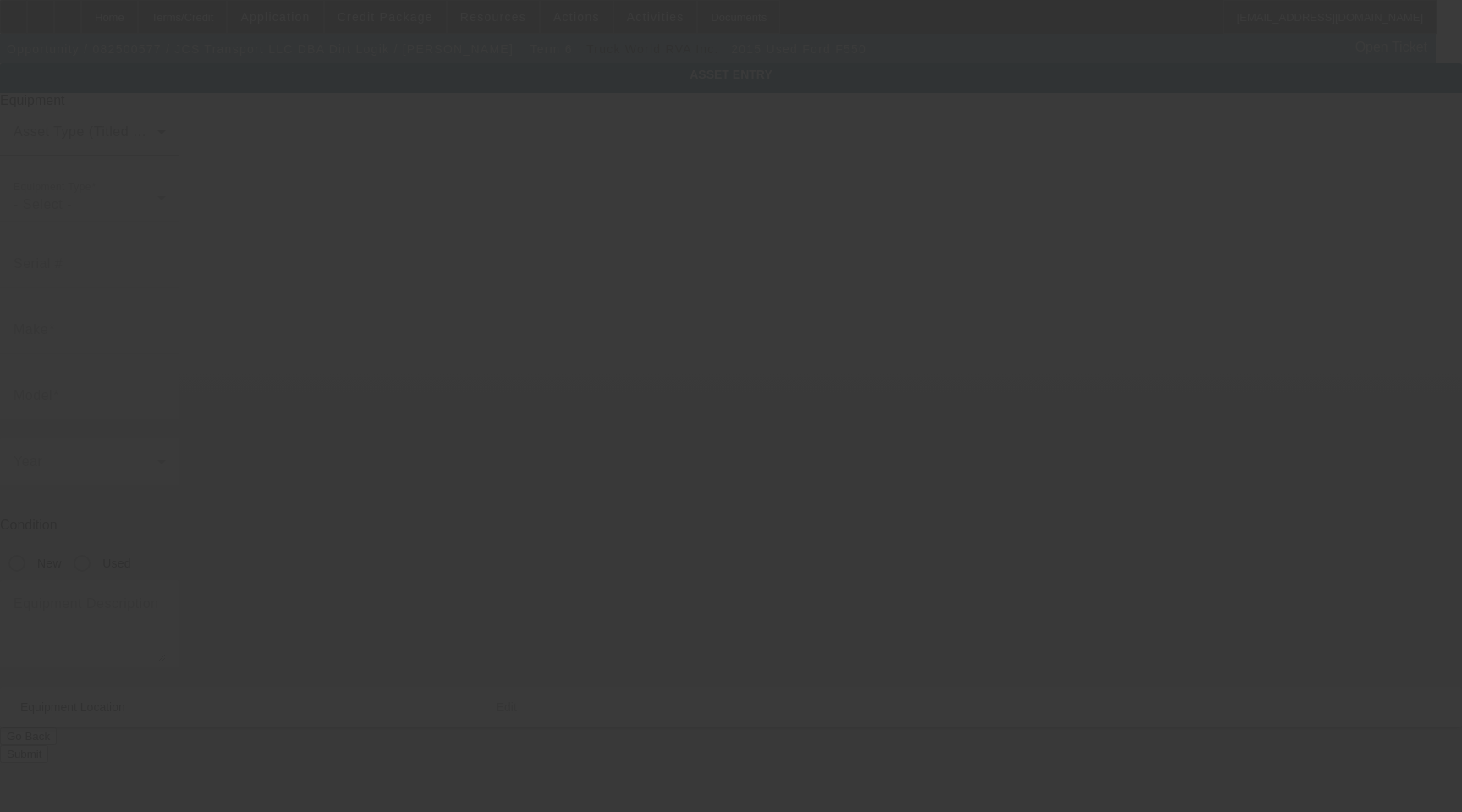
type input "Cornettsville"
type input "41731"
type input "Perry"
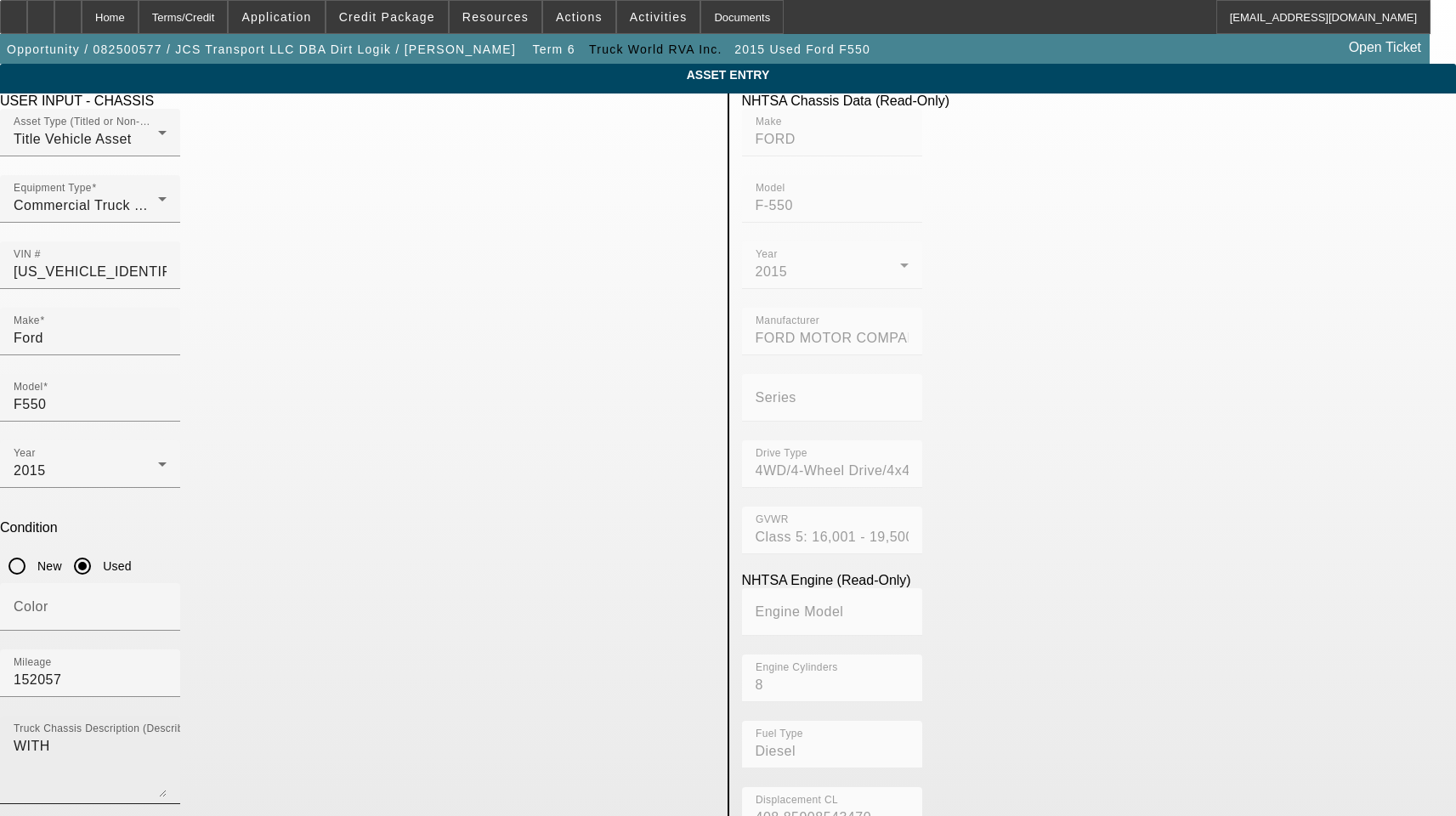
click at [167, 737] on textarea "WITH" at bounding box center [89, 767] width 153 height 61
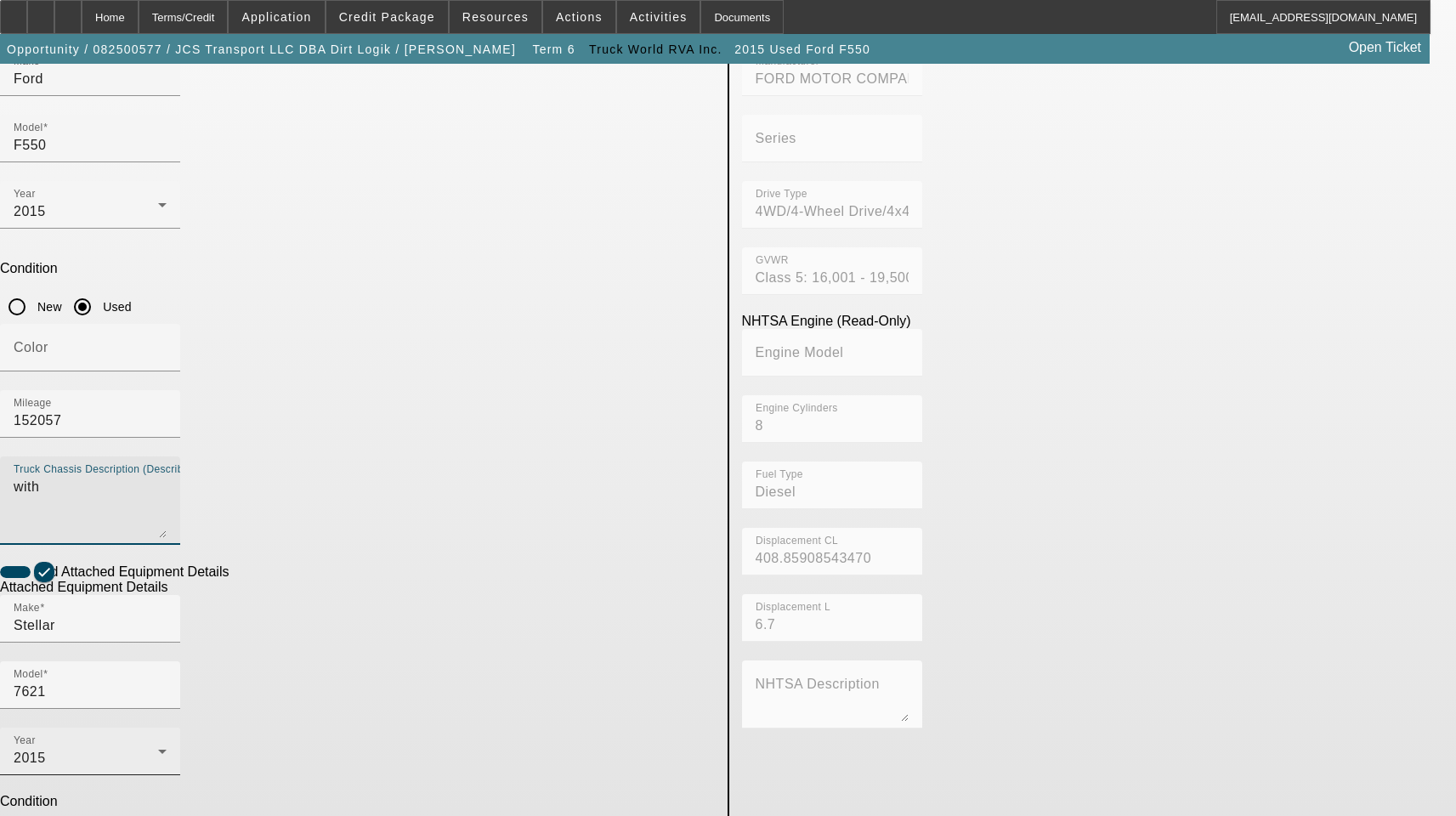
scroll to position [279, 0]
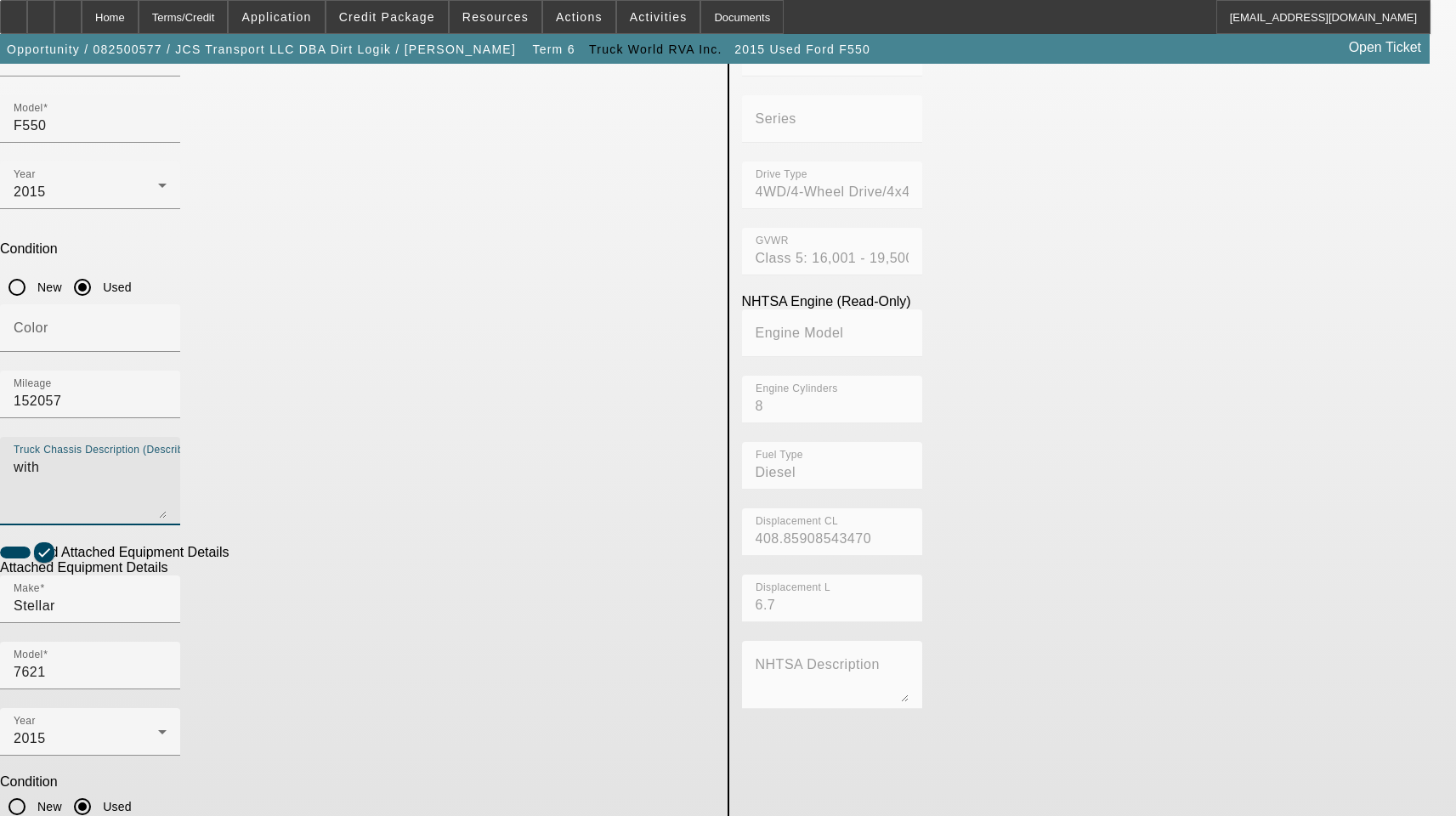
type textarea "with"
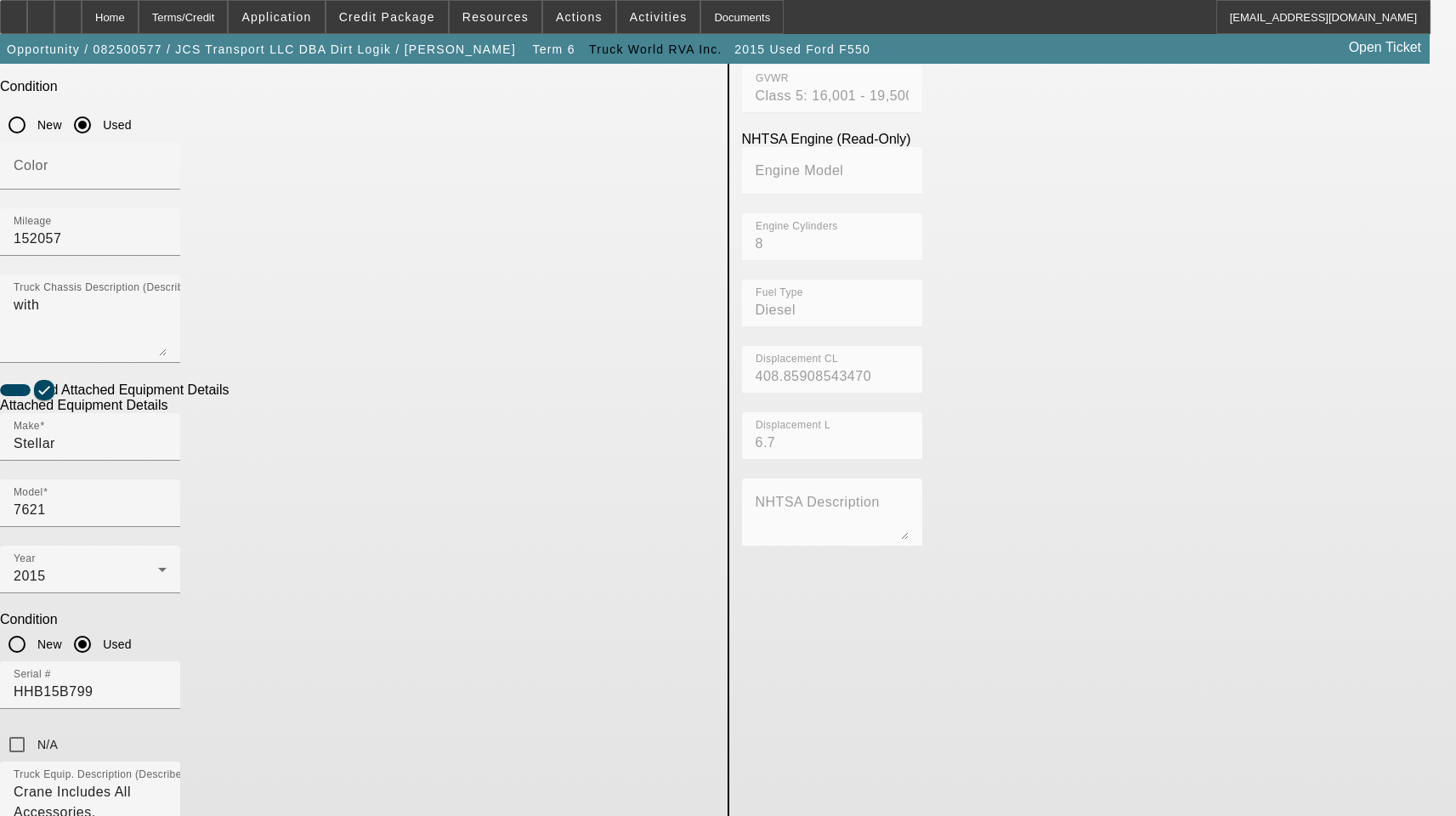
scroll to position [449, 0]
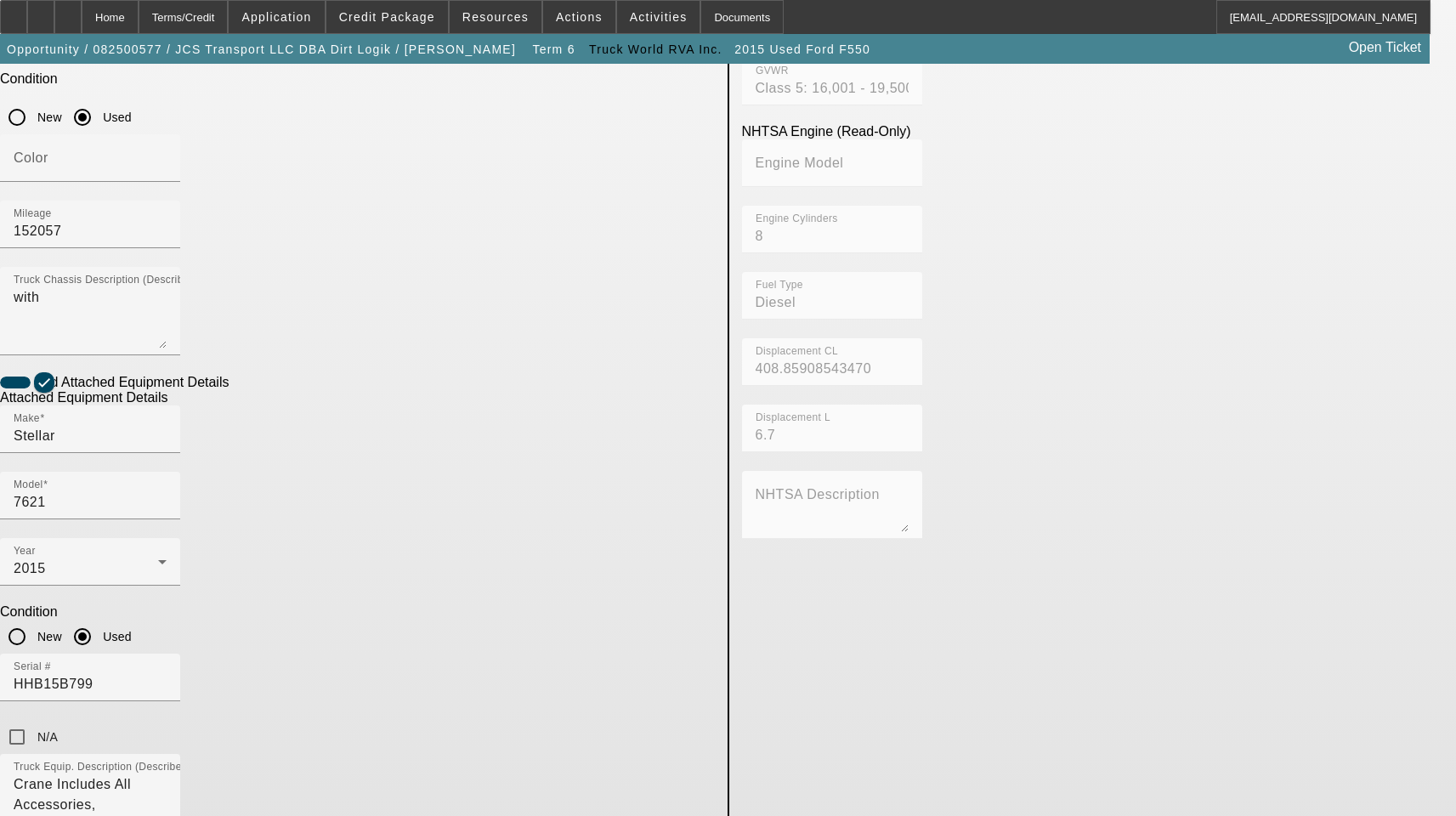
drag, startPoint x: 375, startPoint y: 624, endPoint x: 106, endPoint y: 619, distance: 269.0
click at [110, 623] on app-asset-collateral-manage "ASSET ENTRY Delete asset USER INPUT - CHASSIS Asset Type (Titled or Non-Titled)…" at bounding box center [728, 389] width 1456 height 1549
paste input "11290 KY Highway 7"
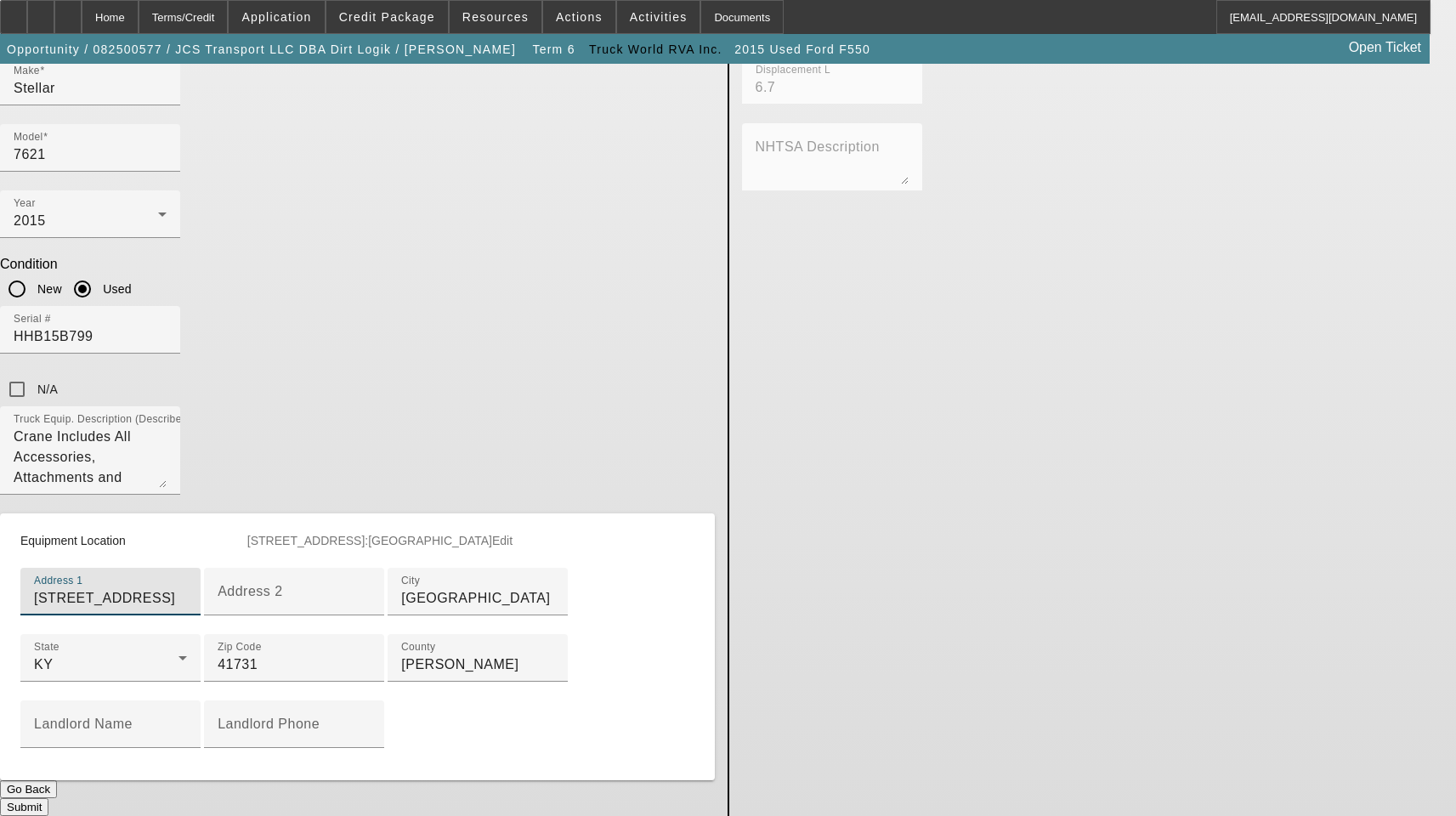
scroll to position [860, 0]
type input "11290 KY Highway 7"
click at [49, 798] on button "Submit" at bounding box center [24, 807] width 49 height 18
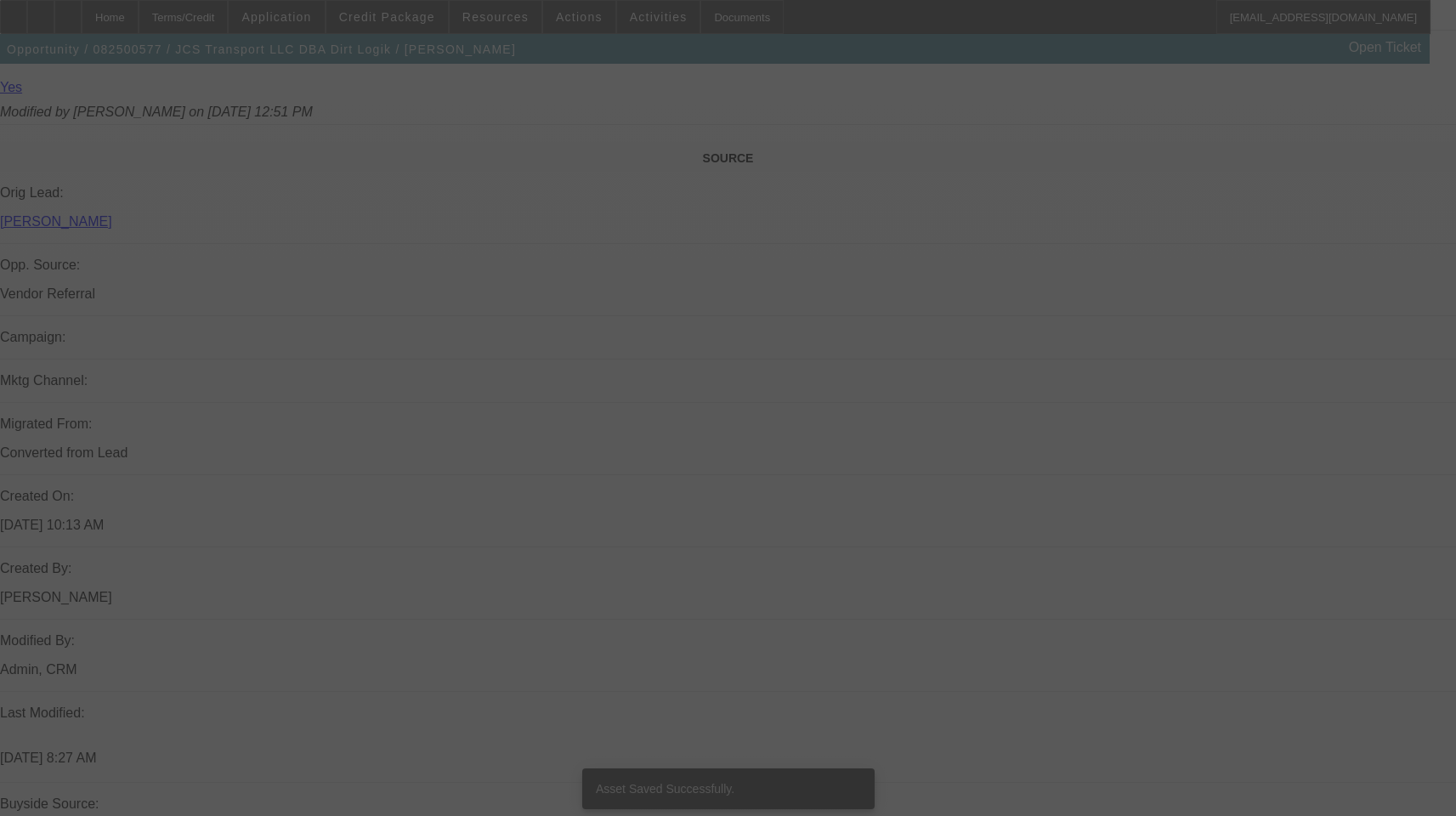
select select "3"
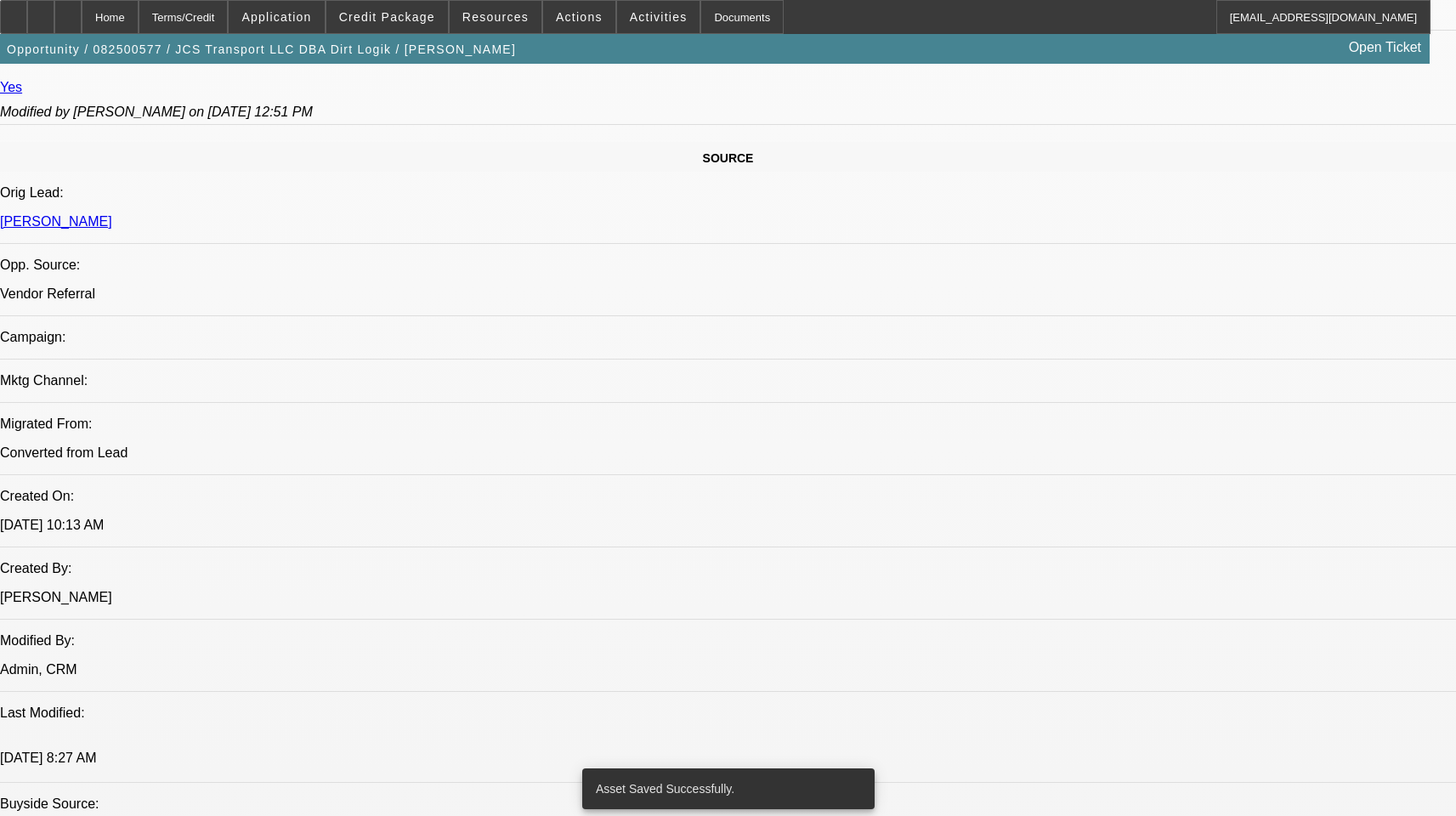
select select "0"
select select "6"
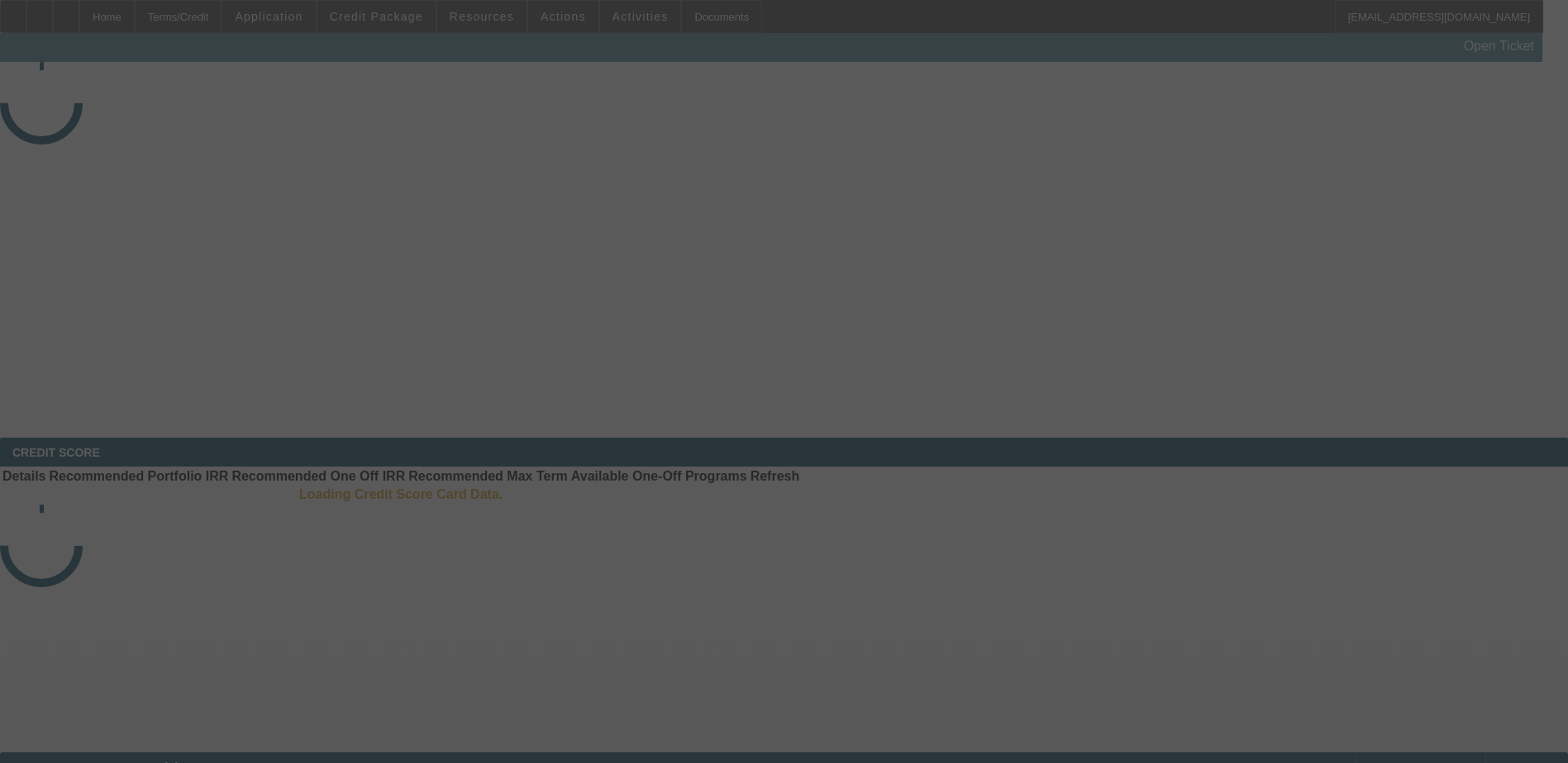
select select "3"
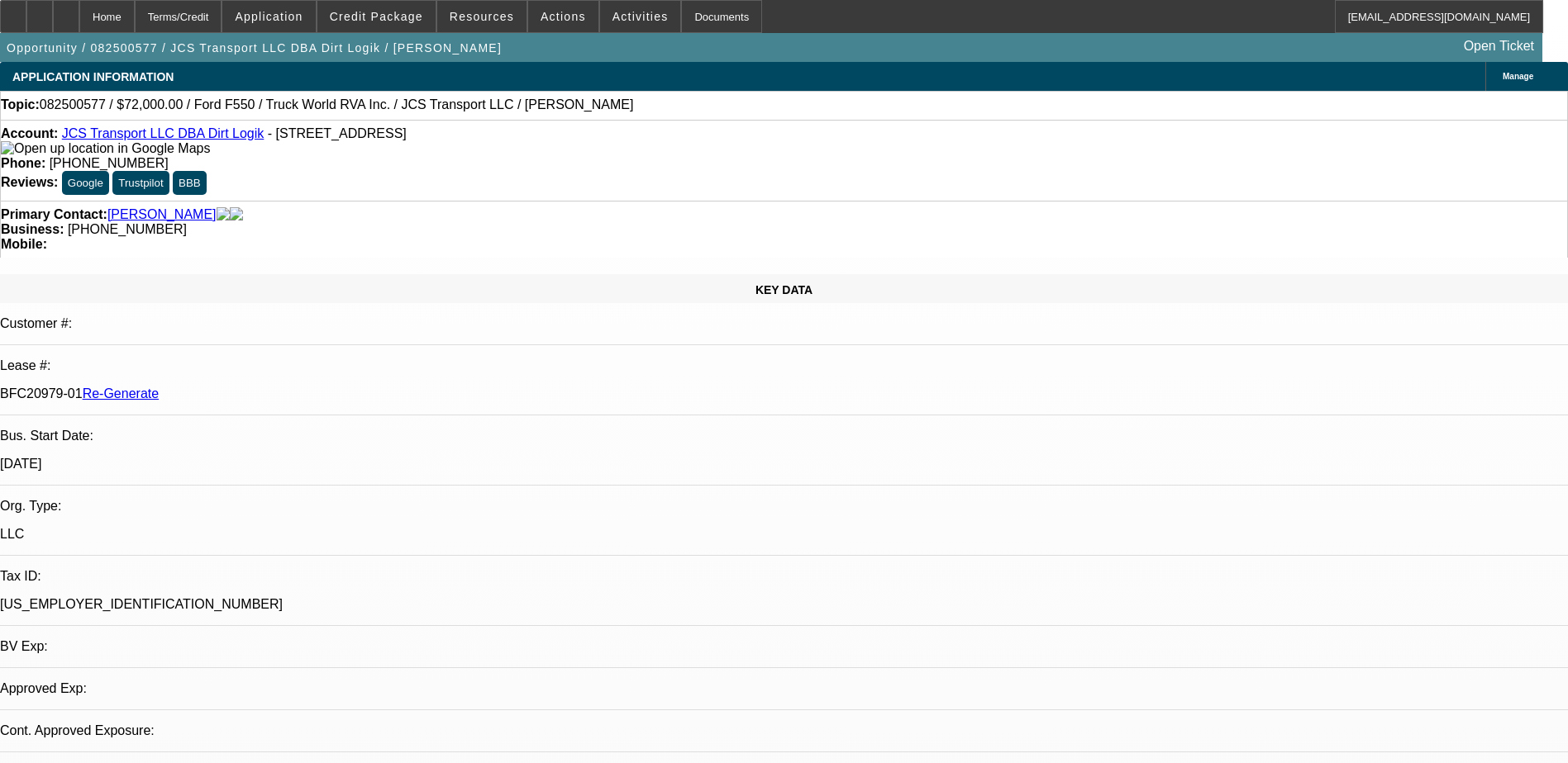
select select "0"
select select "1"
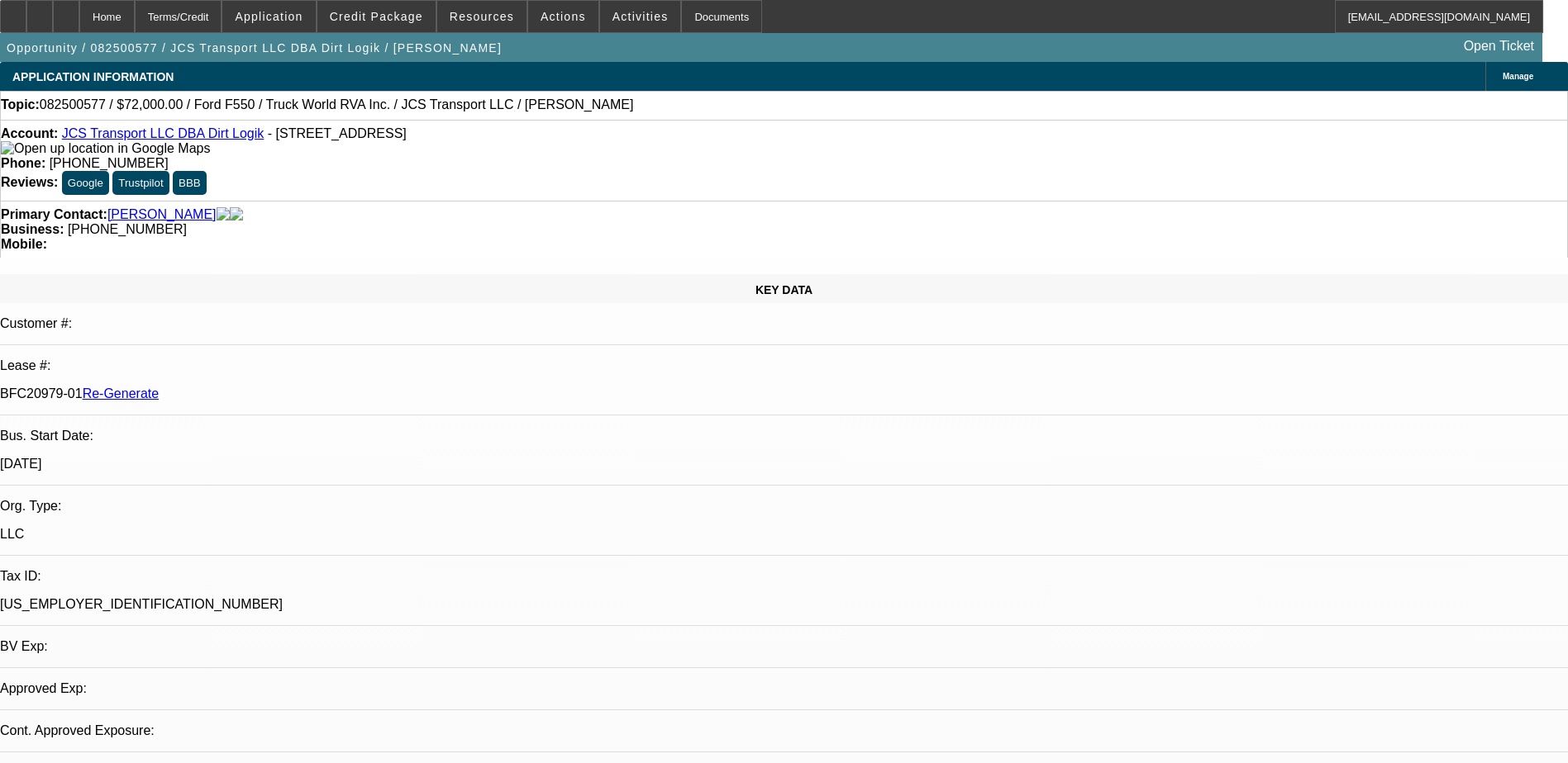
select select "6"
click at [387, 14] on span "Credit Package" at bounding box center [376, 16] width 94 height 13
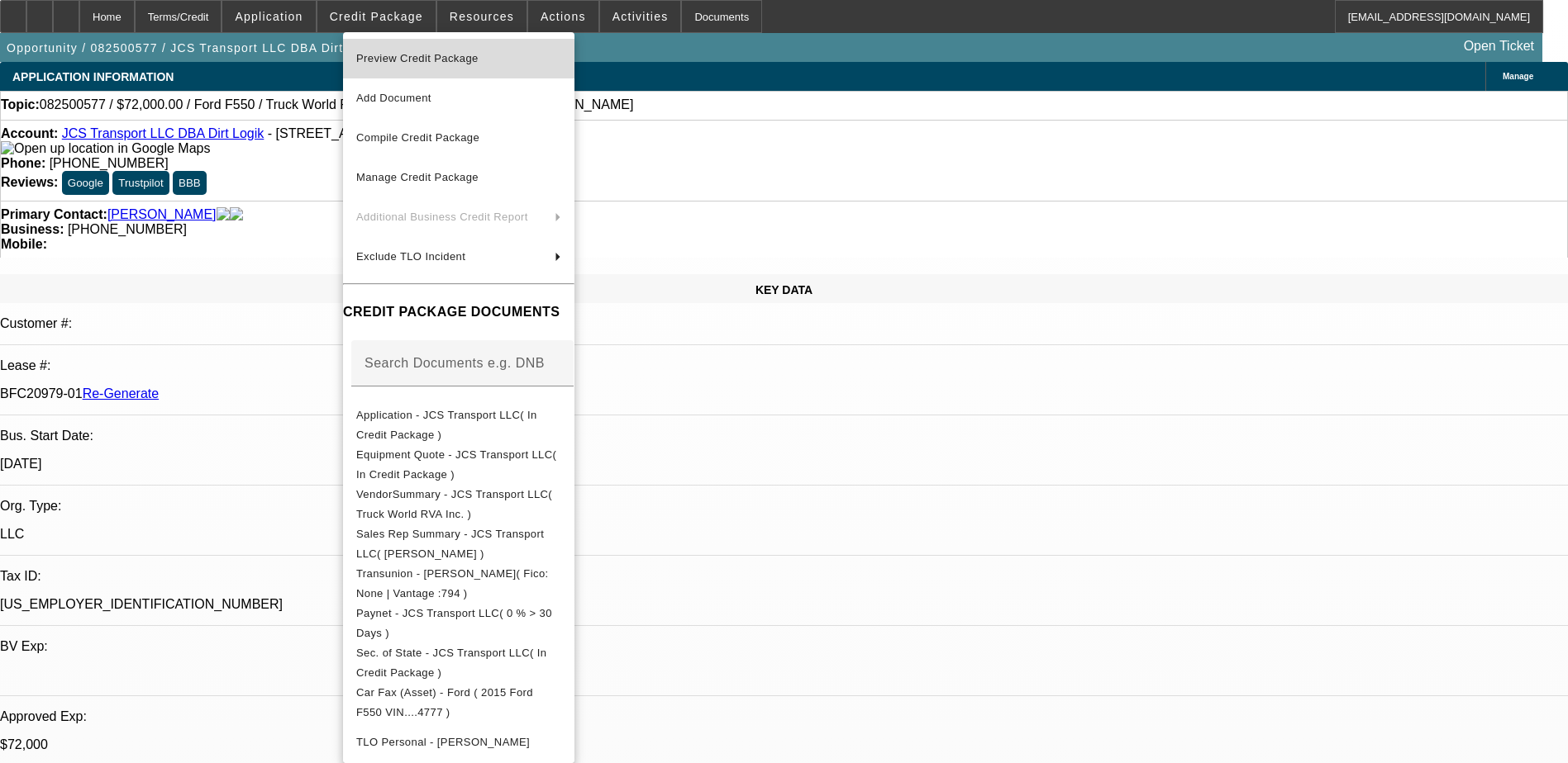
click at [401, 52] on span "Preview Credit Package" at bounding box center [417, 58] width 122 height 12
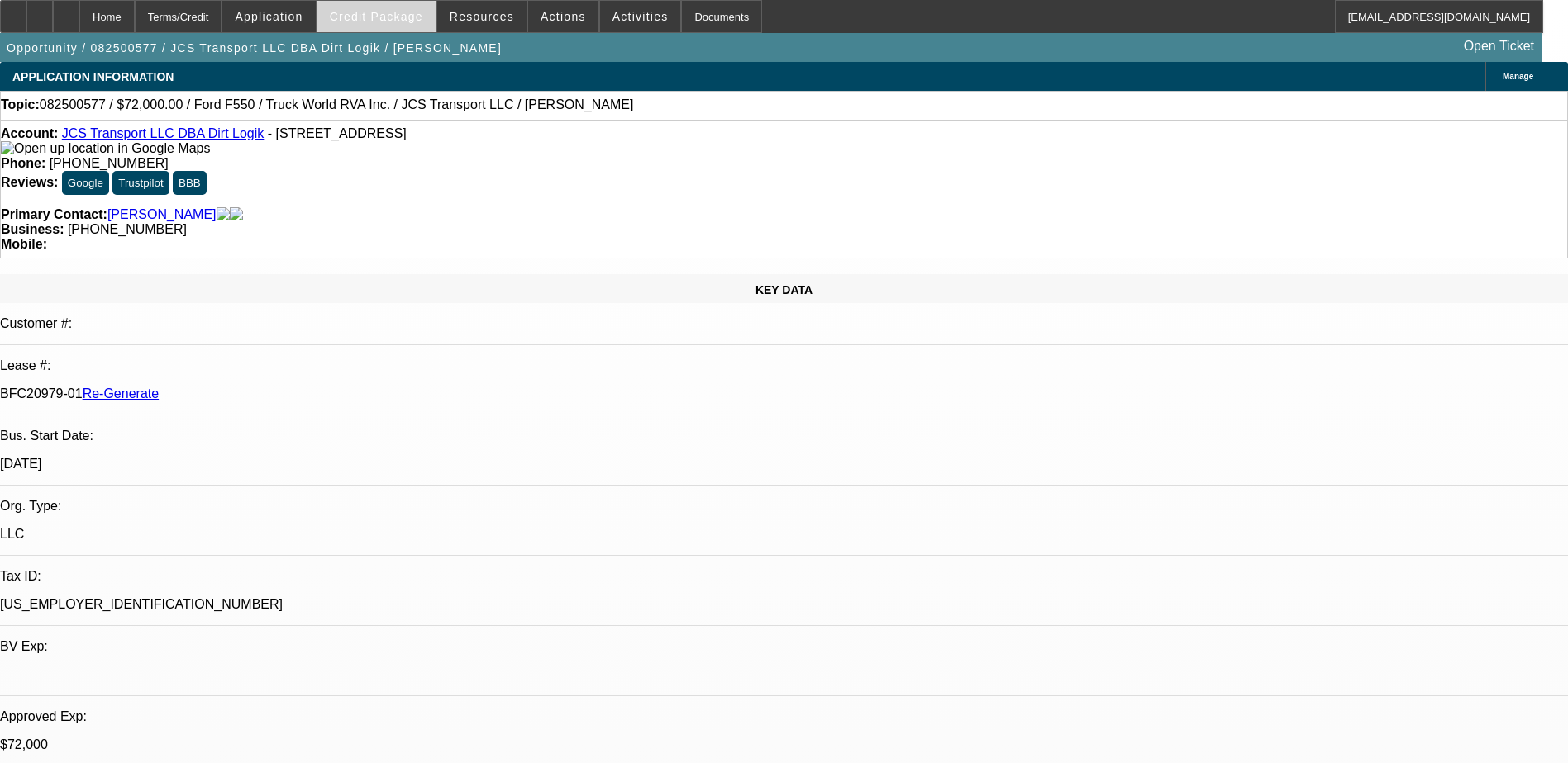
click at [403, 15] on span "Credit Package" at bounding box center [376, 16] width 94 height 13
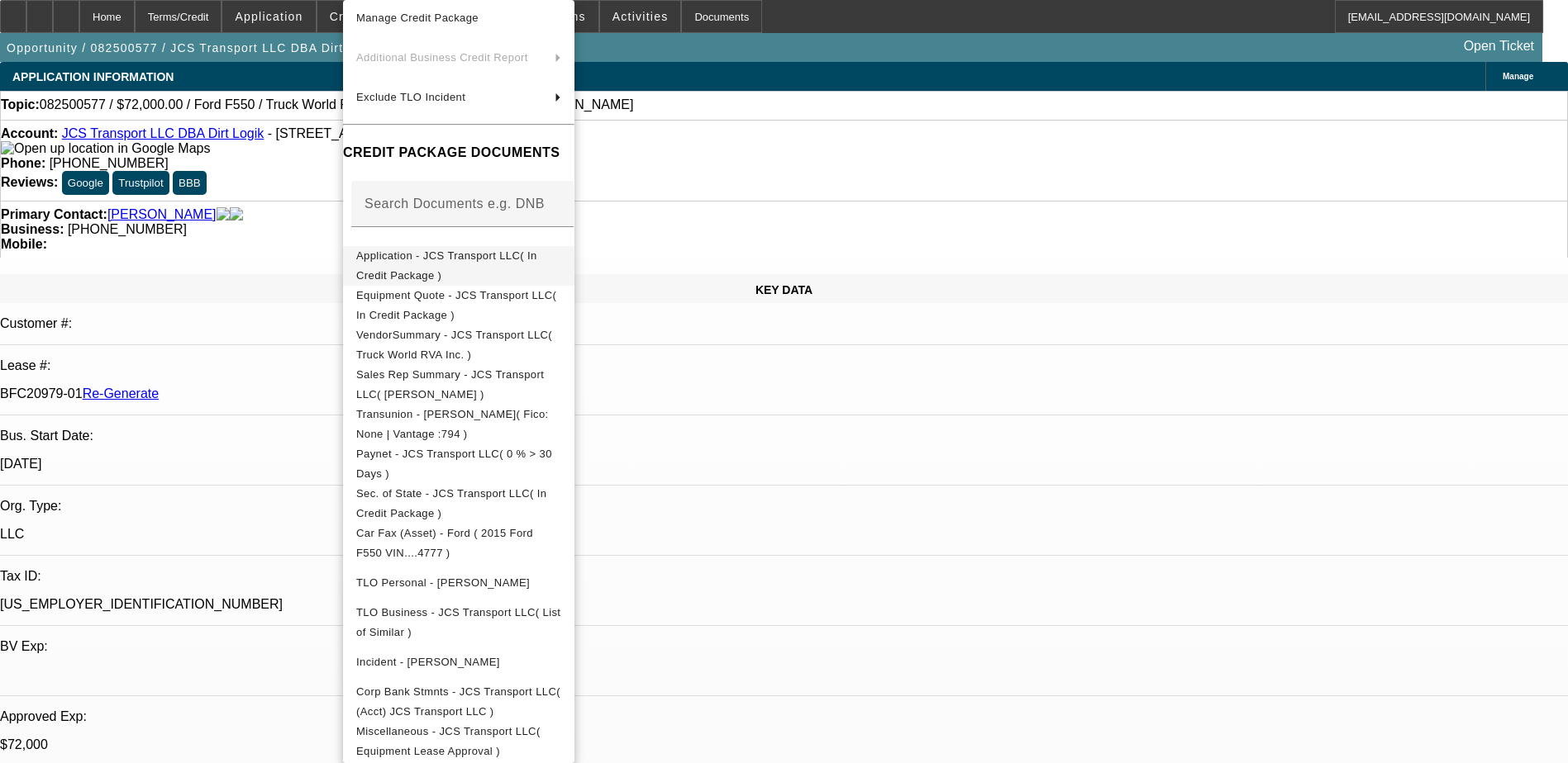
scroll to position [248, 0]
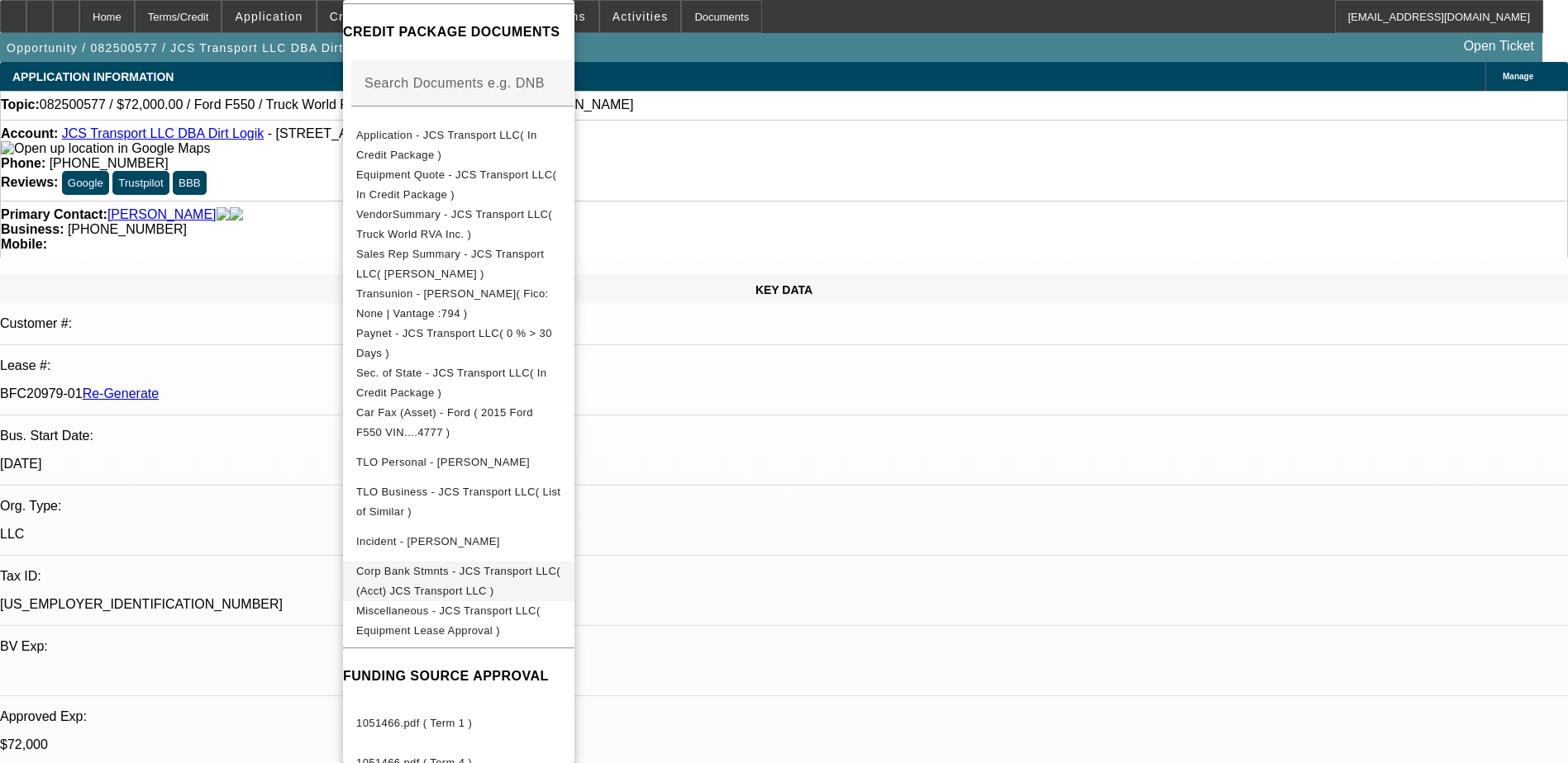
click at [525, 577] on span "Corp Bank Stmnts - JCS Transport LLC( (Acct) JCS Transport LLC )" at bounding box center [459, 581] width 204 height 33
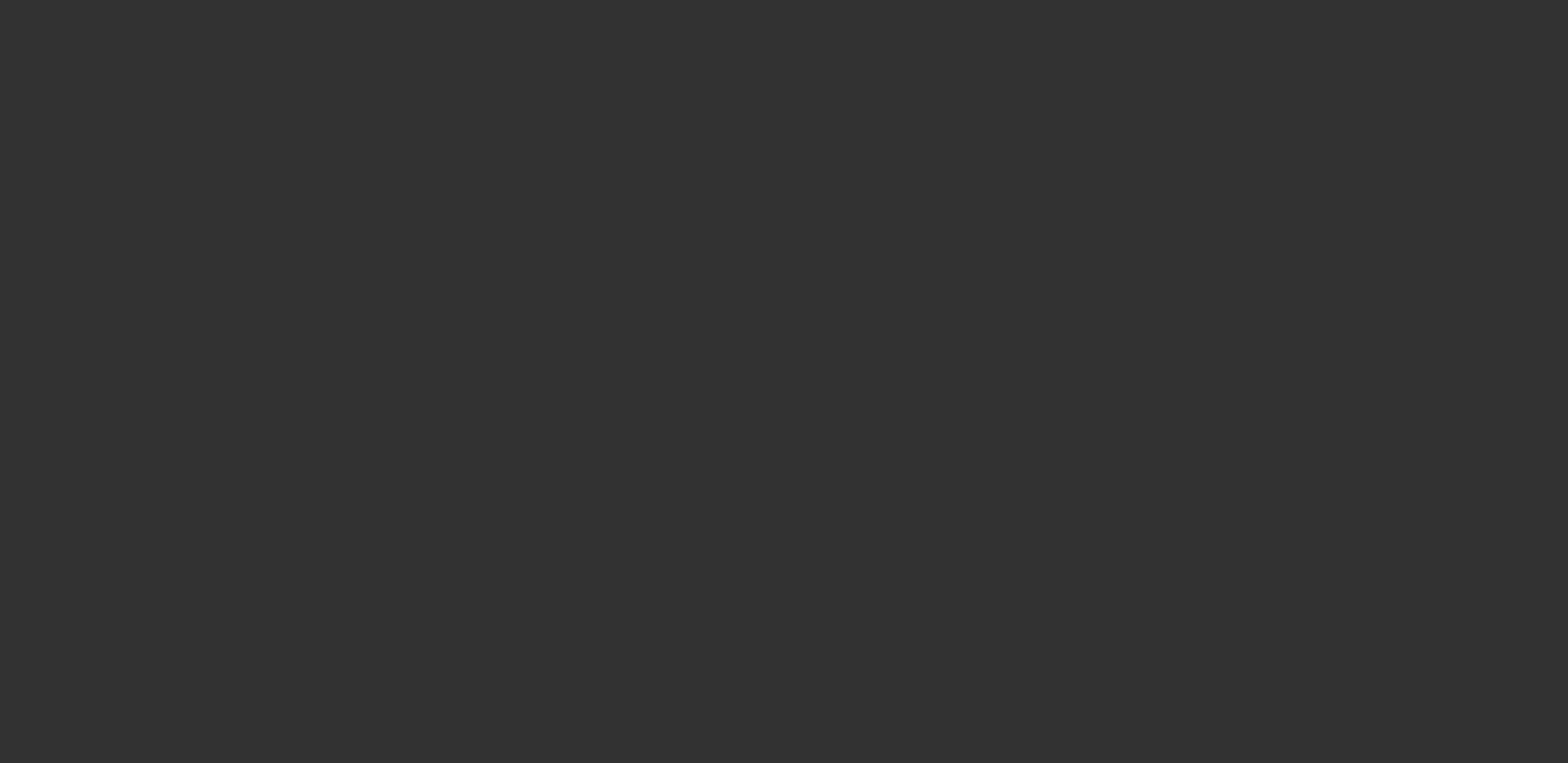
select select "3"
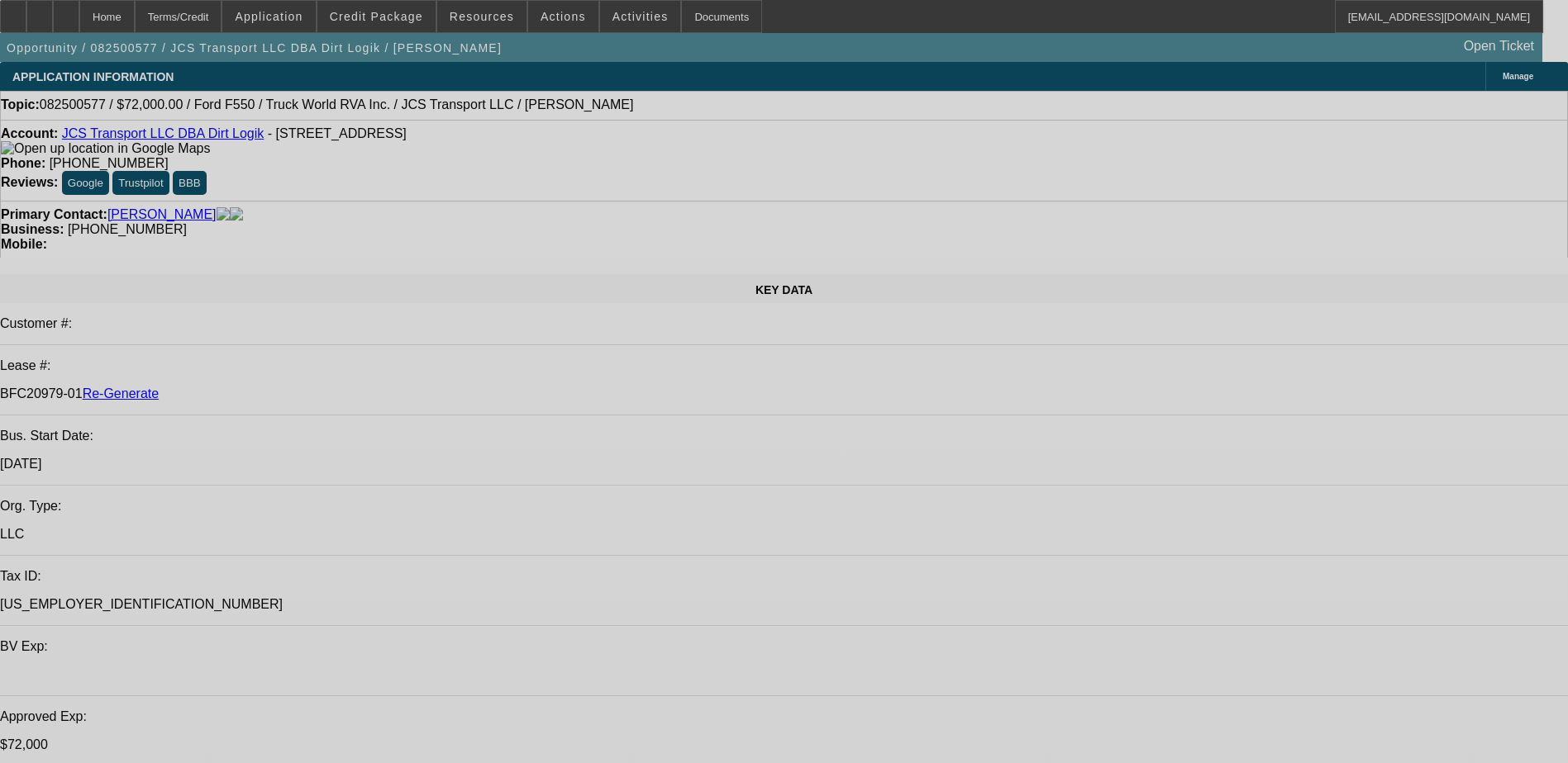
select select "0"
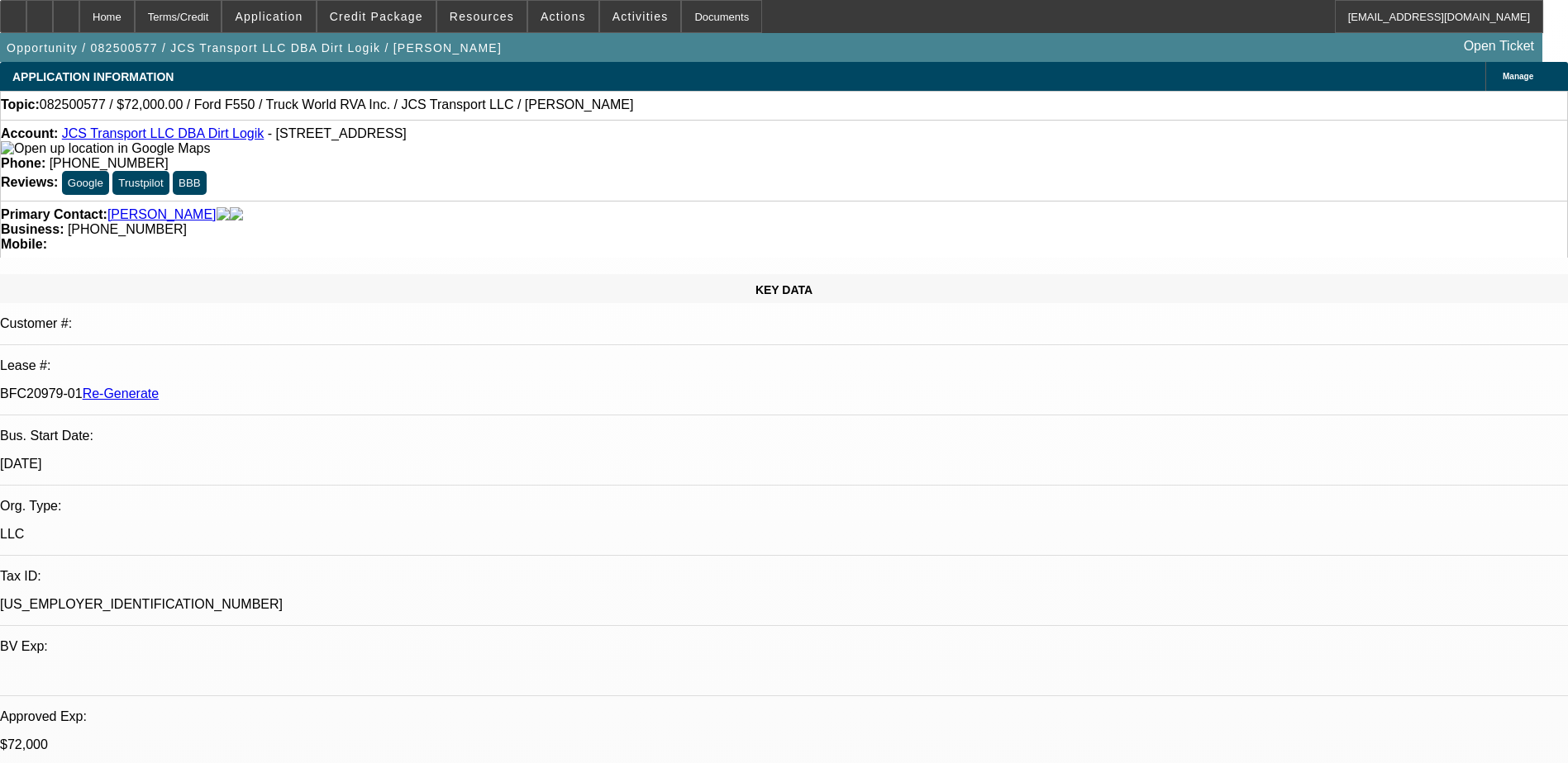
select select "0"
select select "6"
click at [695, 17] on div "Documents" at bounding box center [721, 16] width 81 height 33
click at [617, 12] on span "Activities" at bounding box center [640, 16] width 56 height 13
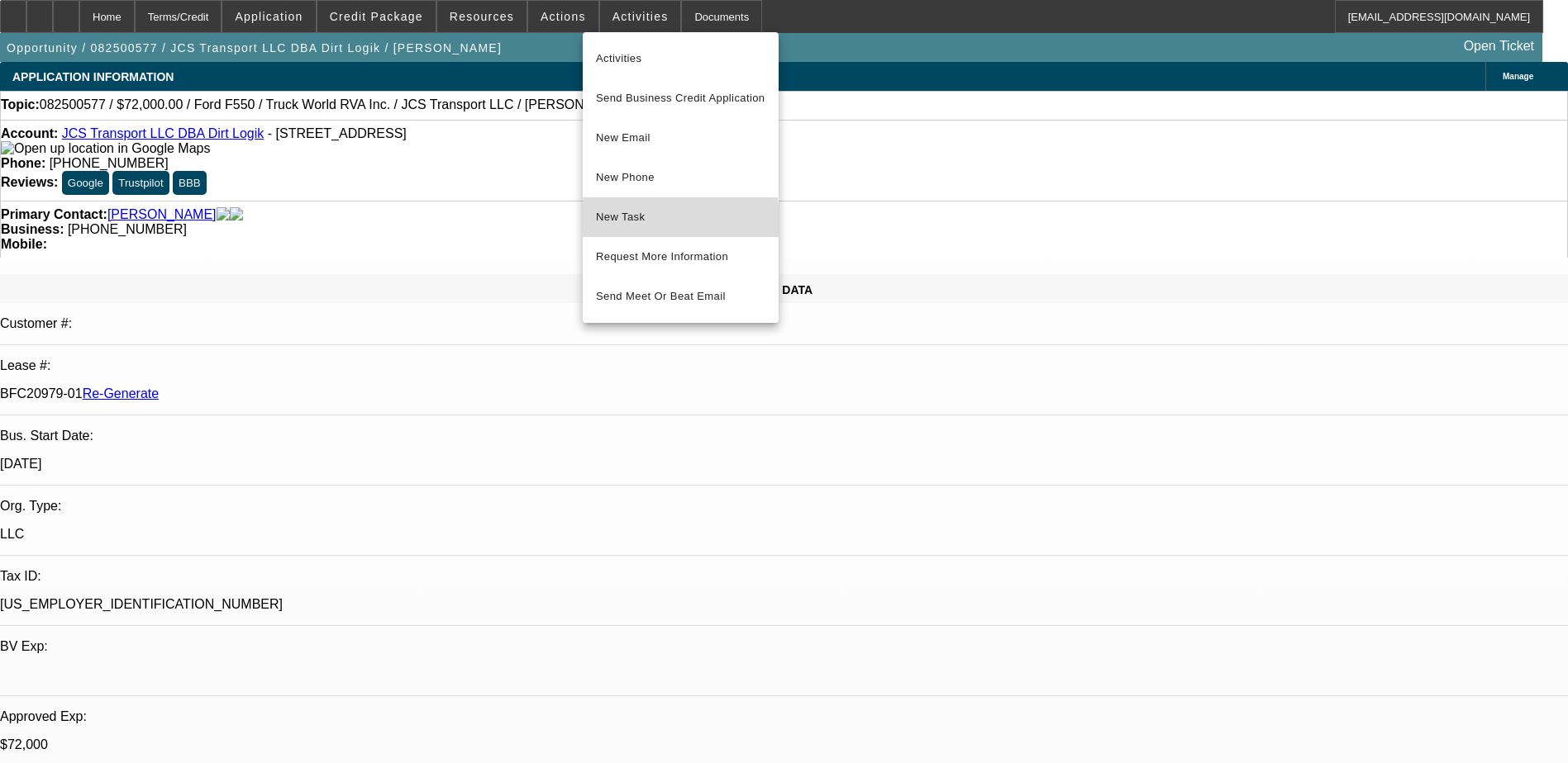
click at [655, 224] on span "New Task" at bounding box center [680, 217] width 169 height 20
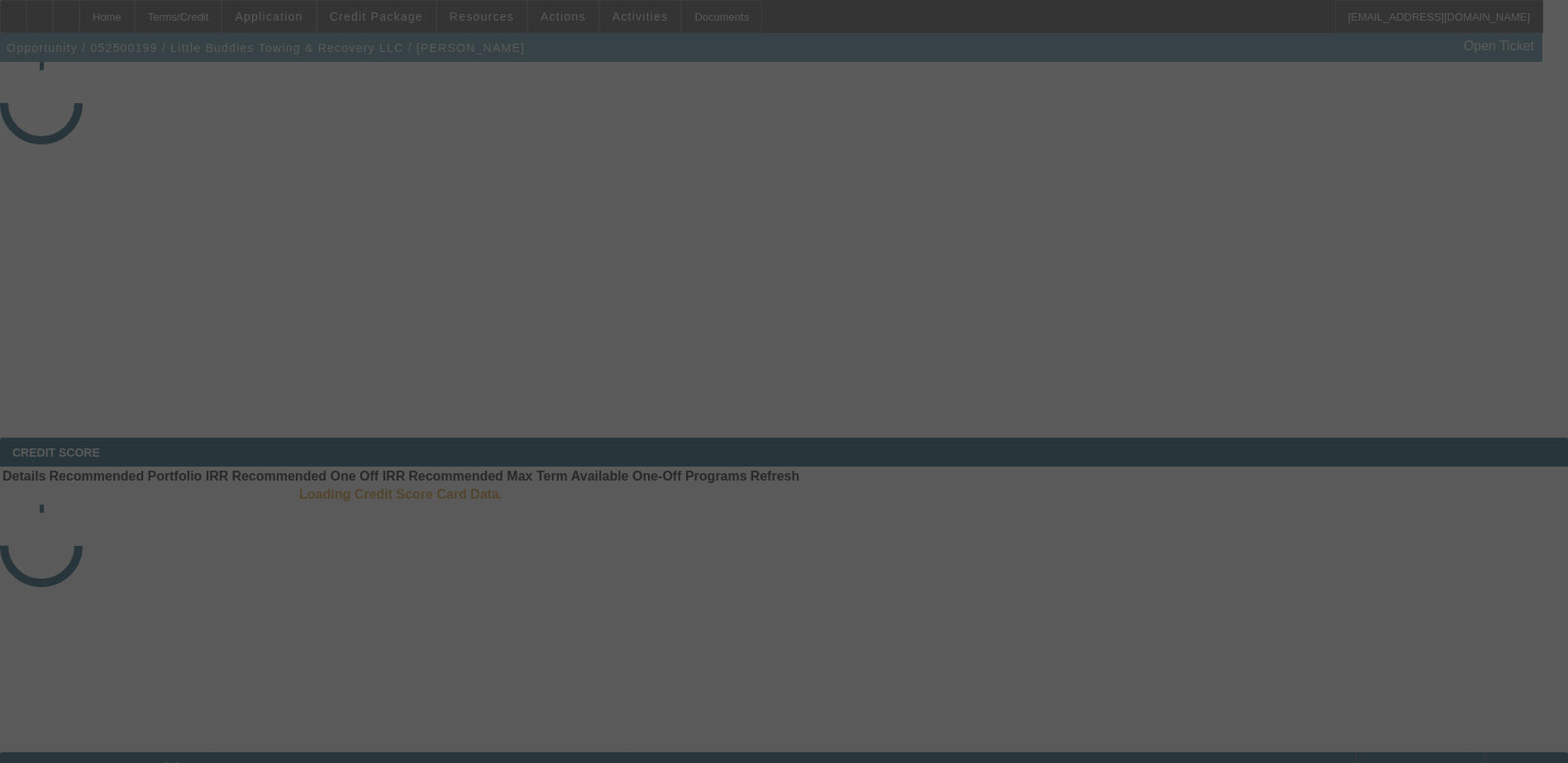
select select "4"
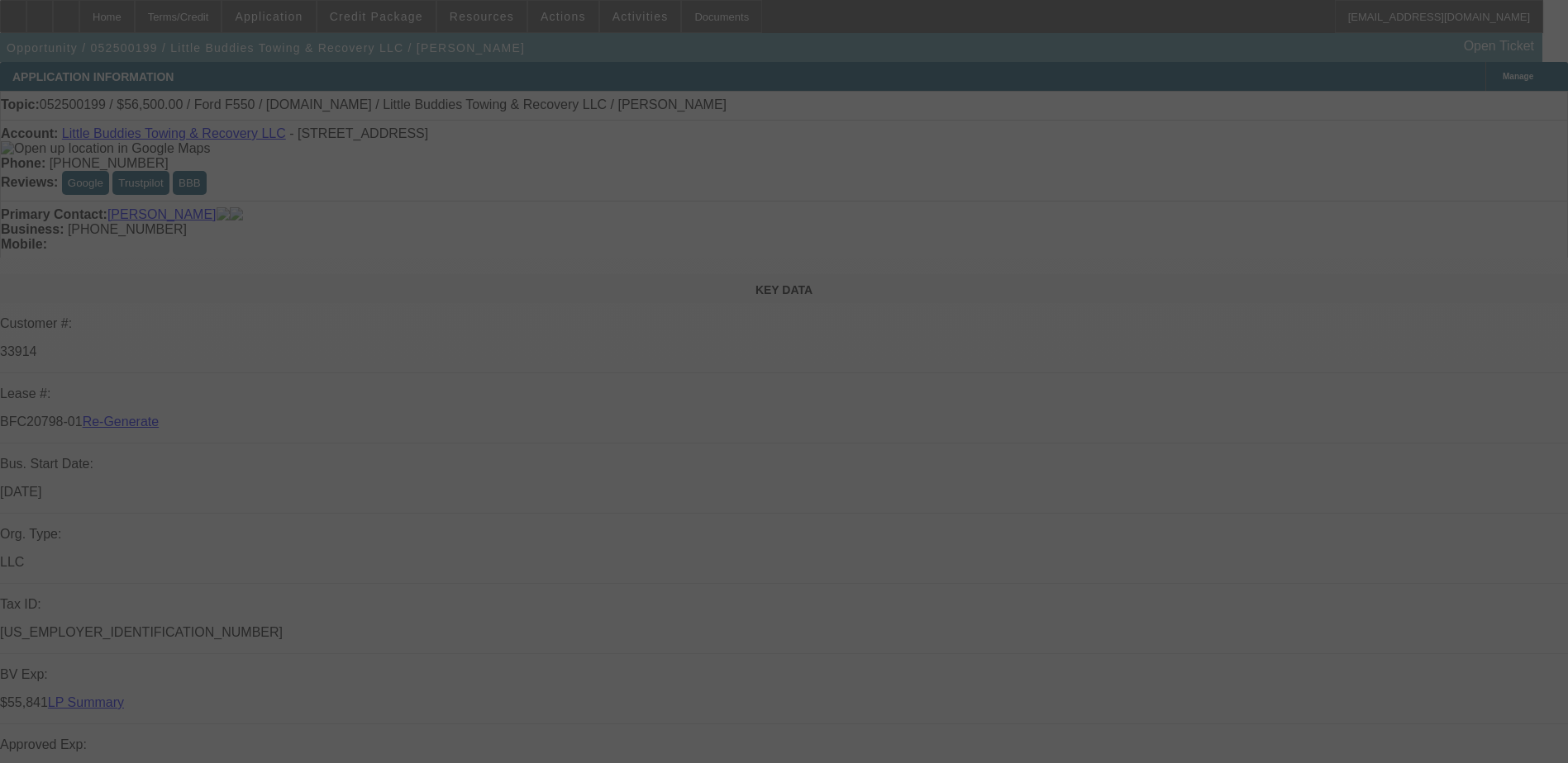
select select "0"
select select "2"
select select "0"
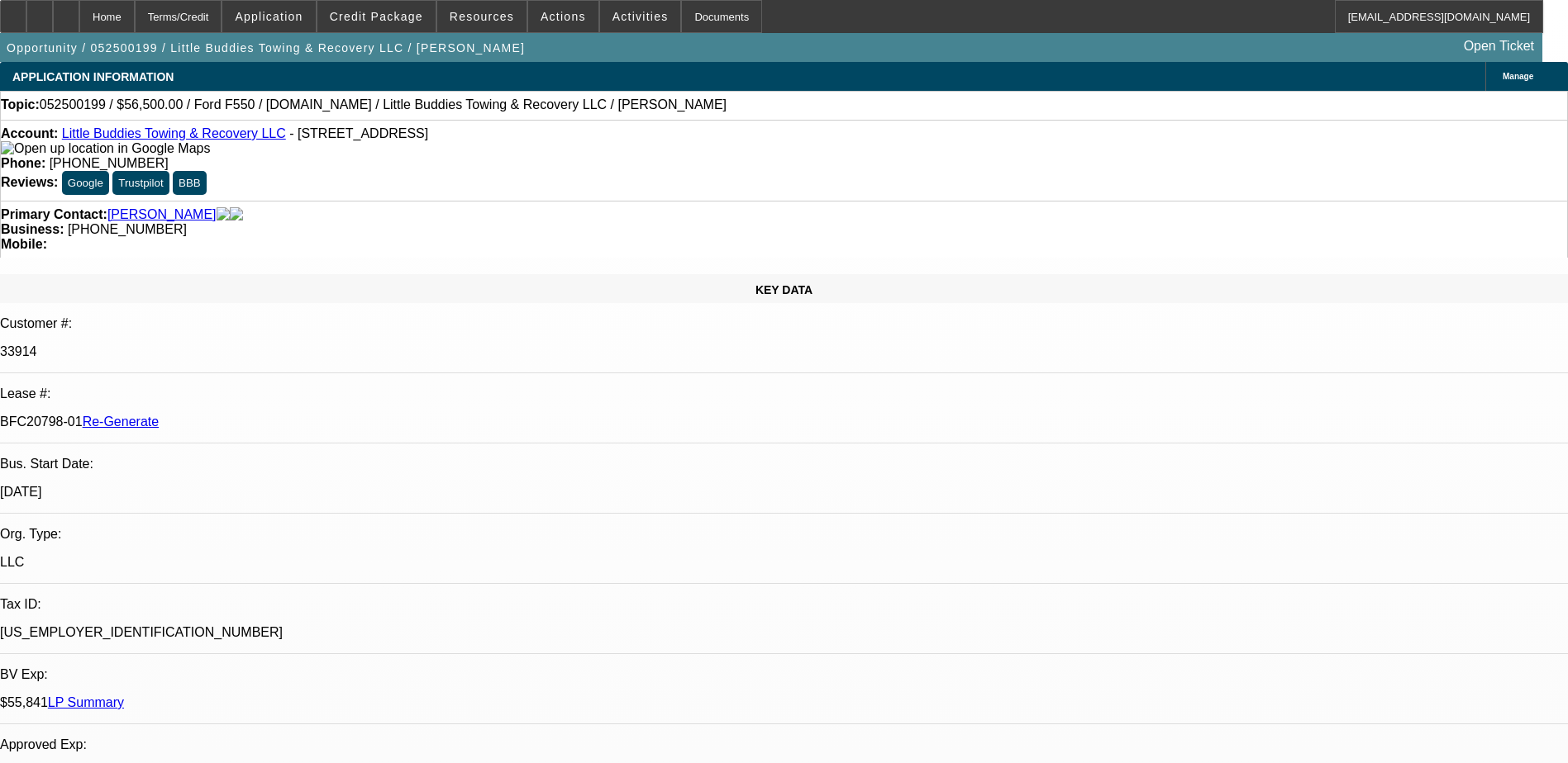
select select "1"
select select "2"
select select "6"
drag, startPoint x: 672, startPoint y: 182, endPoint x: 588, endPoint y: 185, distance: 84.1
click at [588, 222] on div "Business: [PHONE_NUMBER]" at bounding box center [784, 229] width 1566 height 15
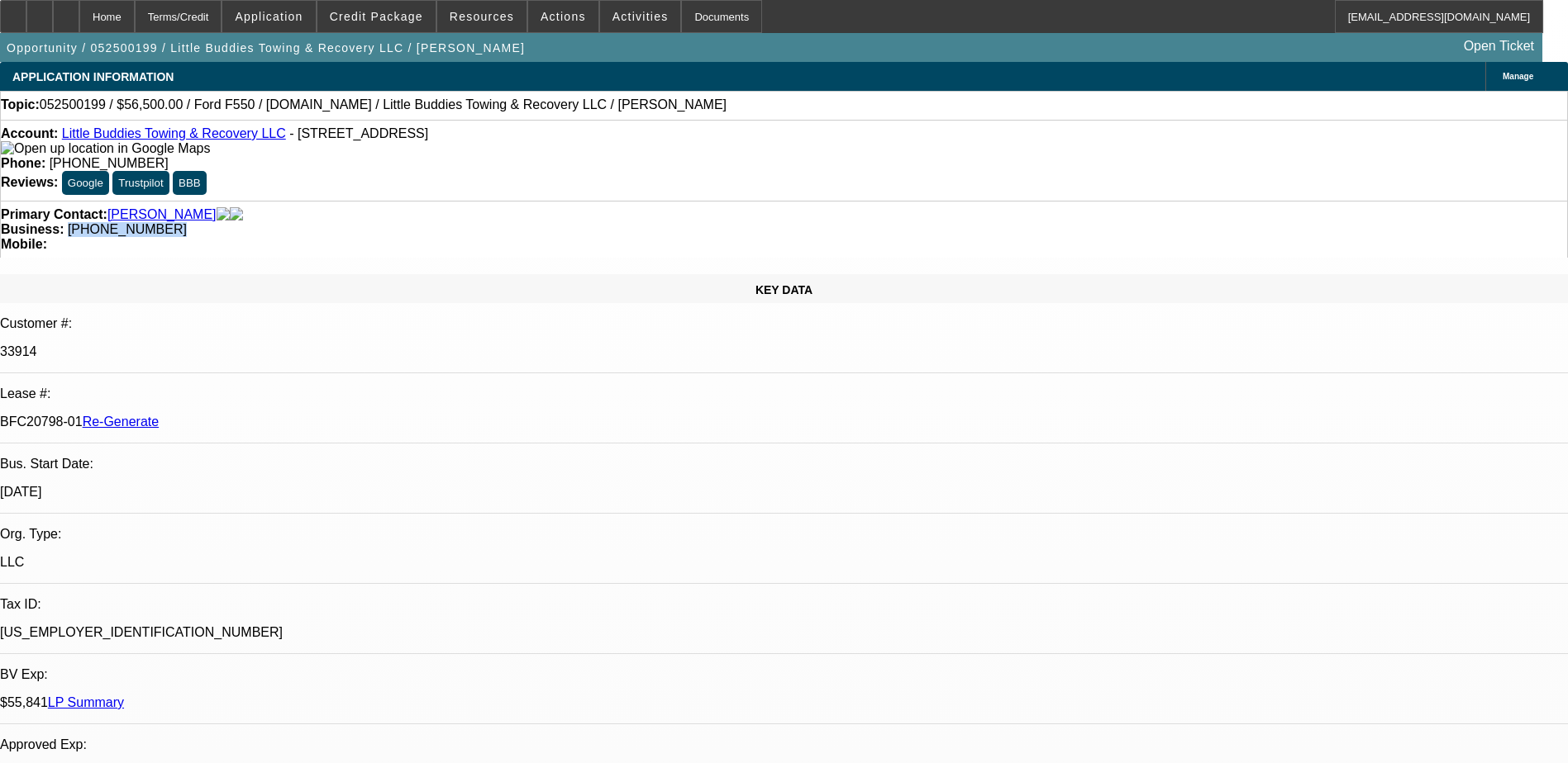
copy span "[PHONE_NUMBER]"
click at [600, 9] on span at bounding box center [641, 16] width 81 height 39
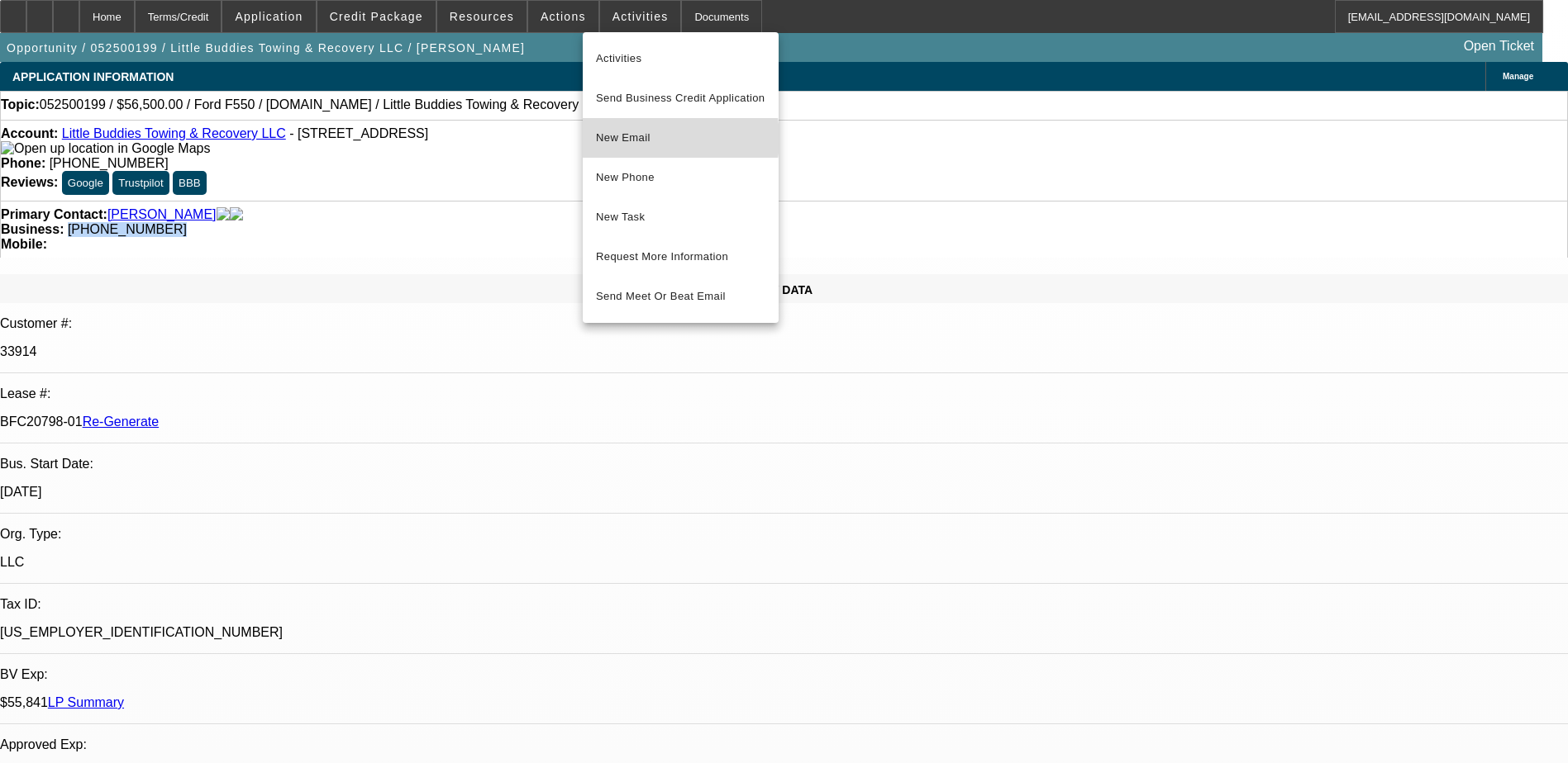
click at [647, 139] on span "New Email" at bounding box center [680, 137] width 169 height 20
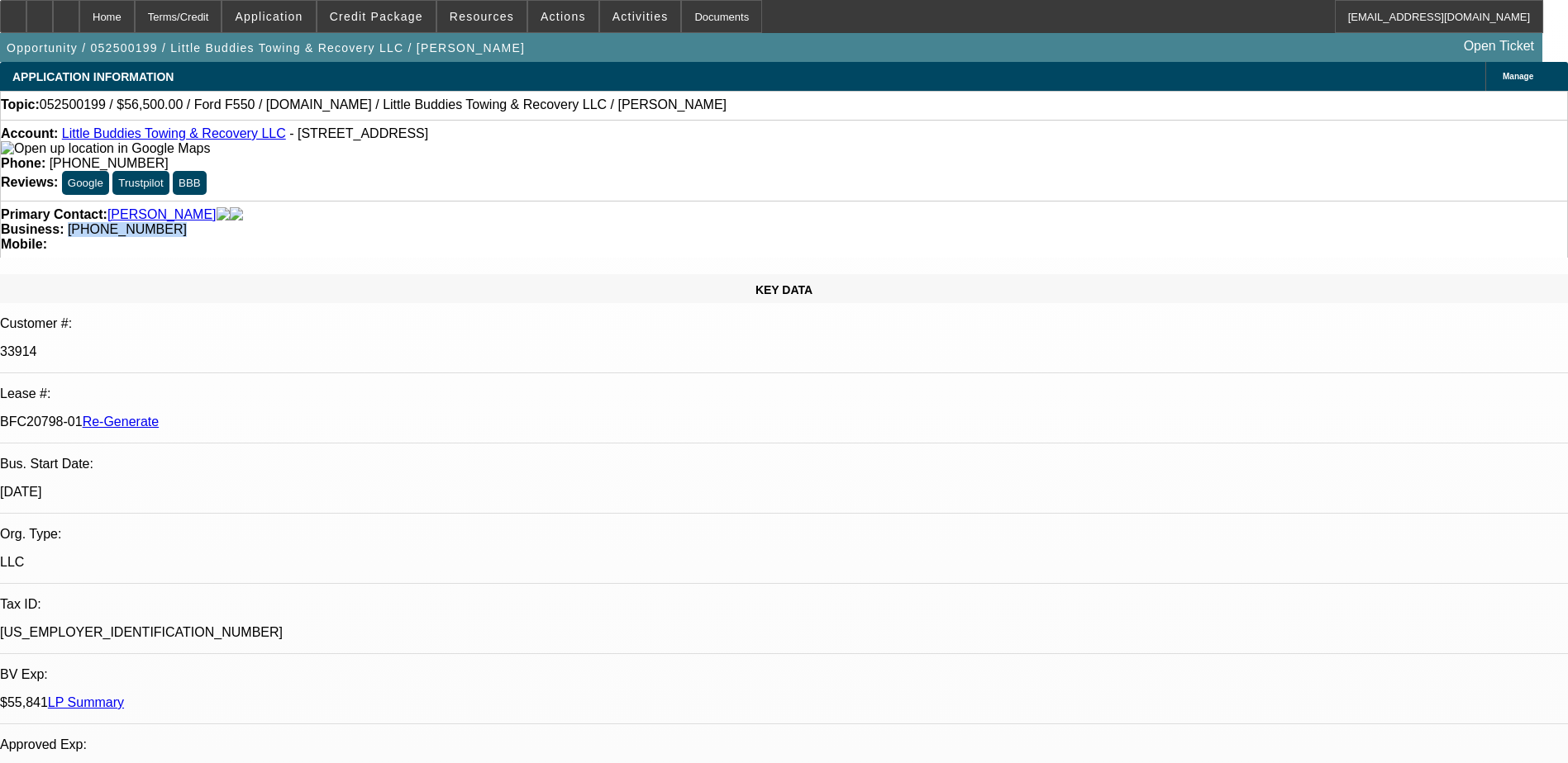
drag, startPoint x: 189, startPoint y: 276, endPoint x: 259, endPoint y: 278, distance: 70.0
click at [259, 415] on div "BFC20798-01 Re-Generate" at bounding box center [784, 421] width 1568 height 15
copy p "BFC20798-01"
